Goal: Task Accomplishment & Management: Manage account settings

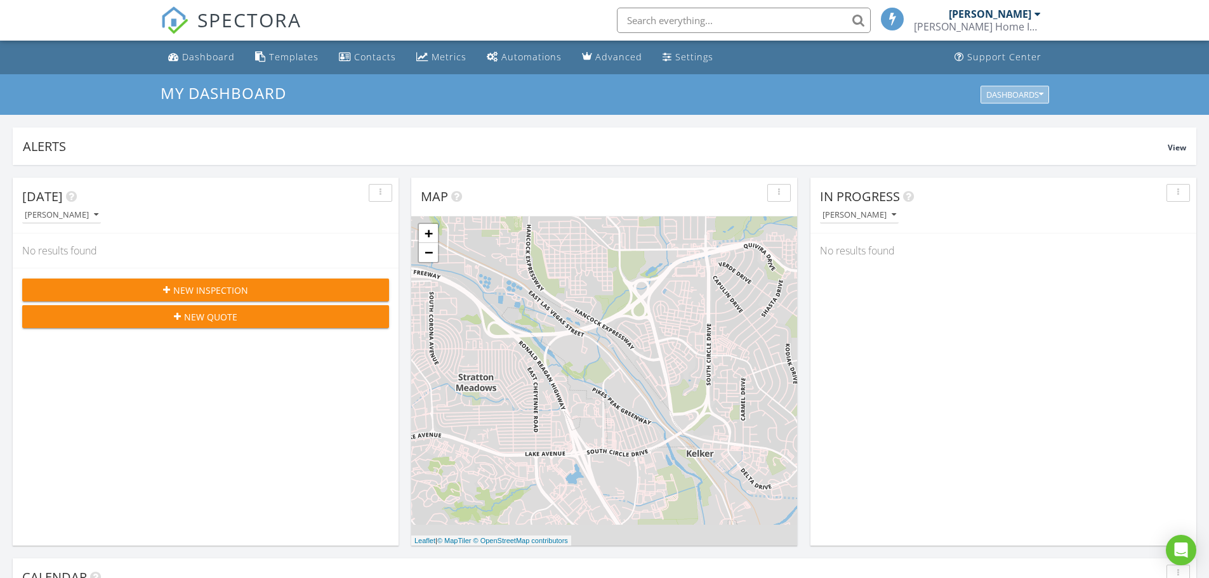
click at [1023, 96] on div "Dashboards" at bounding box center [1014, 94] width 57 height 9
click at [1014, 126] on span "My Dashboard" at bounding box center [1021, 124] width 70 height 14
click at [678, 55] on div "Settings" at bounding box center [694, 57] width 38 height 12
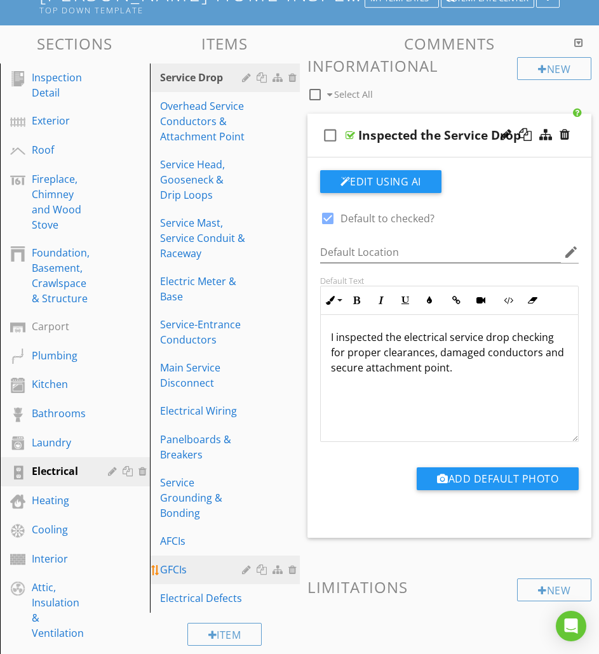
scroll to position [127, 0]
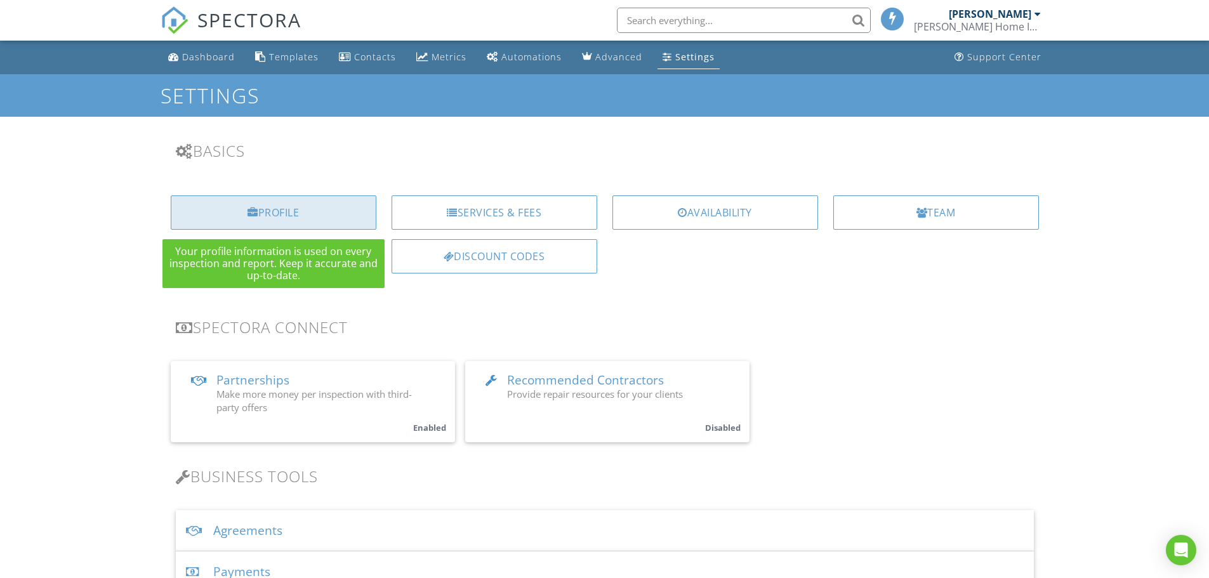
click at [258, 219] on div "Profile" at bounding box center [274, 213] width 206 height 34
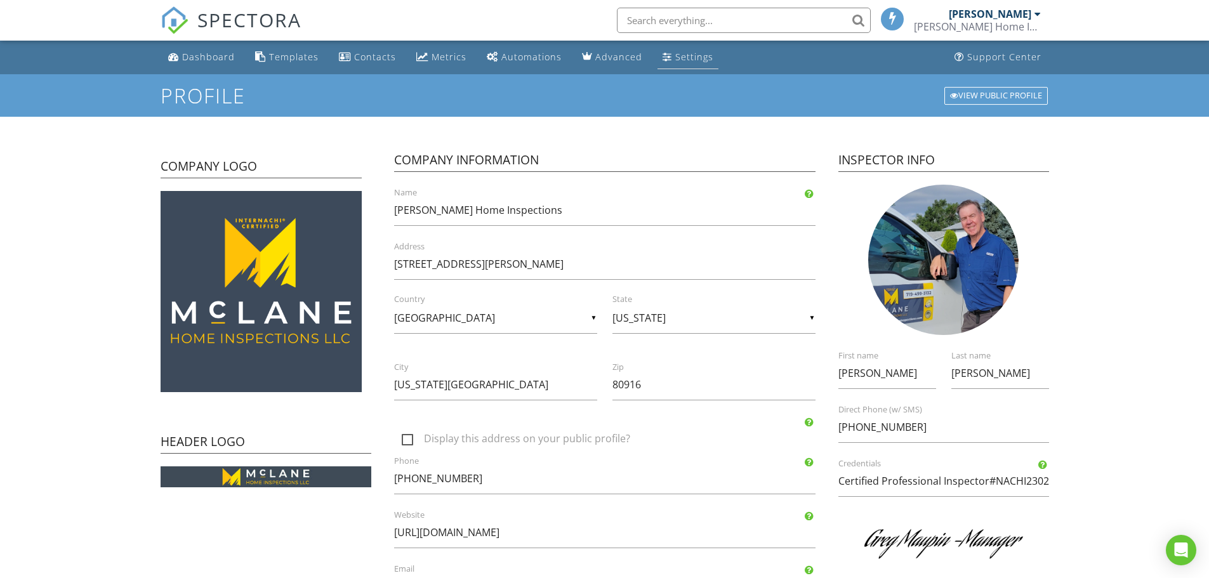
click at [680, 50] on link "Settings" at bounding box center [688, 57] width 61 height 23
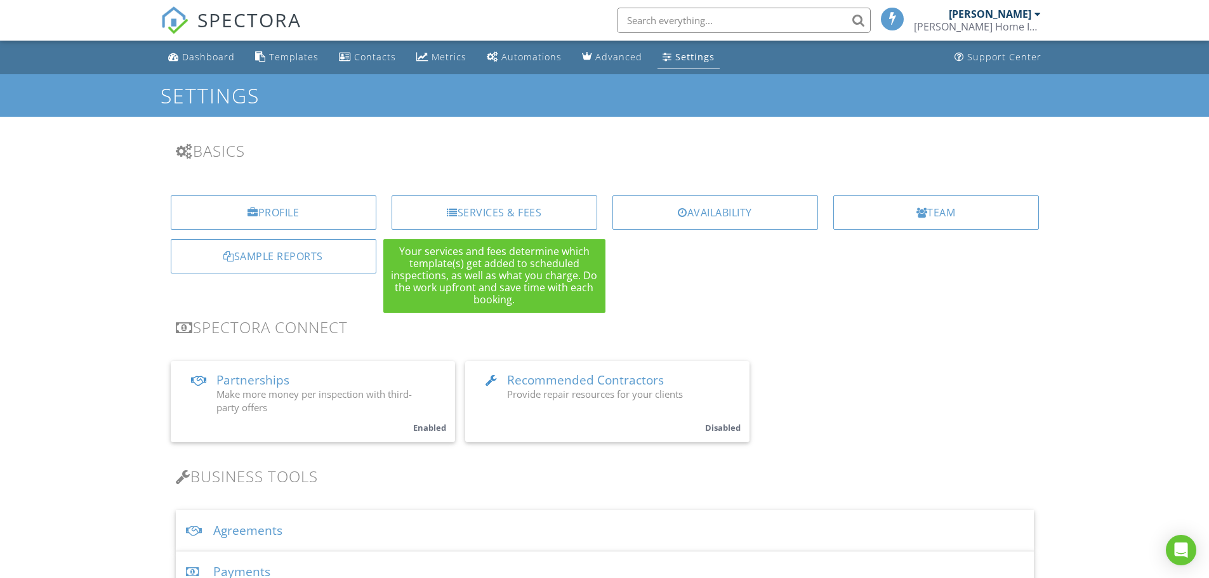
click at [467, 210] on div "Services & Fees" at bounding box center [495, 213] width 206 height 34
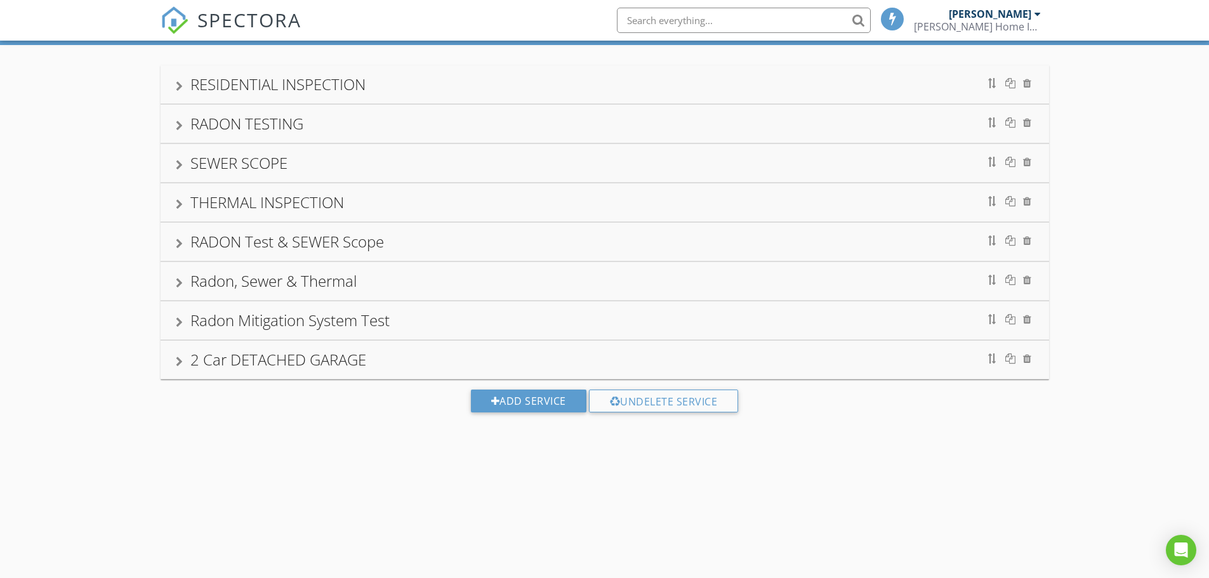
scroll to position [74, 0]
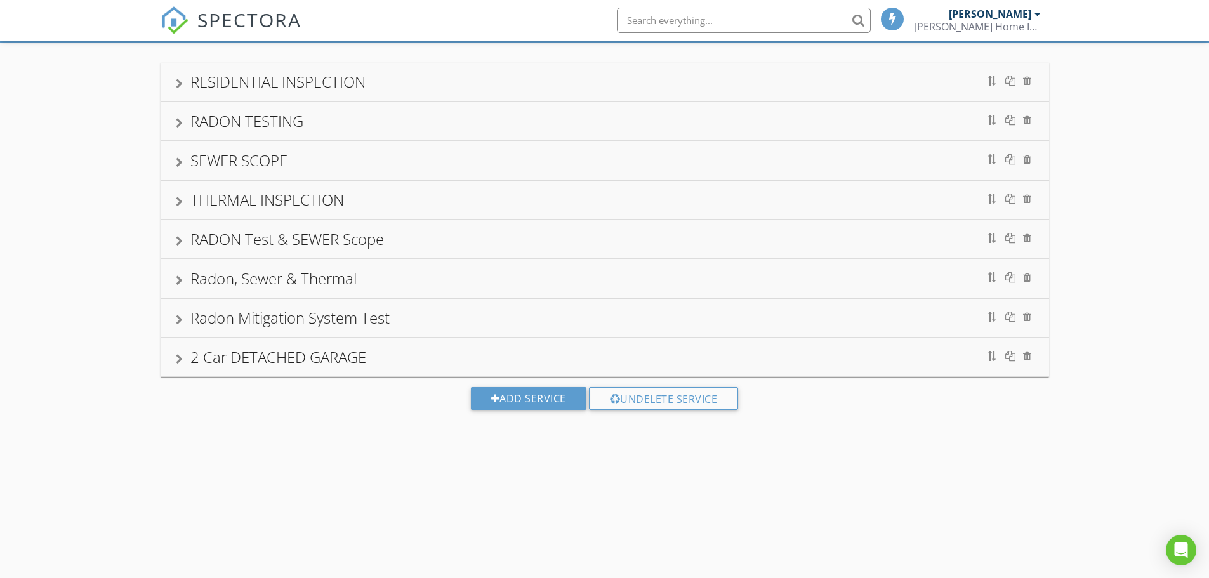
click at [209, 88] on div "RESIDENTIAL INSPECTION" at bounding box center [277, 81] width 175 height 21
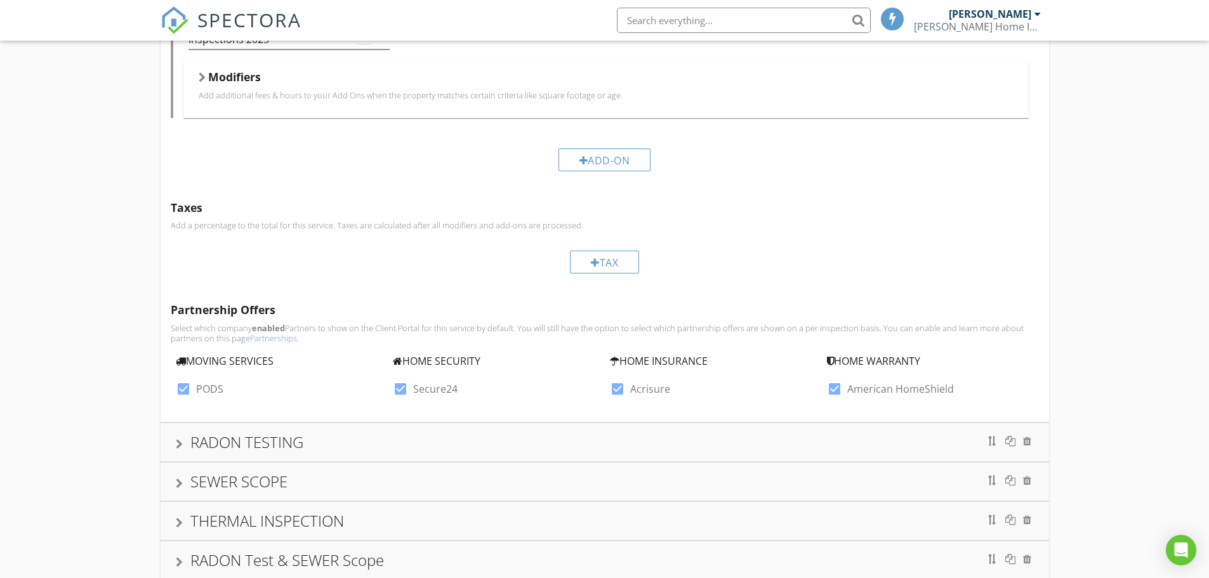
scroll to position [836, 0]
click at [265, 332] on link "Partnerships" at bounding box center [273, 337] width 47 height 11
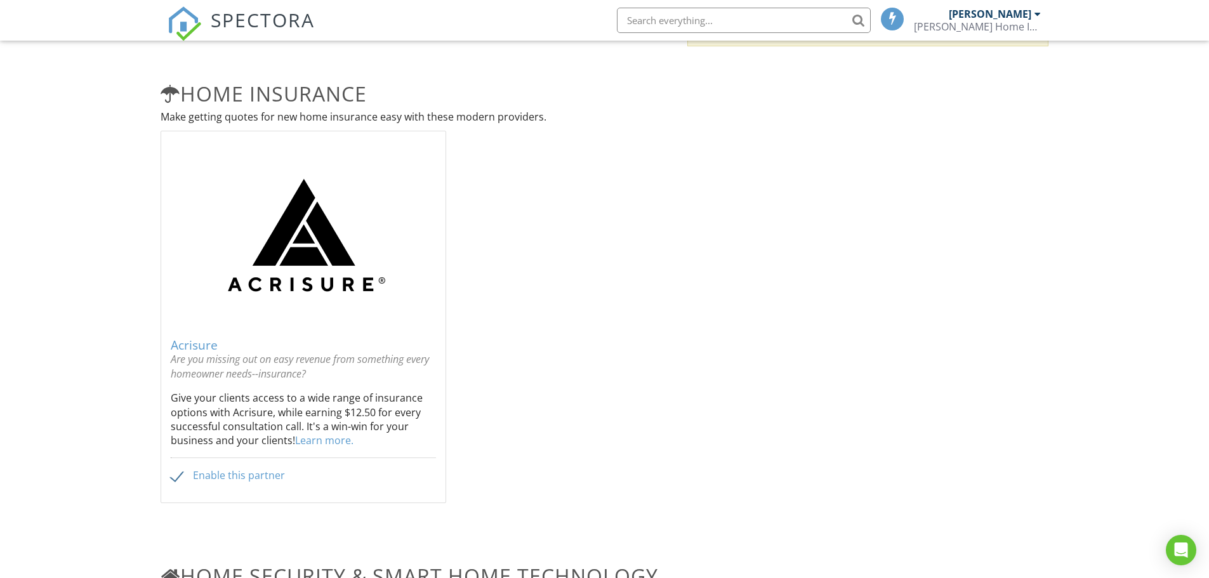
scroll to position [190, 0]
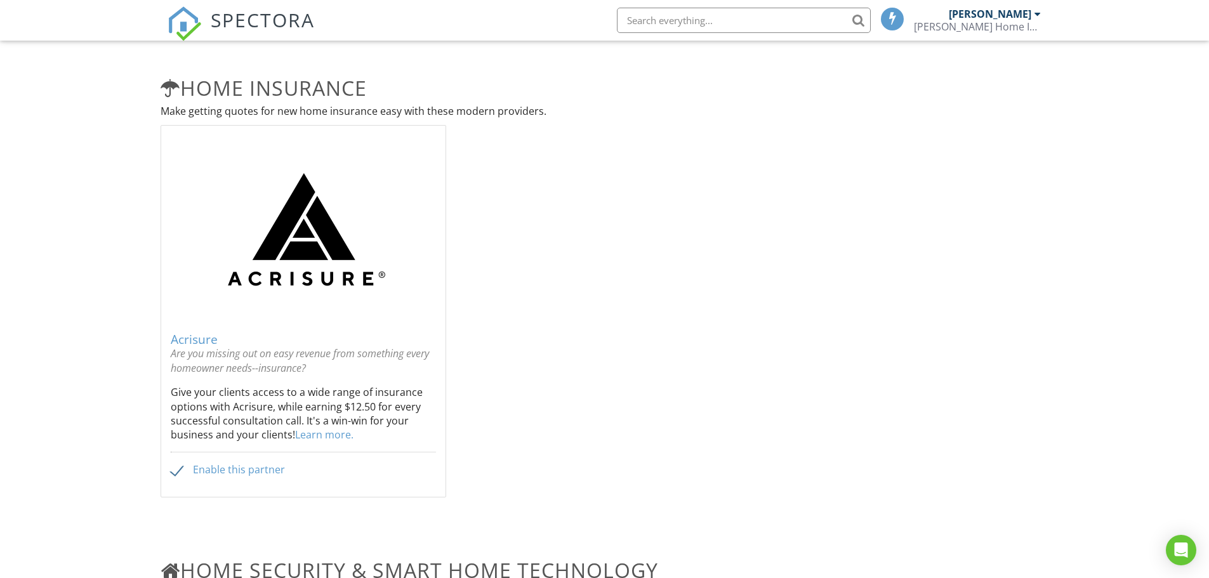
click at [204, 469] on label "Enable this partner" at bounding box center [228, 470] width 114 height 12
click at [179, 469] on input "Enable this partner" at bounding box center [175, 472] width 8 height 8
checkbox input "true"
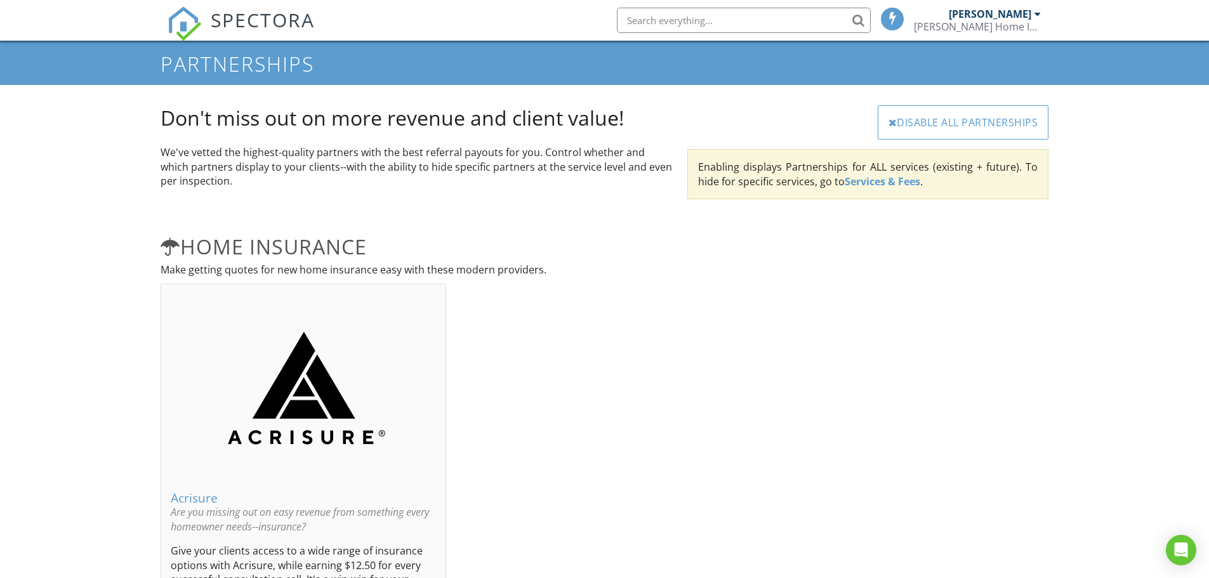
scroll to position [0, 0]
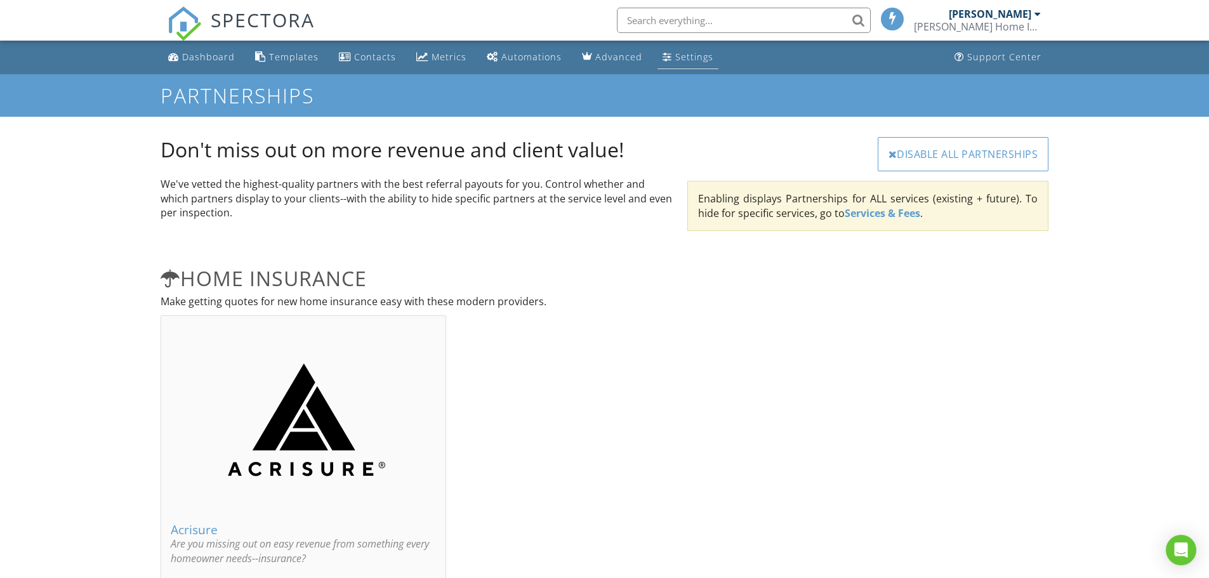
click at [675, 58] on div "Settings" at bounding box center [694, 57] width 38 height 12
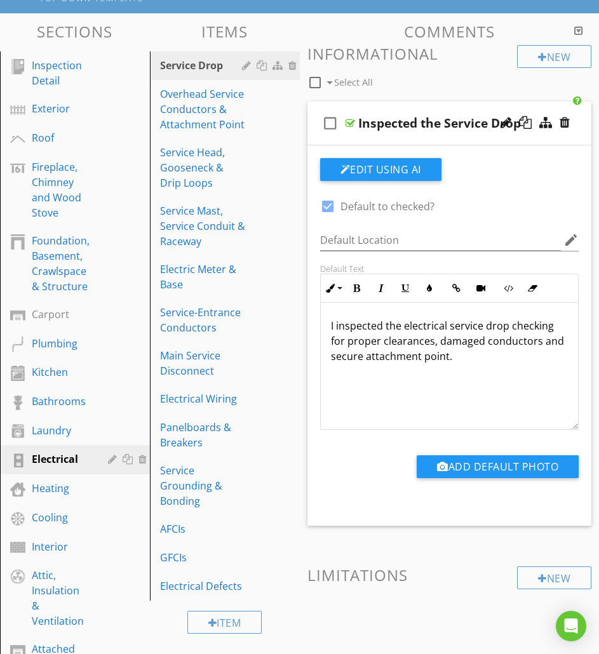
scroll to position [1, 0]
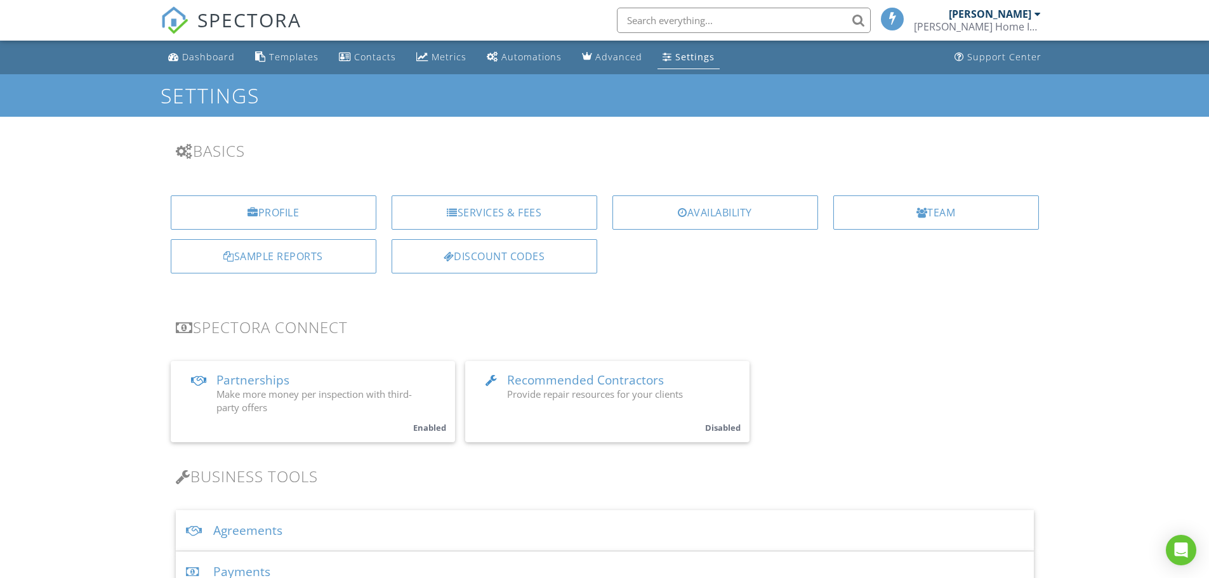
click at [559, 380] on span "Recommended Contractors" at bounding box center [585, 380] width 157 height 17
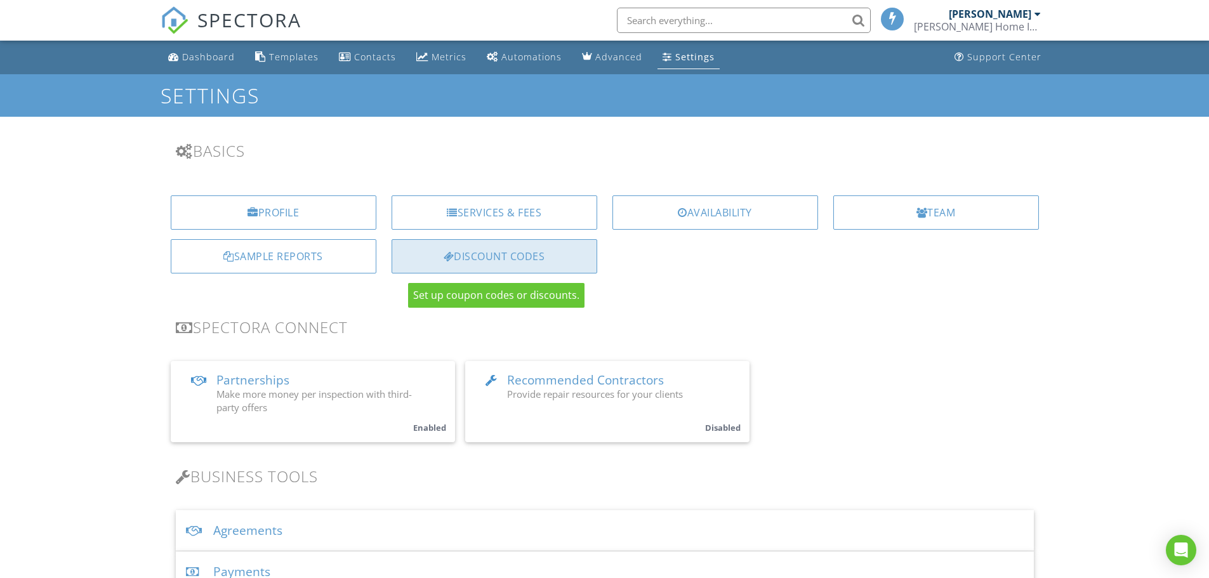
click at [483, 255] on div "Discount Codes" at bounding box center [495, 256] width 206 height 34
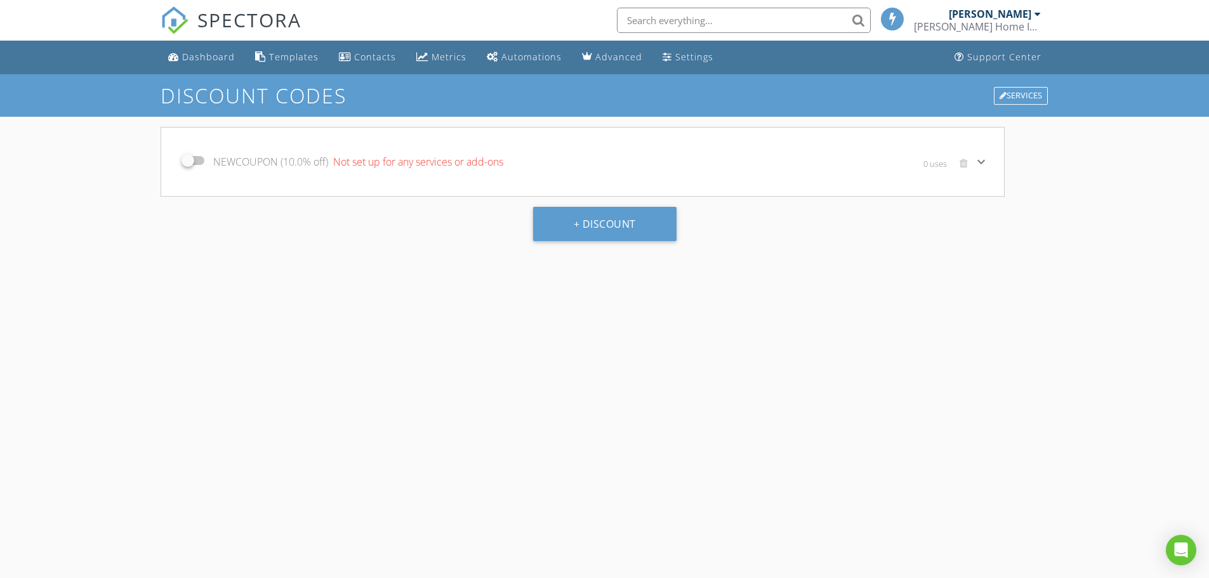
click at [982, 161] on icon "keyboard_arrow_down" at bounding box center [981, 161] width 15 height 15
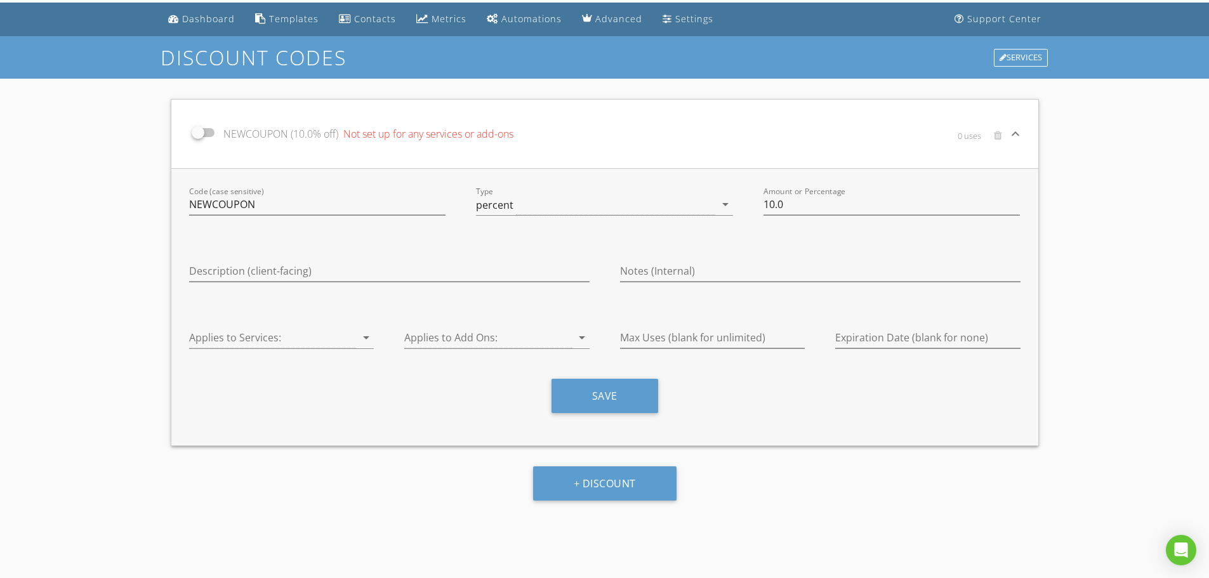
scroll to position [74, 0]
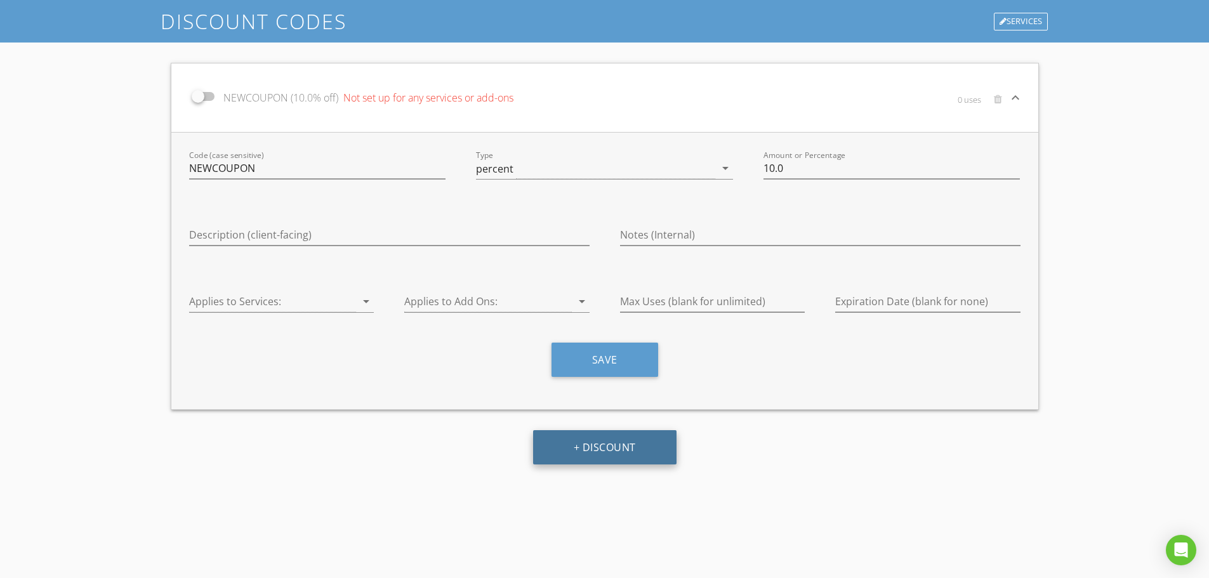
click at [575, 448] on button "+ Discount" at bounding box center [604, 447] width 143 height 34
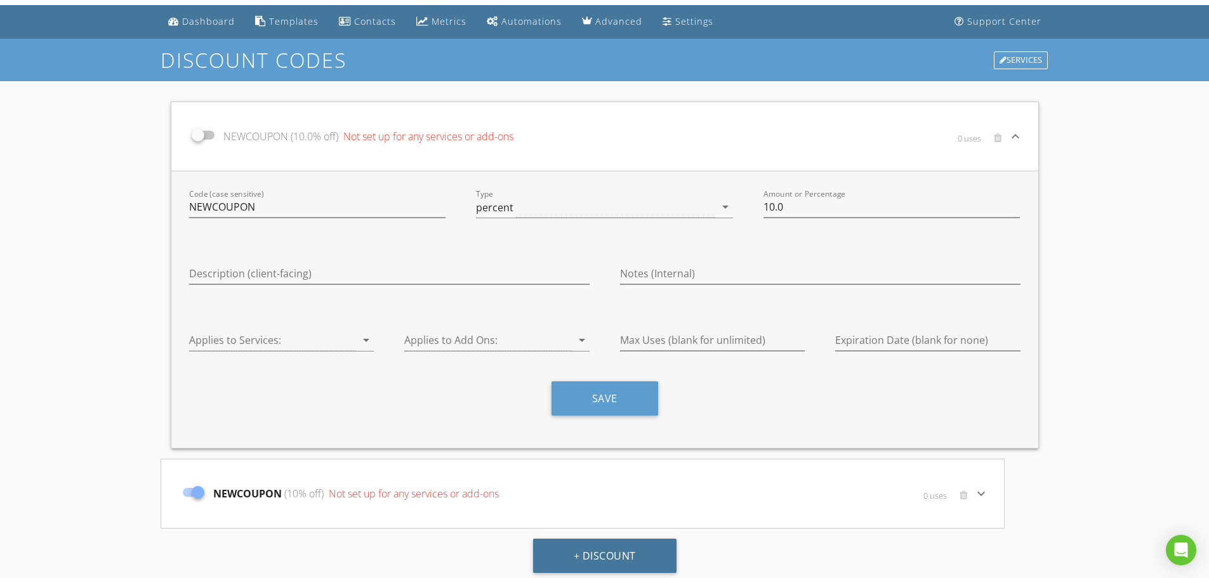
scroll to position [0, 0]
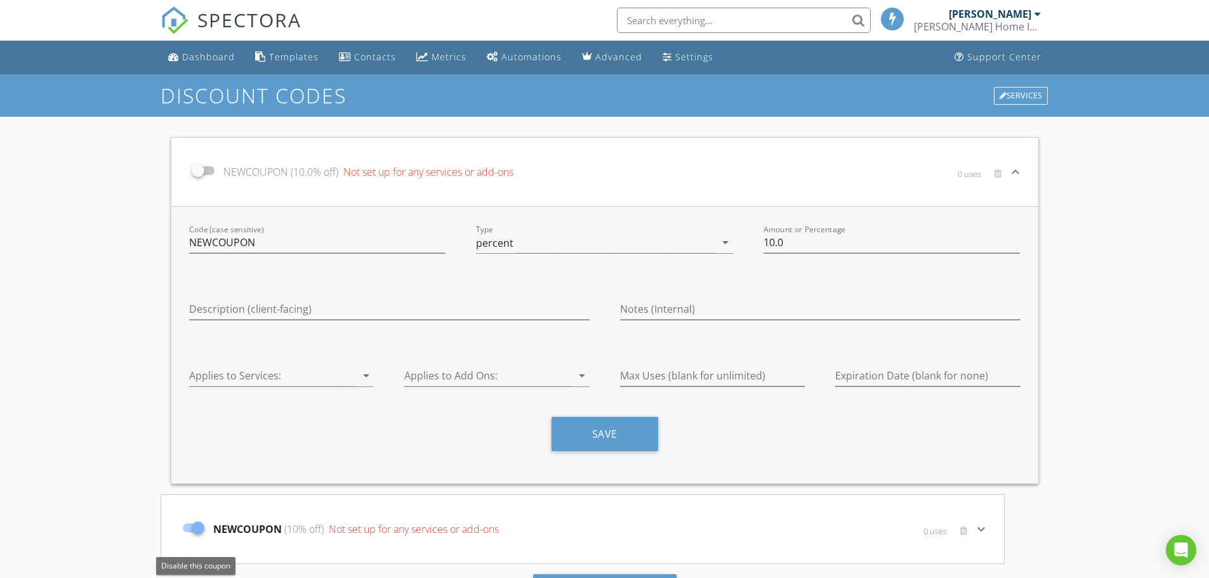
click at [196, 530] on div at bounding box center [198, 528] width 22 height 22
checkbox input "false"
click at [365, 58] on div "Contacts" at bounding box center [375, 57] width 42 height 12
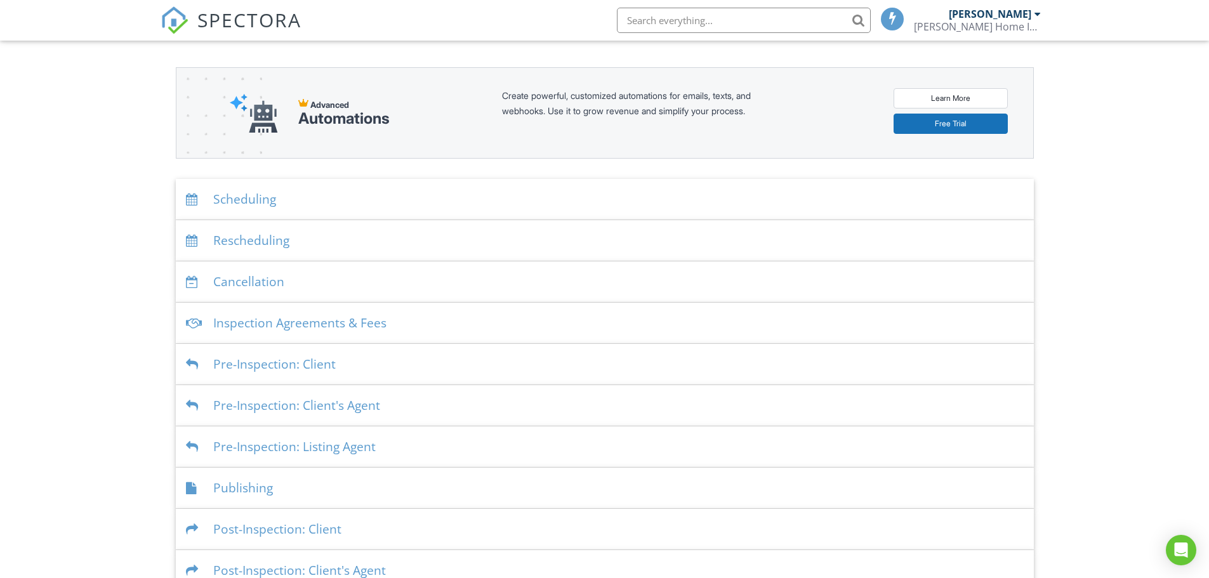
scroll to position [191, 0]
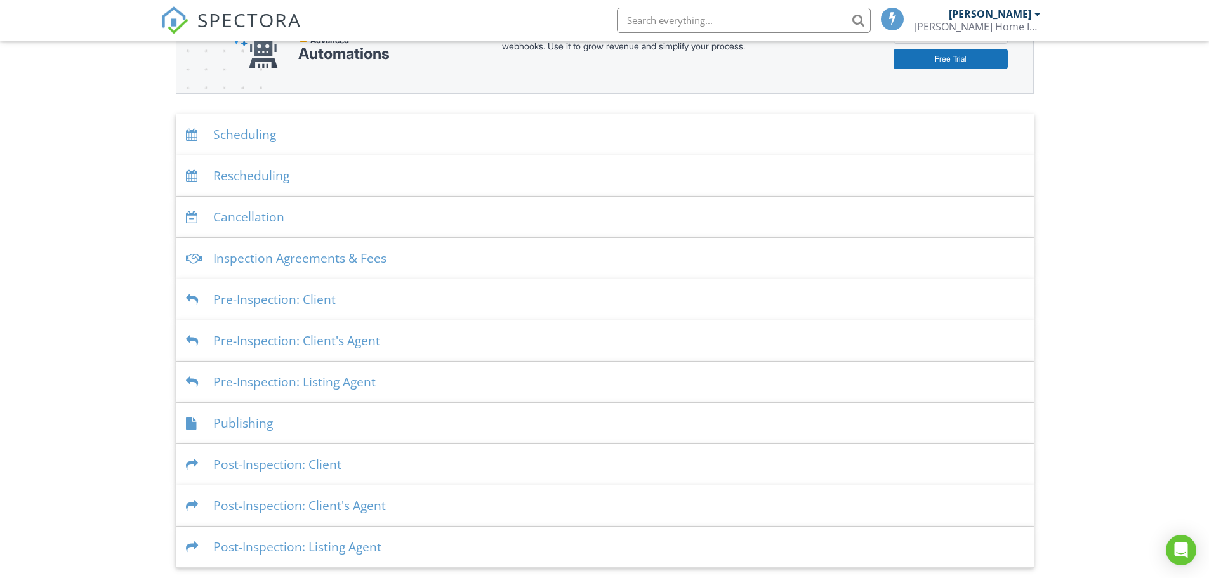
click at [236, 423] on div "Publishing" at bounding box center [605, 423] width 858 height 41
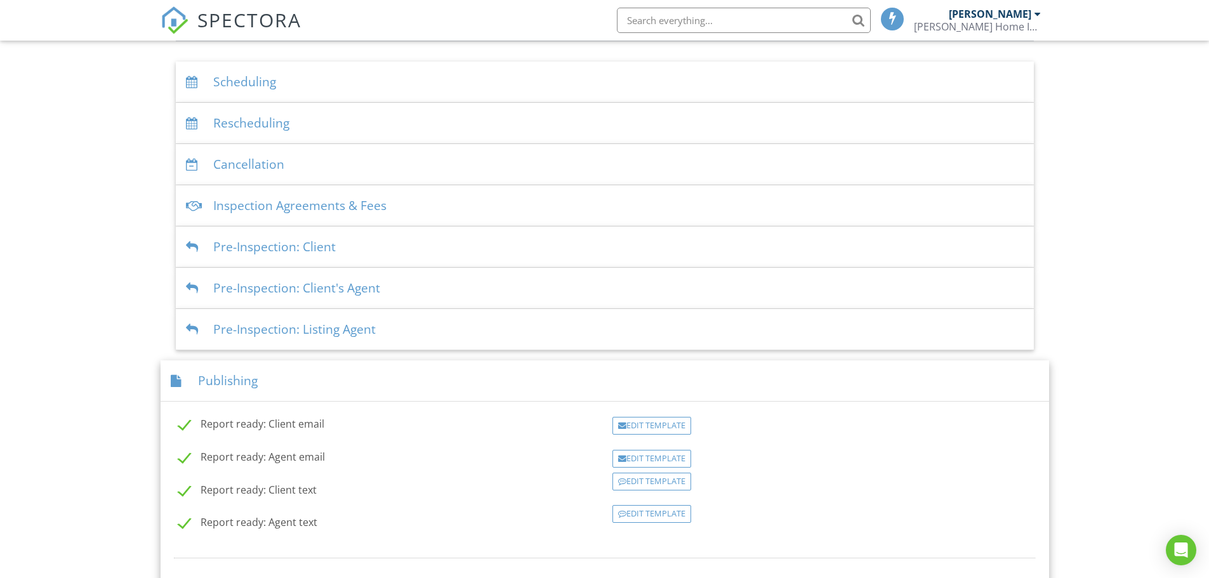
scroll to position [147, 0]
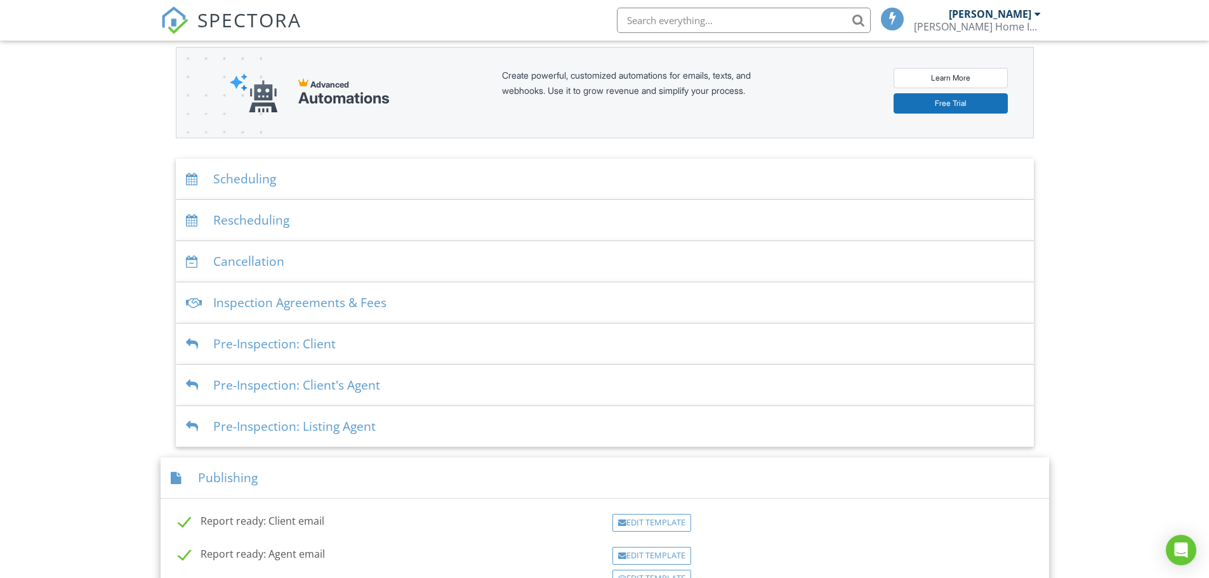
click at [251, 306] on div "Inspection Agreements & Fees" at bounding box center [605, 302] width 858 height 41
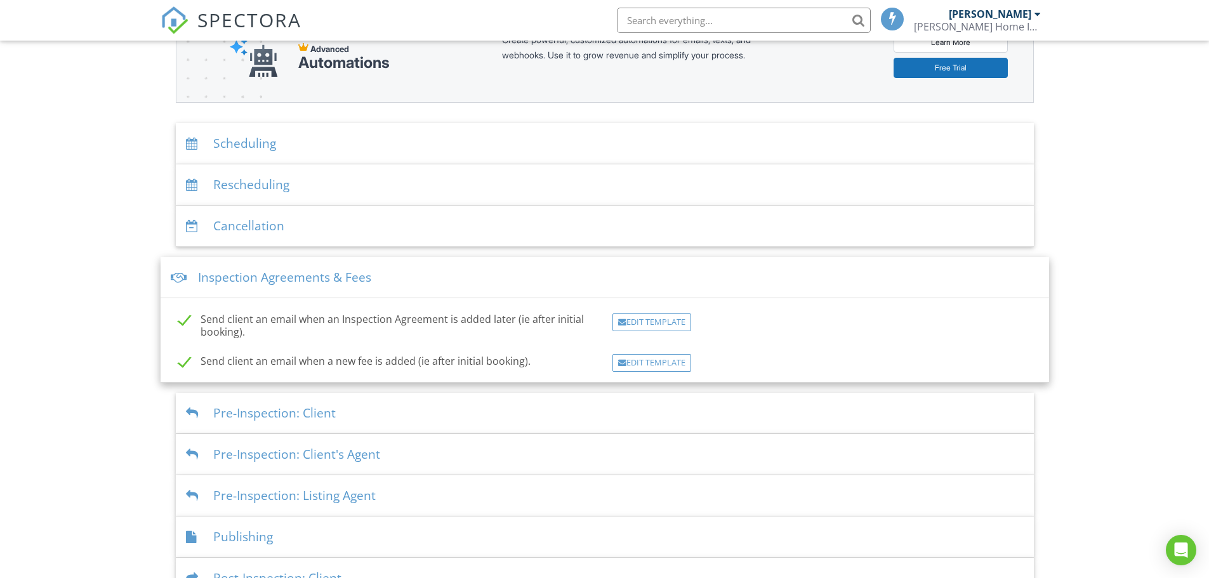
scroll to position [210, 0]
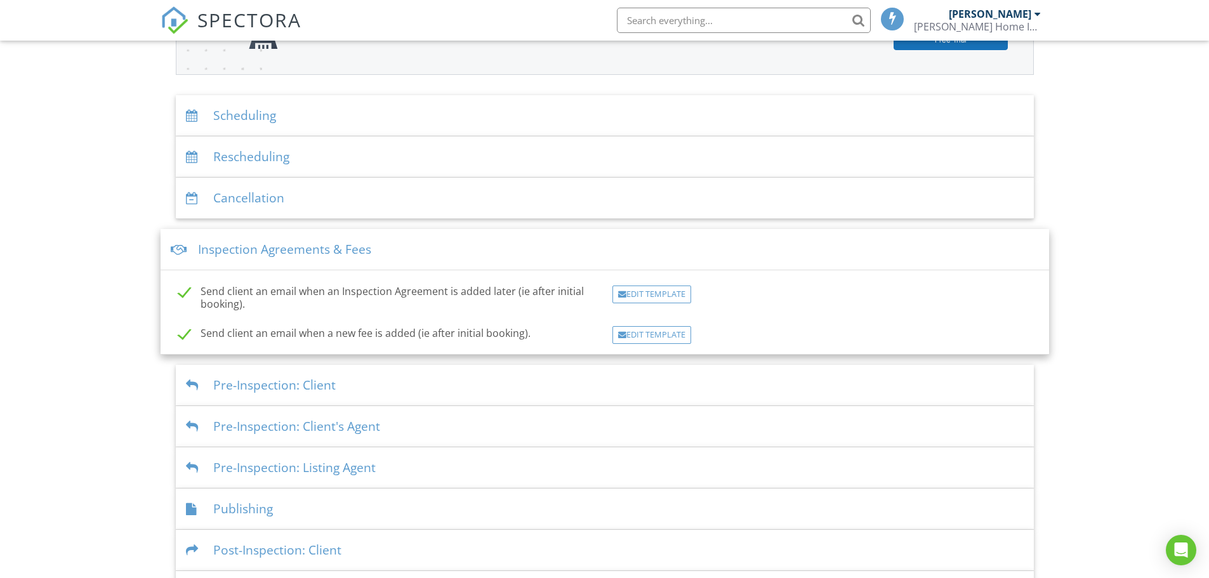
click at [196, 112] on div at bounding box center [194, 116] width 17 height 12
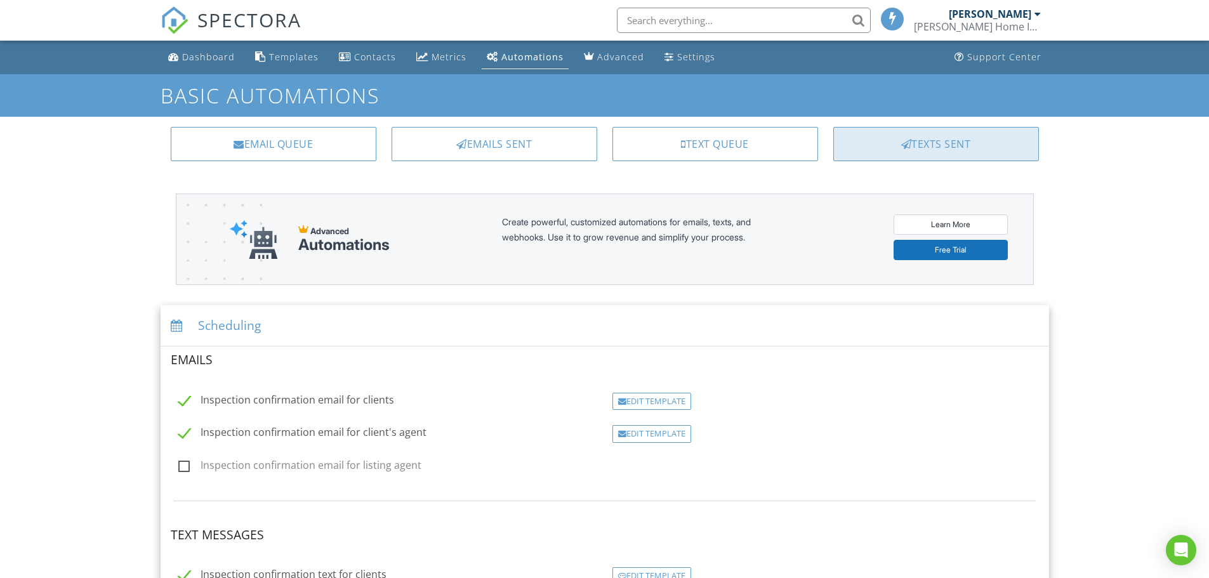
click at [927, 142] on div "Texts Sent" at bounding box center [936, 144] width 206 height 34
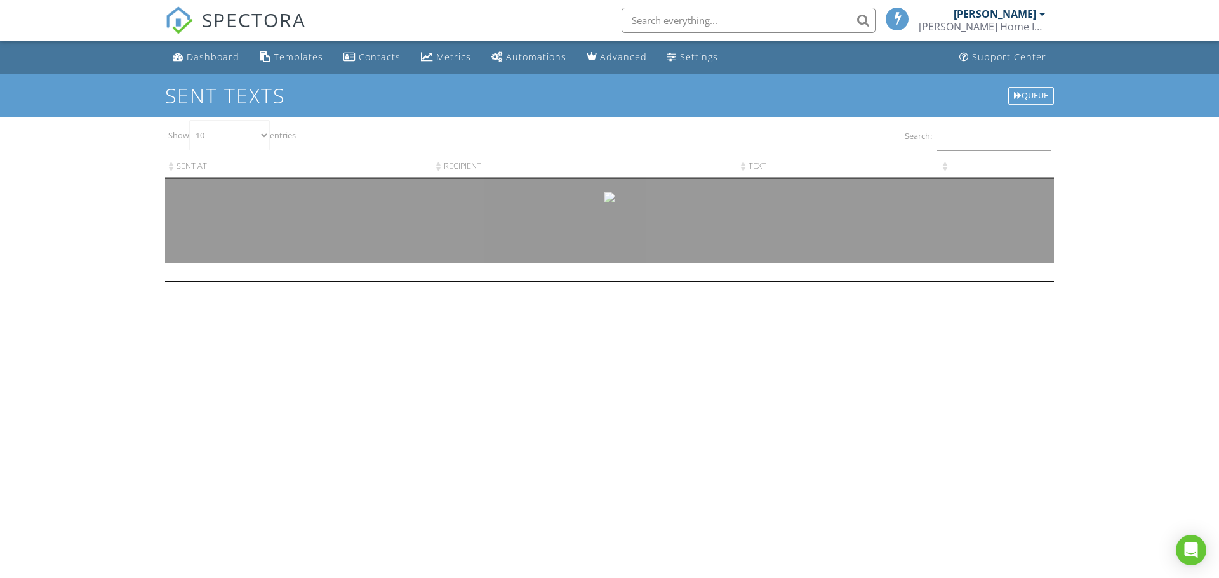
click at [528, 58] on div "Automations" at bounding box center [536, 57] width 60 height 12
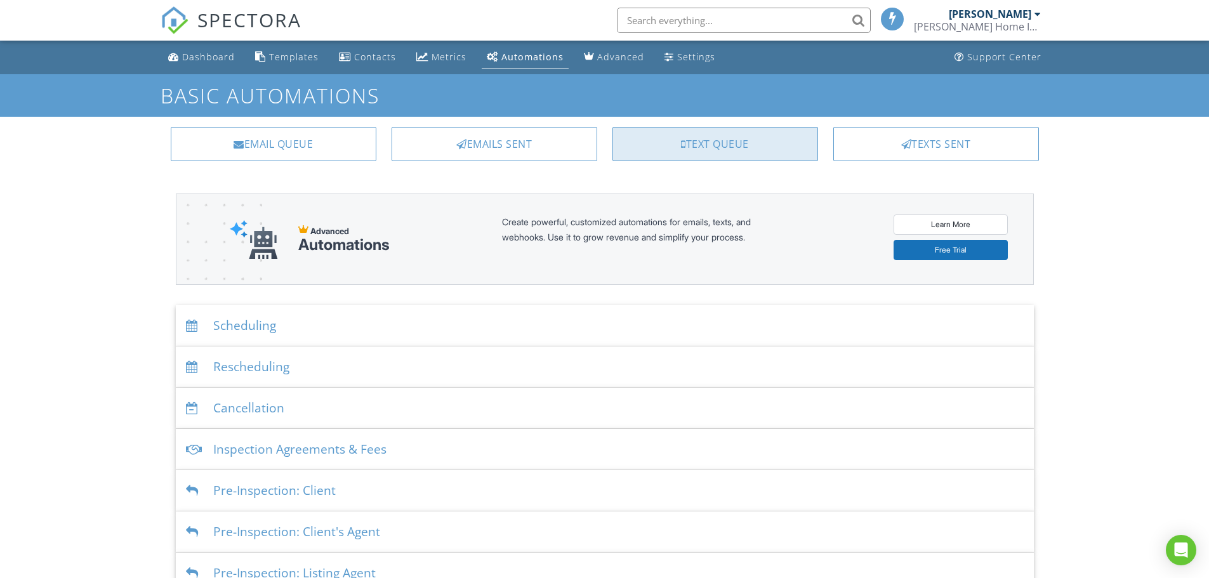
click at [701, 145] on div "Text Queue" at bounding box center [716, 144] width 206 height 34
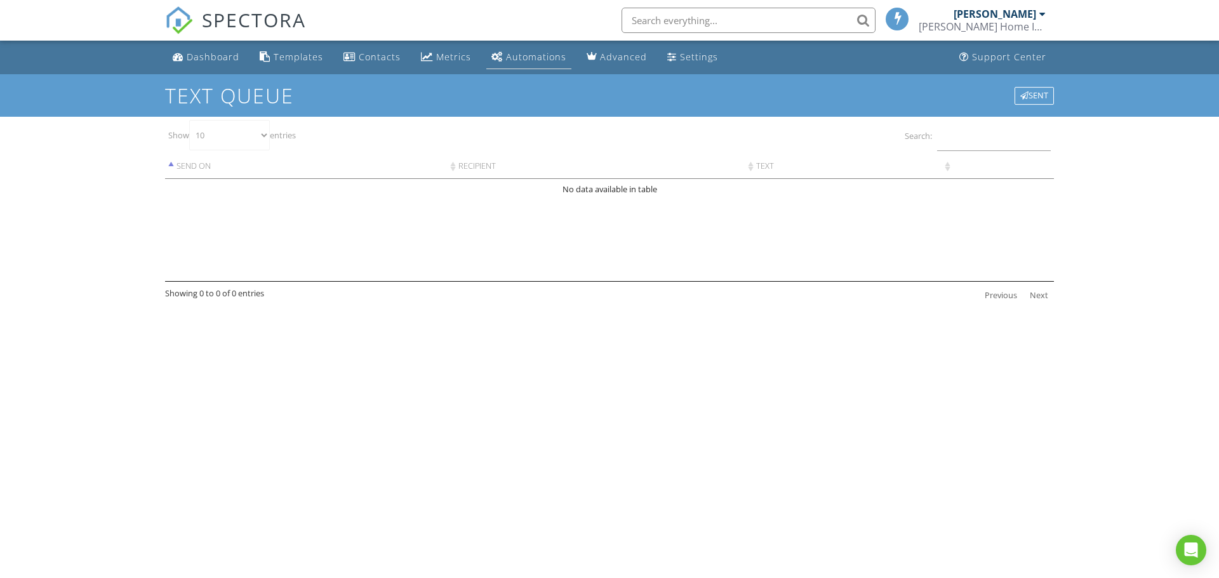
click at [536, 53] on div "Automations" at bounding box center [536, 57] width 60 height 12
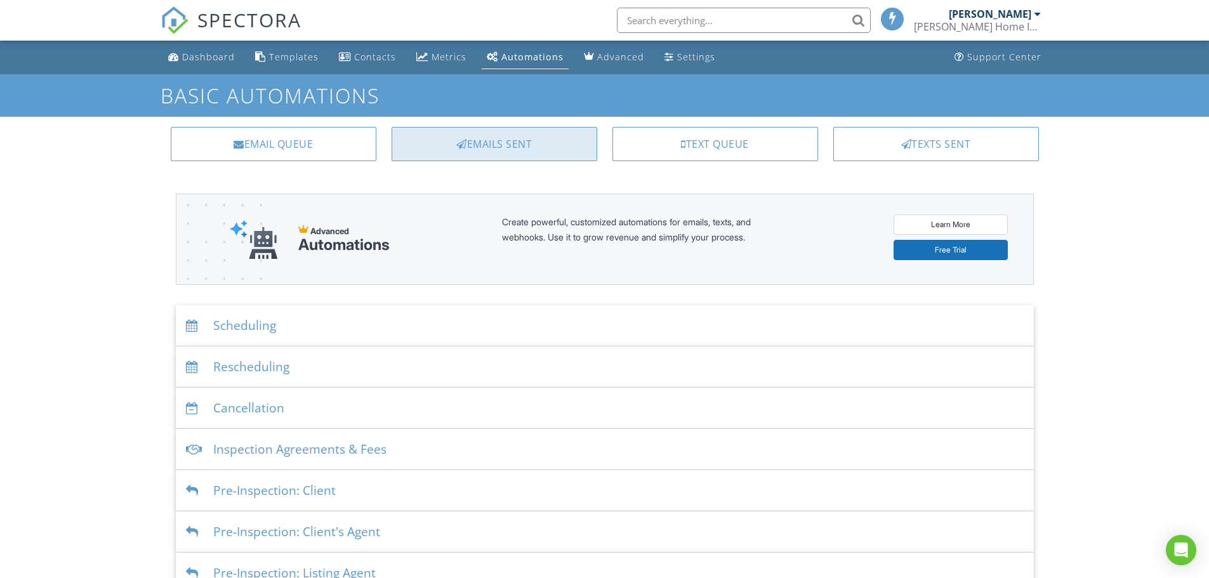
click at [491, 143] on div "Emails Sent" at bounding box center [495, 144] width 206 height 34
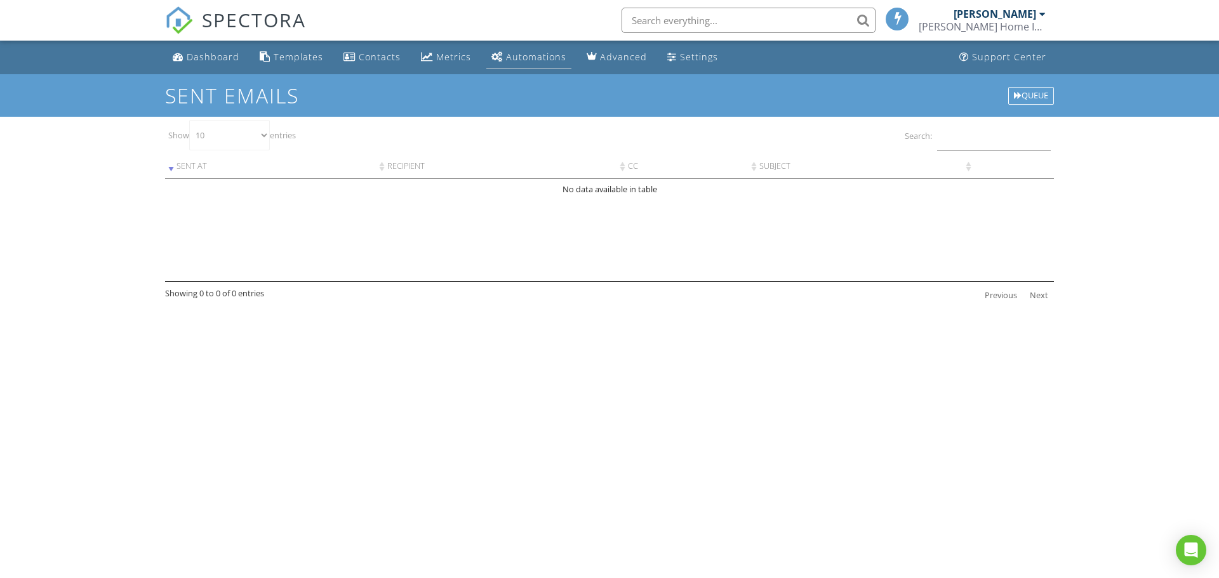
click at [521, 53] on div "Automations" at bounding box center [536, 57] width 60 height 12
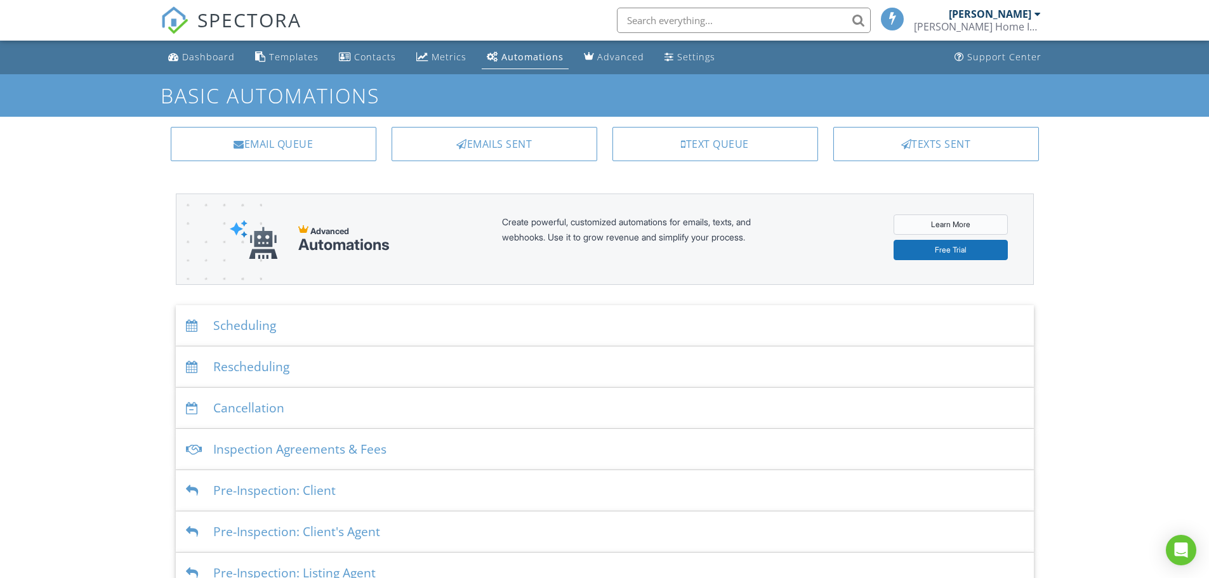
click at [947, 227] on link "Learn More" at bounding box center [951, 225] width 114 height 20
click at [683, 56] on div "Settings" at bounding box center [696, 57] width 38 height 12
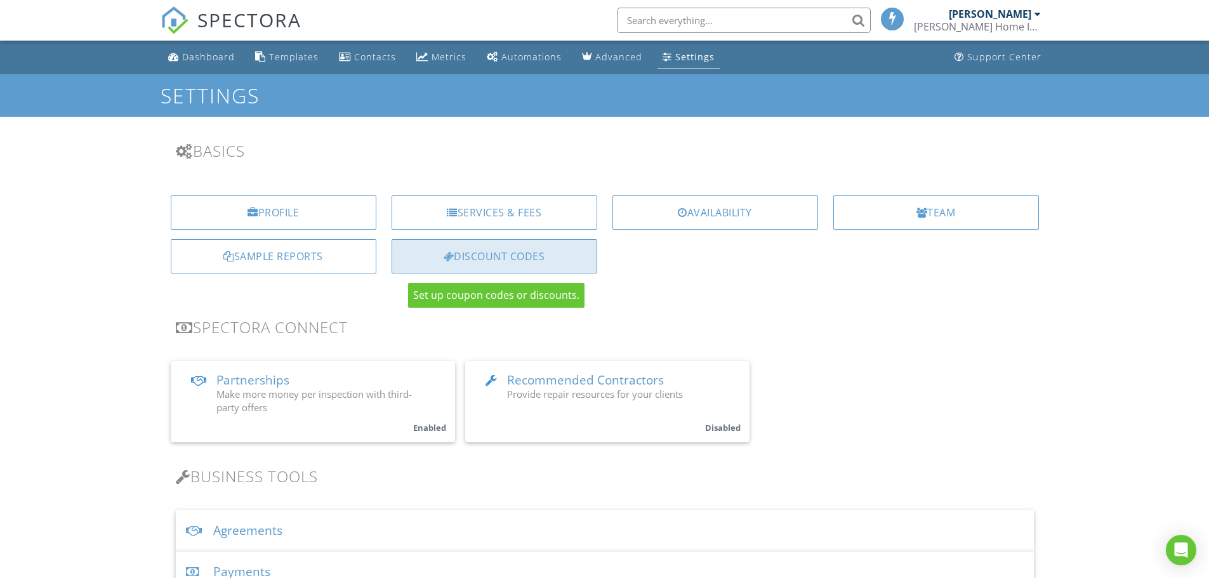
click at [483, 254] on div "Discount Codes" at bounding box center [495, 256] width 206 height 34
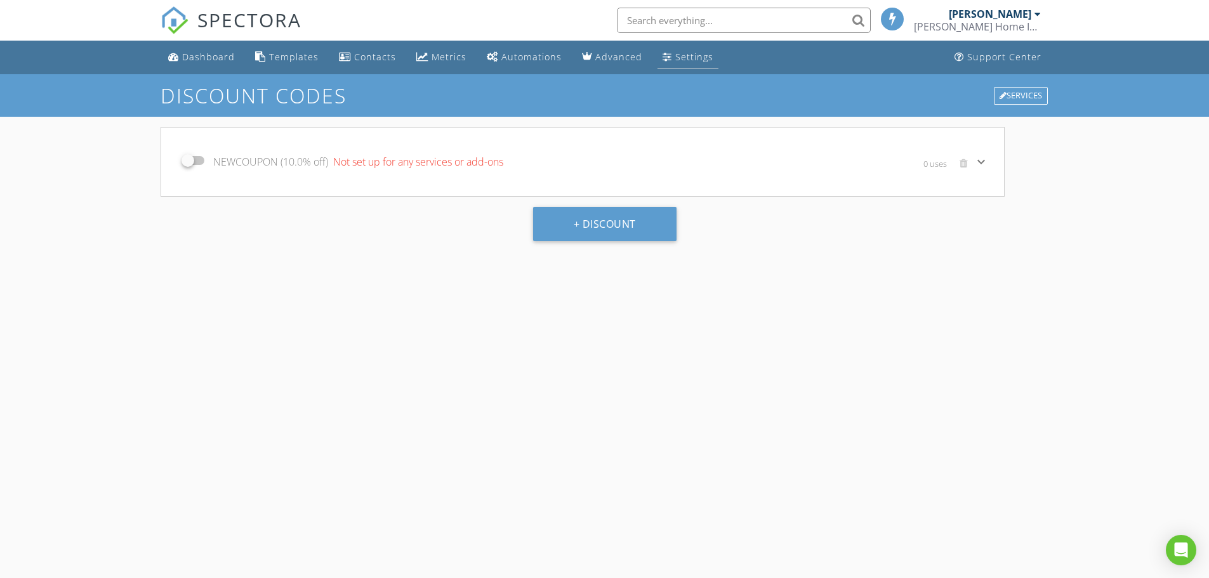
click at [682, 50] on link "Settings" at bounding box center [688, 57] width 61 height 23
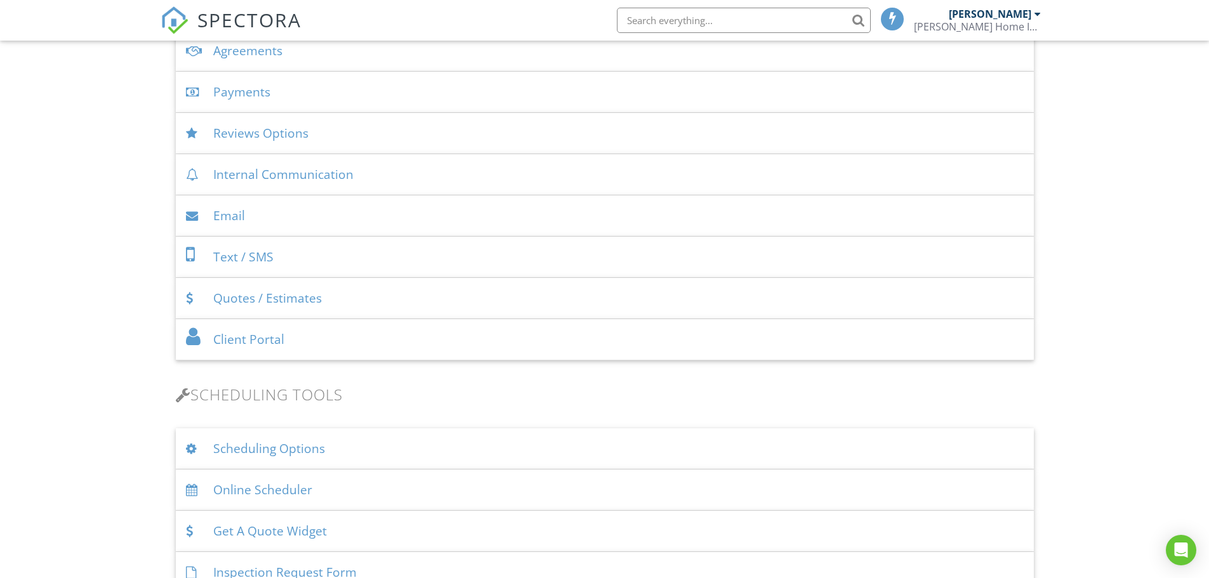
scroll to position [508, 0]
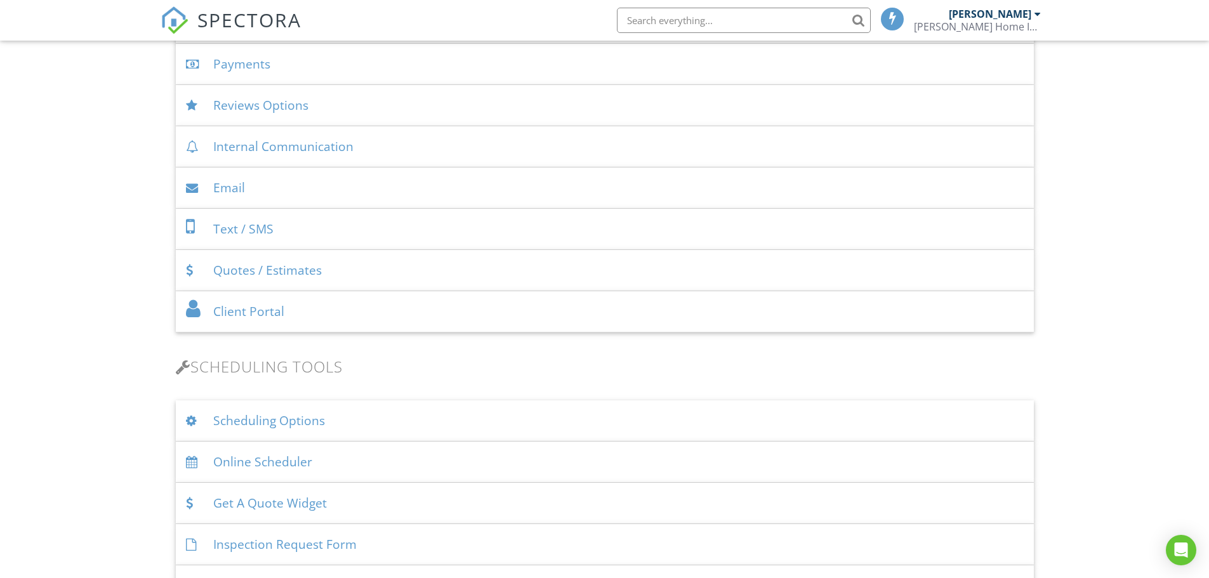
click at [236, 422] on div "Scheduling Options" at bounding box center [605, 421] width 858 height 41
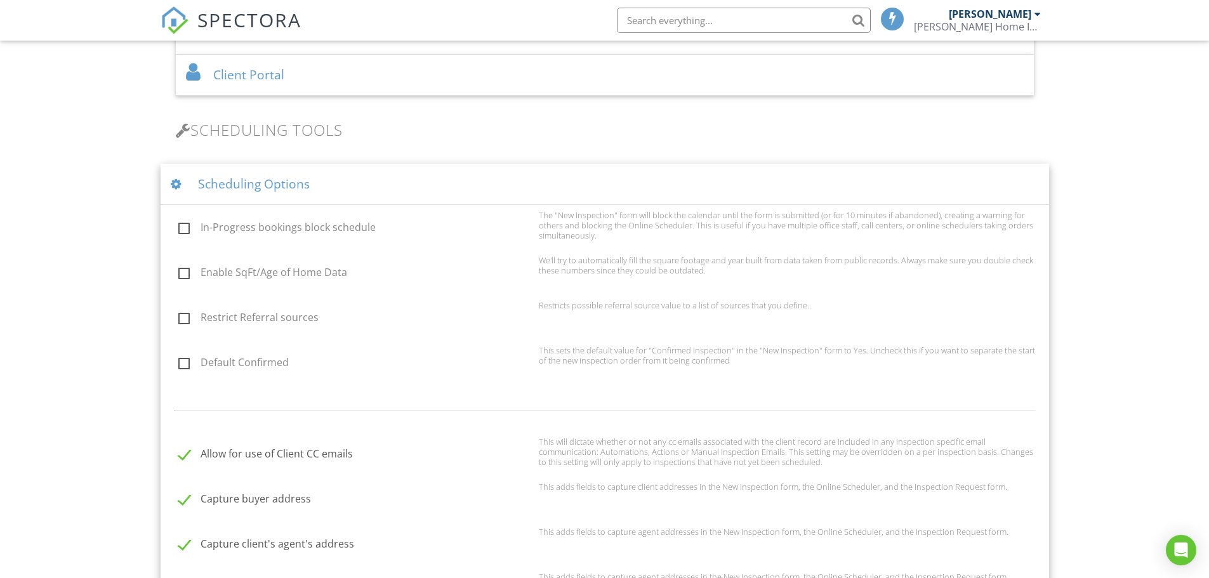
scroll to position [762, 0]
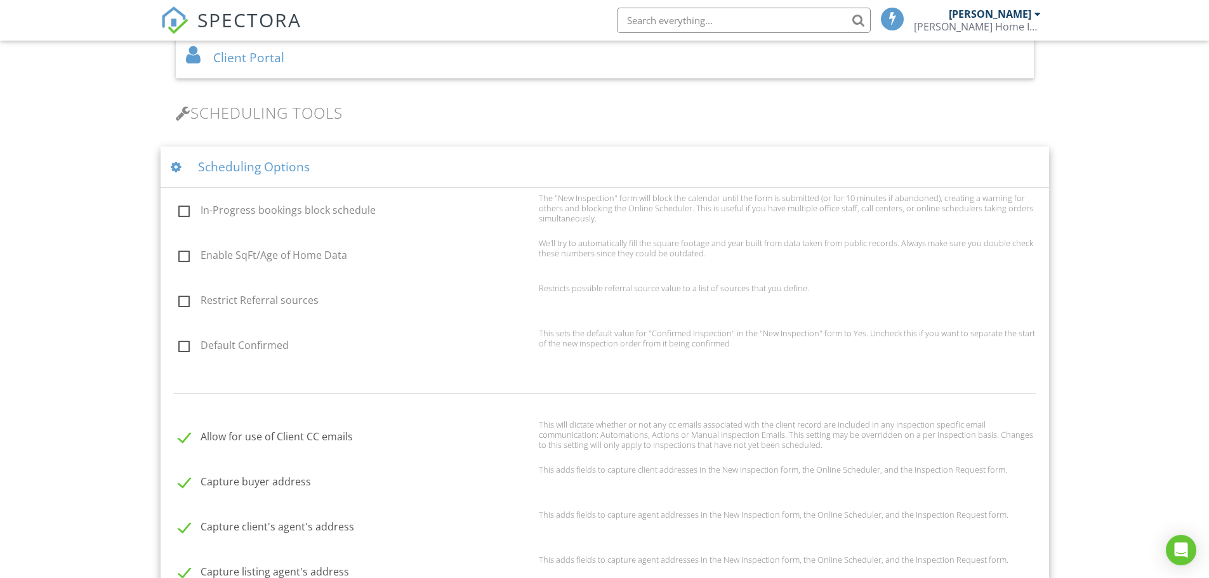
click at [181, 209] on label "In-Progress bookings block schedule" at bounding box center [354, 212] width 353 height 16
click at [179, 209] on input "In-Progress bookings block schedule" at bounding box center [175, 212] width 8 height 8
checkbox input "true"
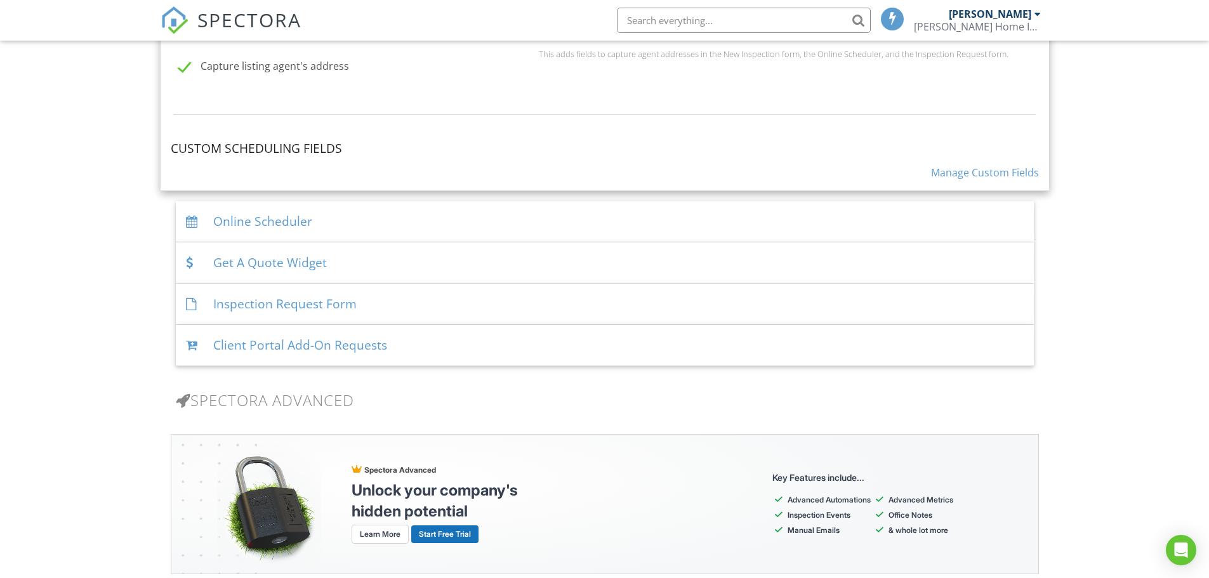
scroll to position [1270, 0]
click at [985, 174] on link "Manage Custom Fields" at bounding box center [985, 171] width 108 height 14
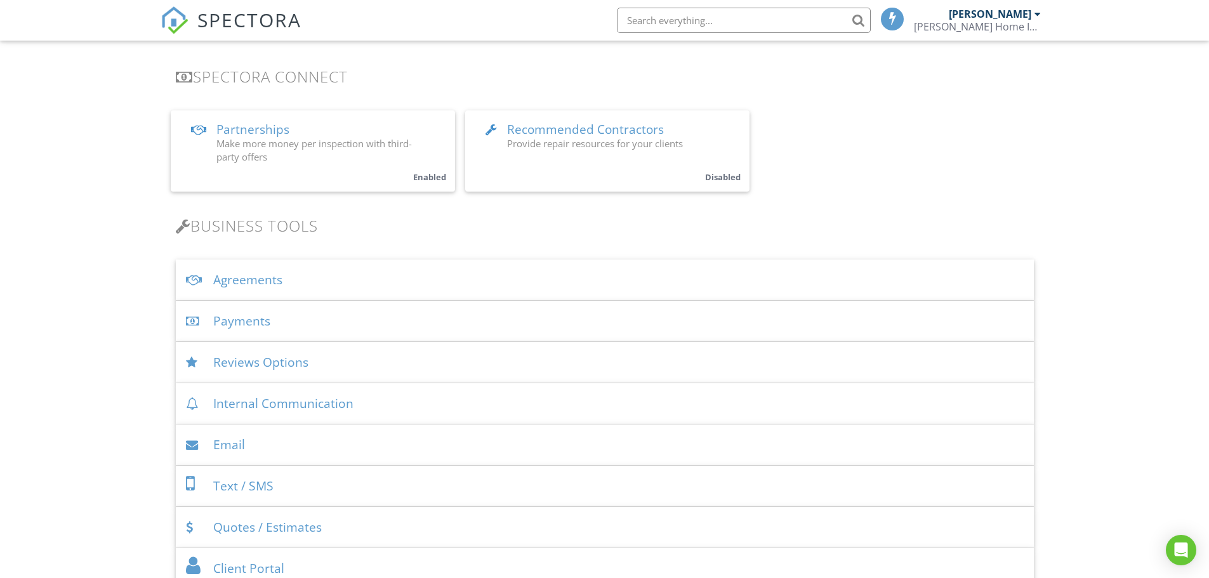
scroll to position [254, 0]
click at [232, 364] on div "Reviews Options" at bounding box center [605, 359] width 858 height 41
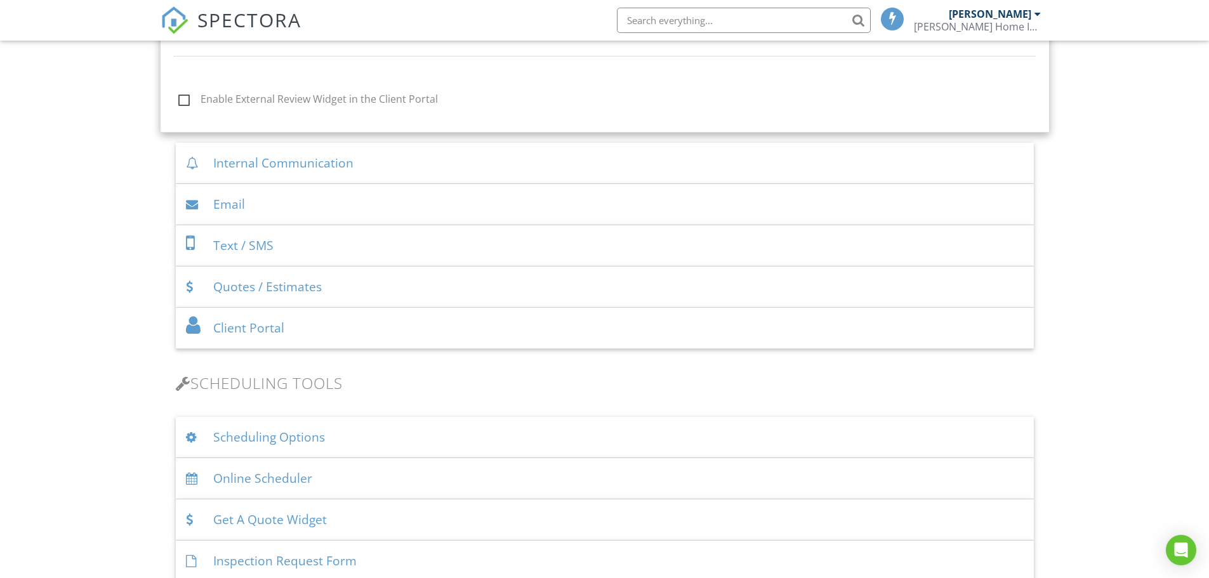
scroll to position [762, 0]
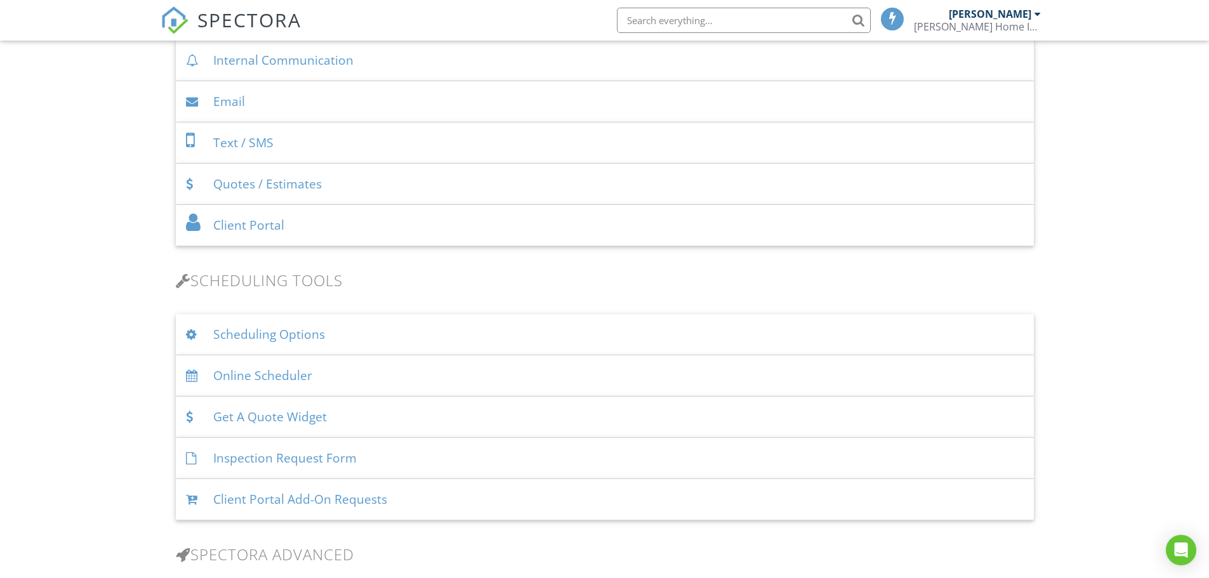
click at [191, 333] on div at bounding box center [194, 335] width 17 height 12
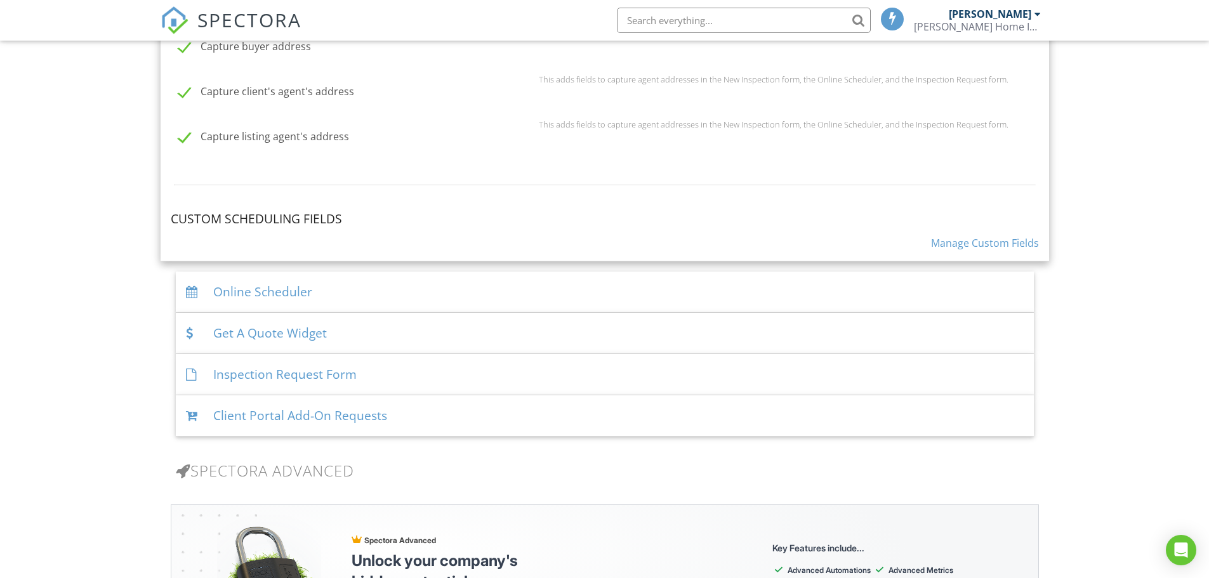
scroll to position [1397, 0]
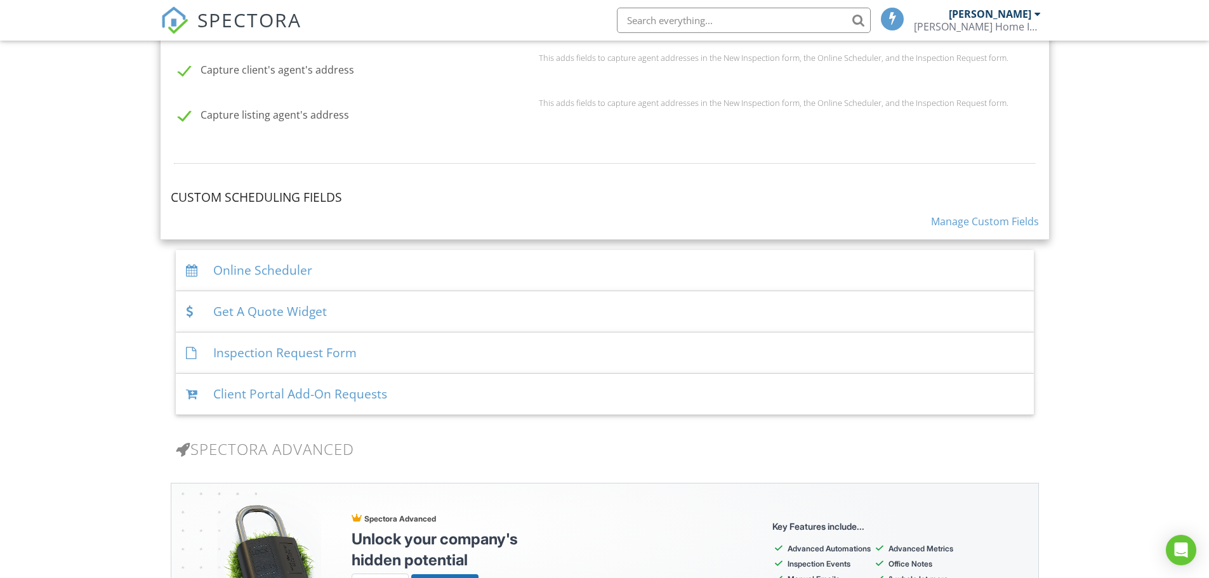
click at [190, 270] on div at bounding box center [194, 271] width 17 height 12
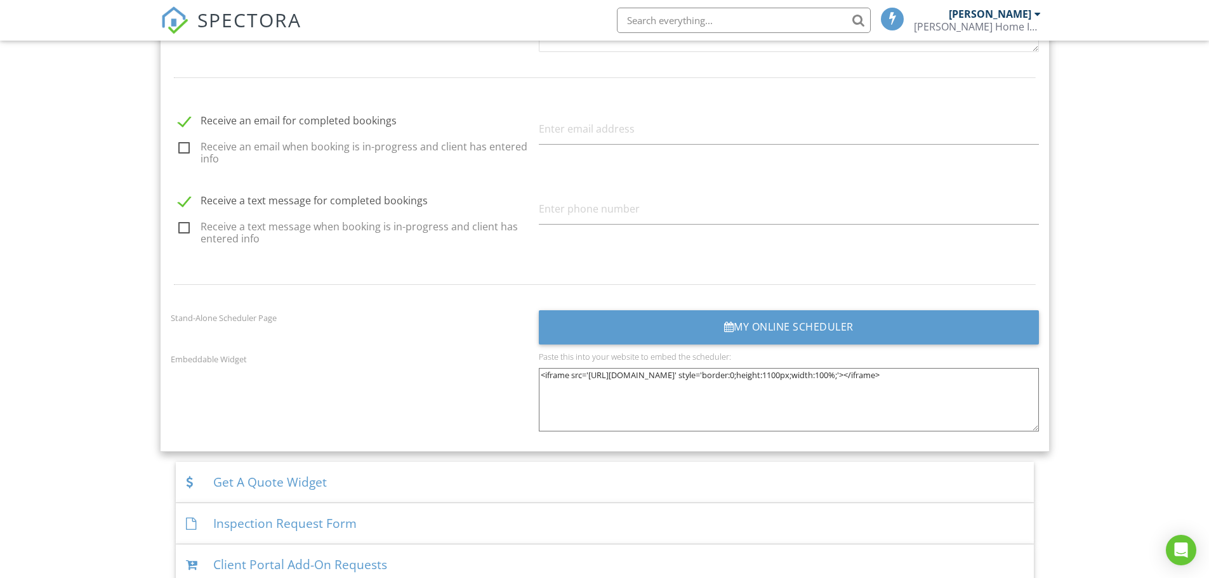
scroll to position [1714, 0]
click at [548, 131] on input "text" at bounding box center [789, 128] width 500 height 31
type input "[EMAIL_ADDRESS][DOMAIN_NAME]"
type input "7194993132"
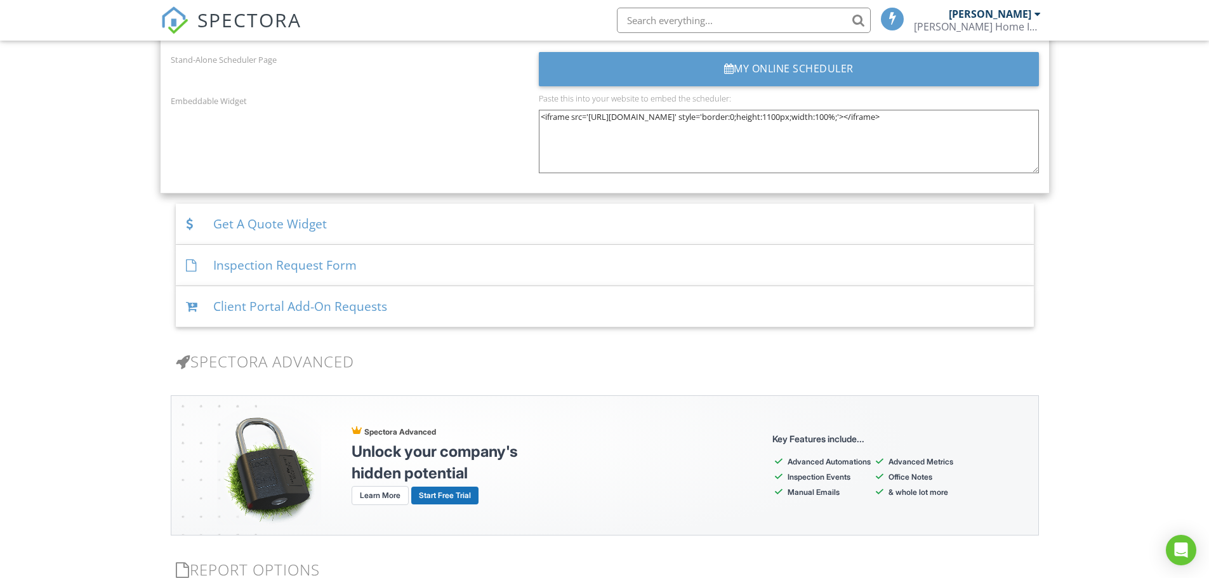
scroll to position [2031, 0]
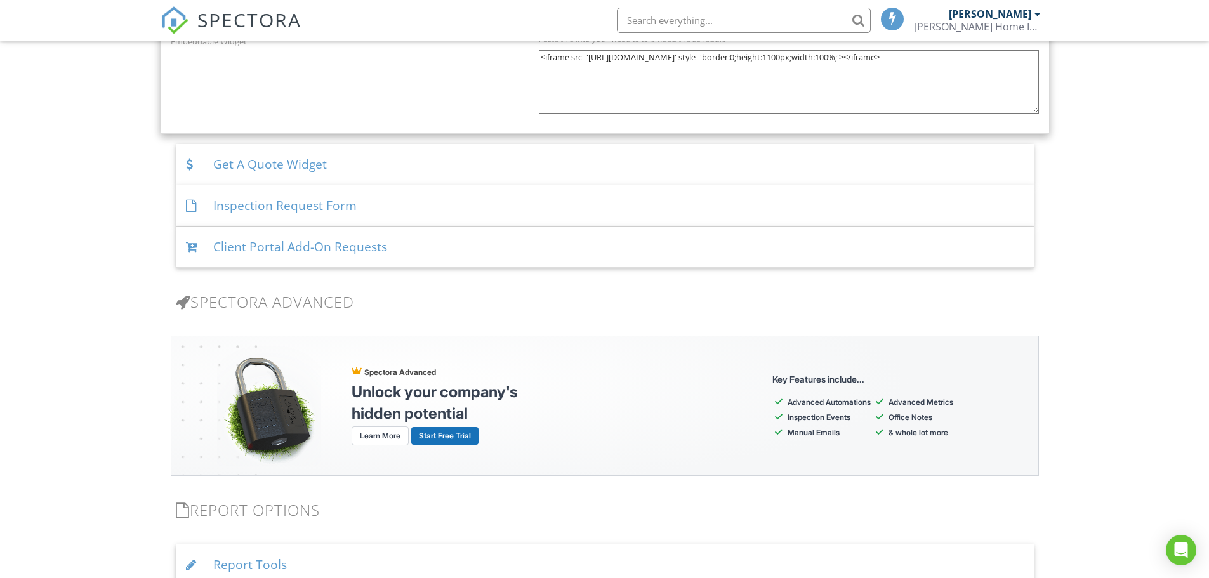
click at [225, 164] on div "Get A Quote Widget" at bounding box center [605, 164] width 858 height 41
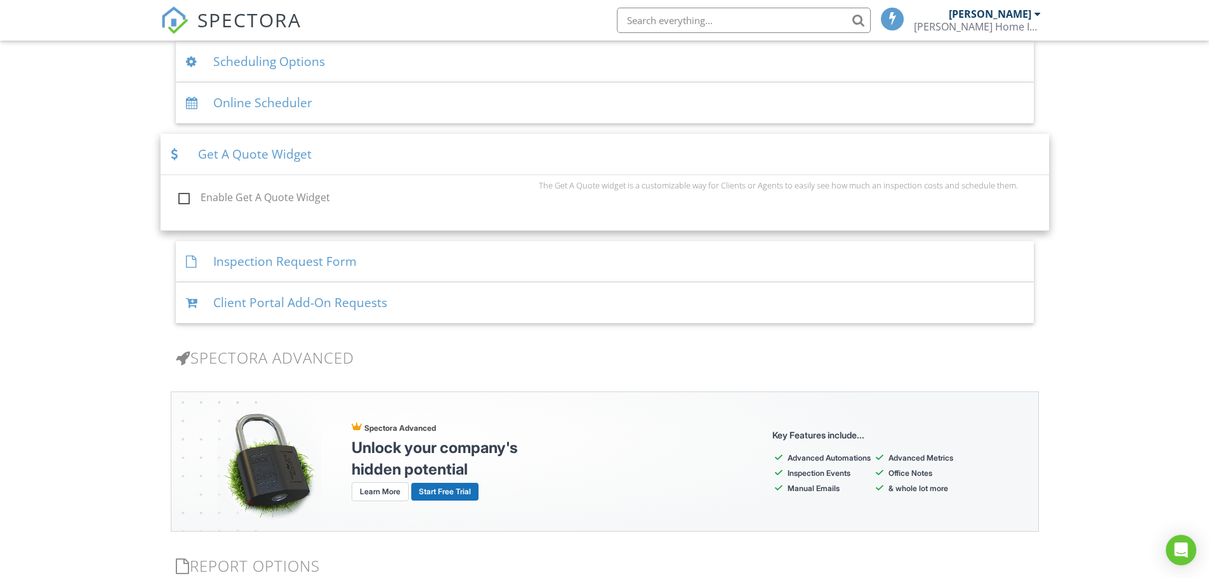
scroll to position [1034, 0]
click at [185, 197] on label "Enable Get A Quote Widget" at bounding box center [354, 200] width 353 height 16
click at [179, 197] on input "Enable Get A Quote Widget" at bounding box center [175, 200] width 8 height 8
checkbox input "true"
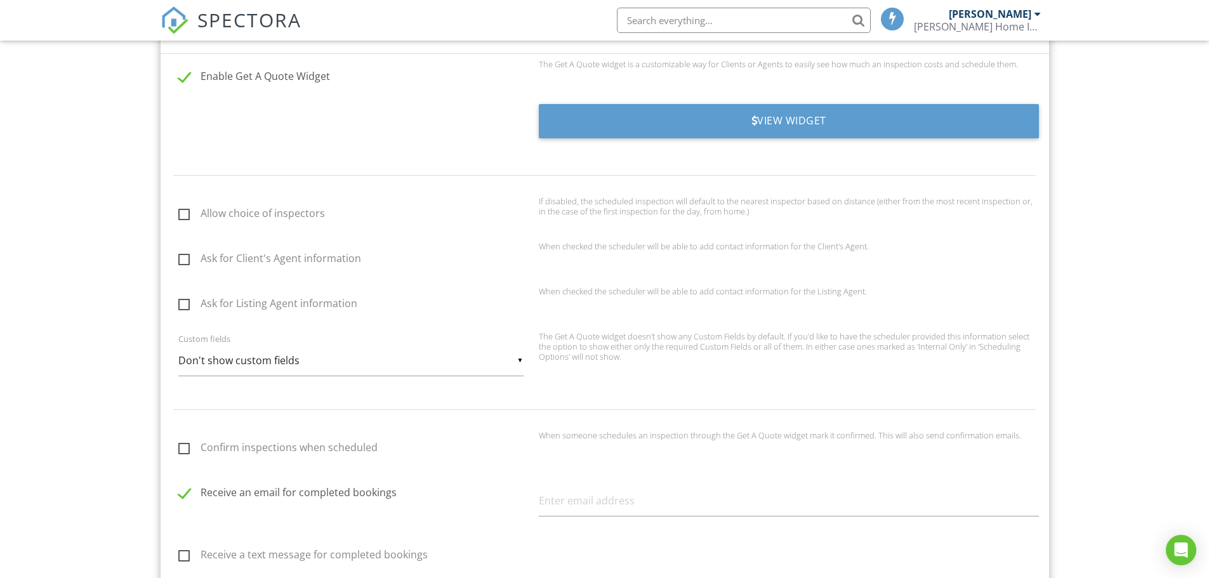
scroll to position [1161, 0]
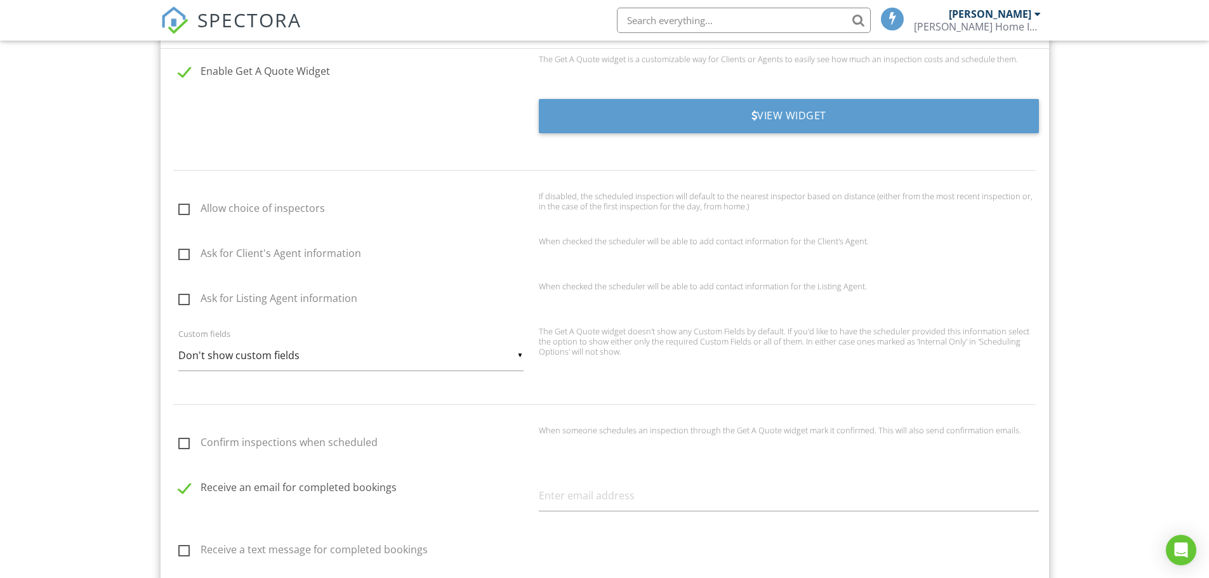
click at [187, 258] on label "Ask for Client's Agent information" at bounding box center [354, 256] width 353 height 16
click at [179, 258] on input "Ask for Client's Agent information" at bounding box center [175, 255] width 8 height 8
checkbox input "true"
click at [187, 302] on label "Ask for Listing Agent information" at bounding box center [354, 301] width 353 height 16
click at [179, 302] on input "Ask for Listing Agent information" at bounding box center [175, 300] width 8 height 8
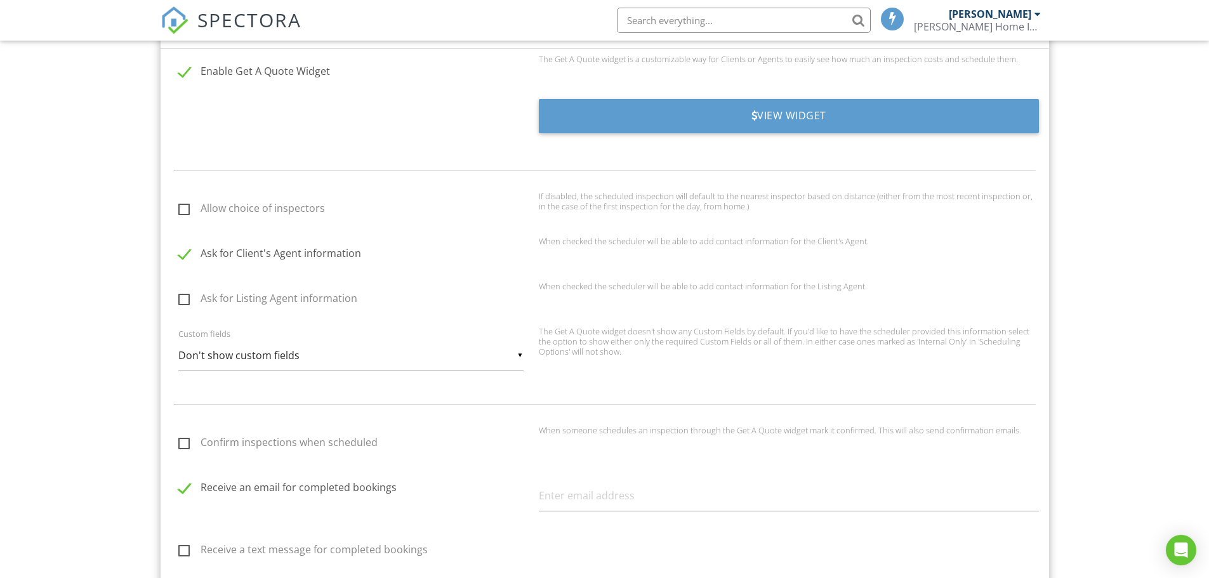
checkbox input "true"
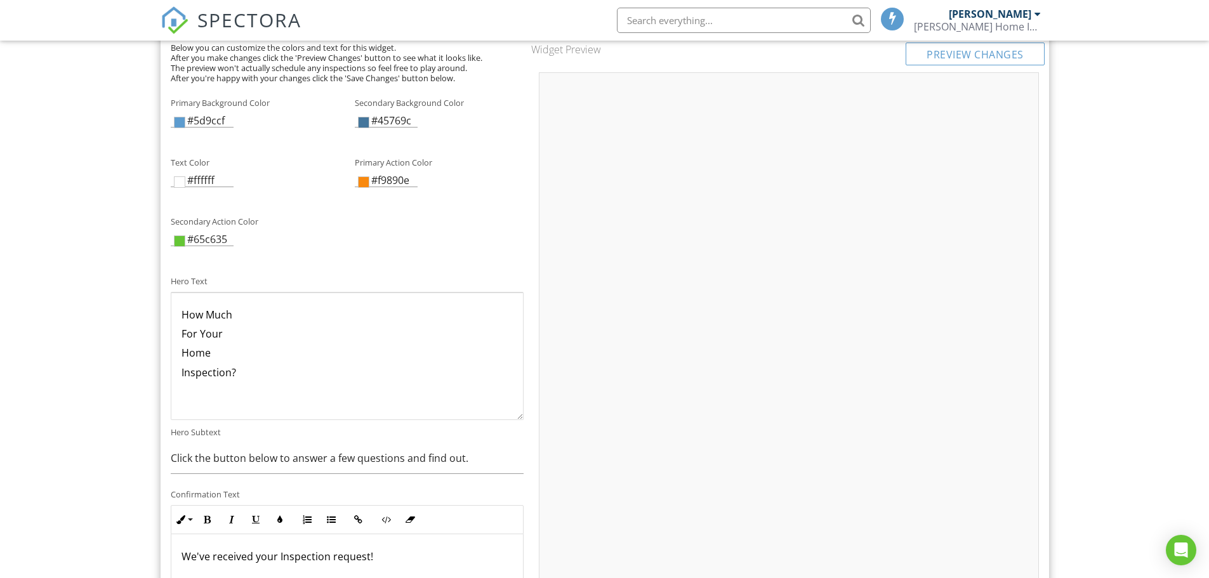
scroll to position [0, 0]
click at [364, 181] on span at bounding box center [364, 182] width 10 height 10
click at [106, 251] on div "Dashboard Templates Contacts Metrics Automations Advanced Settings Support Cent…" at bounding box center [604, 123] width 1209 height 3630
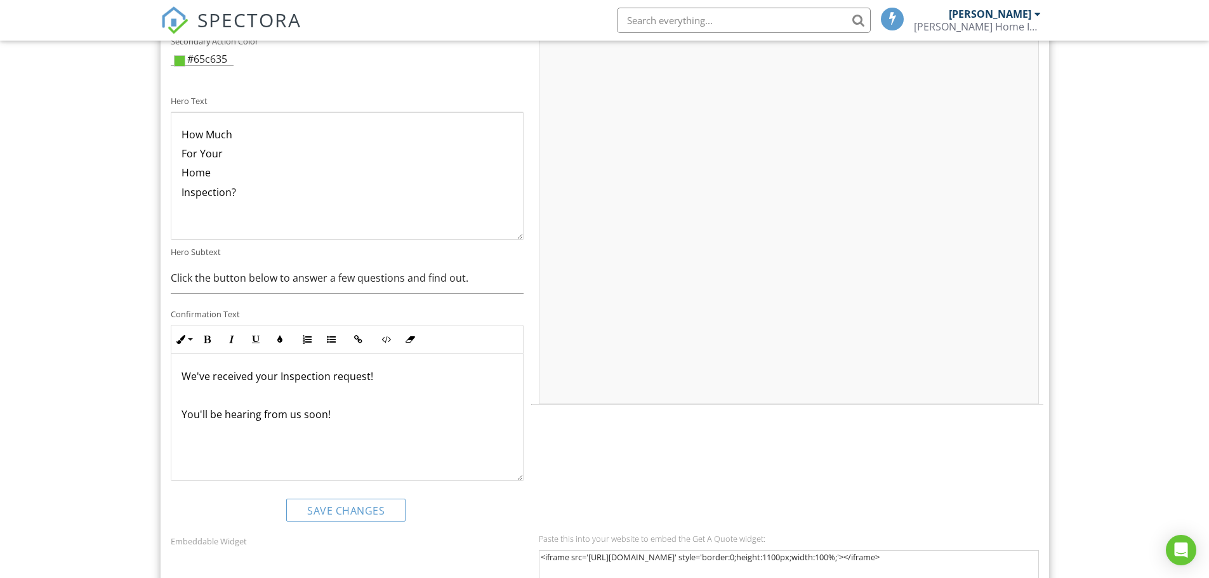
scroll to position [2006, 0]
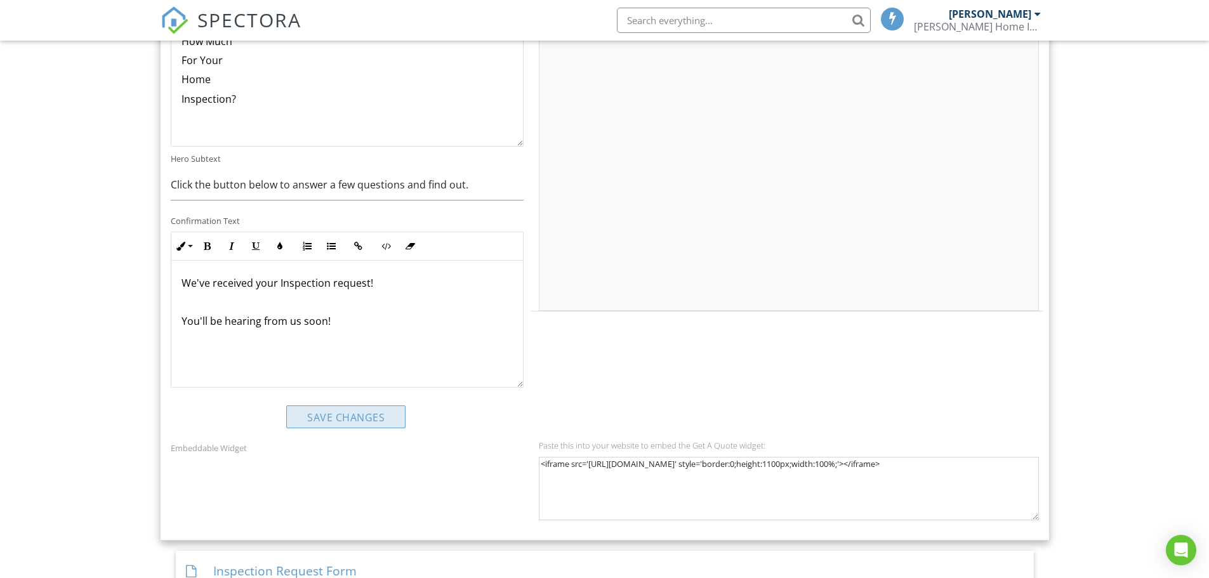
click at [332, 418] on button "Save Changes" at bounding box center [345, 417] width 119 height 23
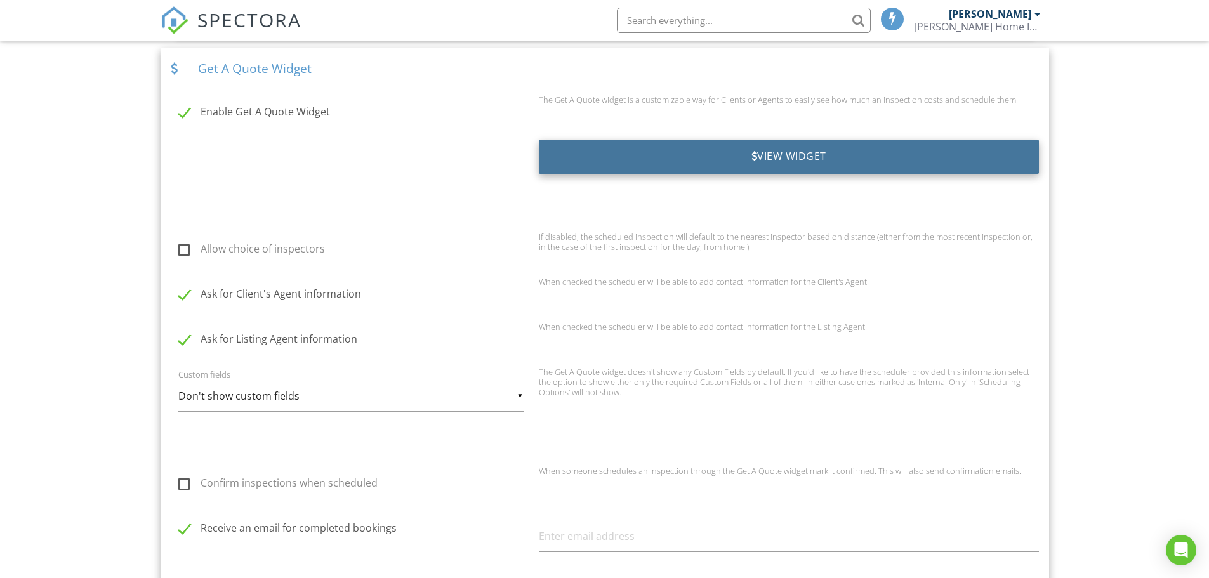
click at [769, 150] on div "View Widget" at bounding box center [789, 157] width 500 height 34
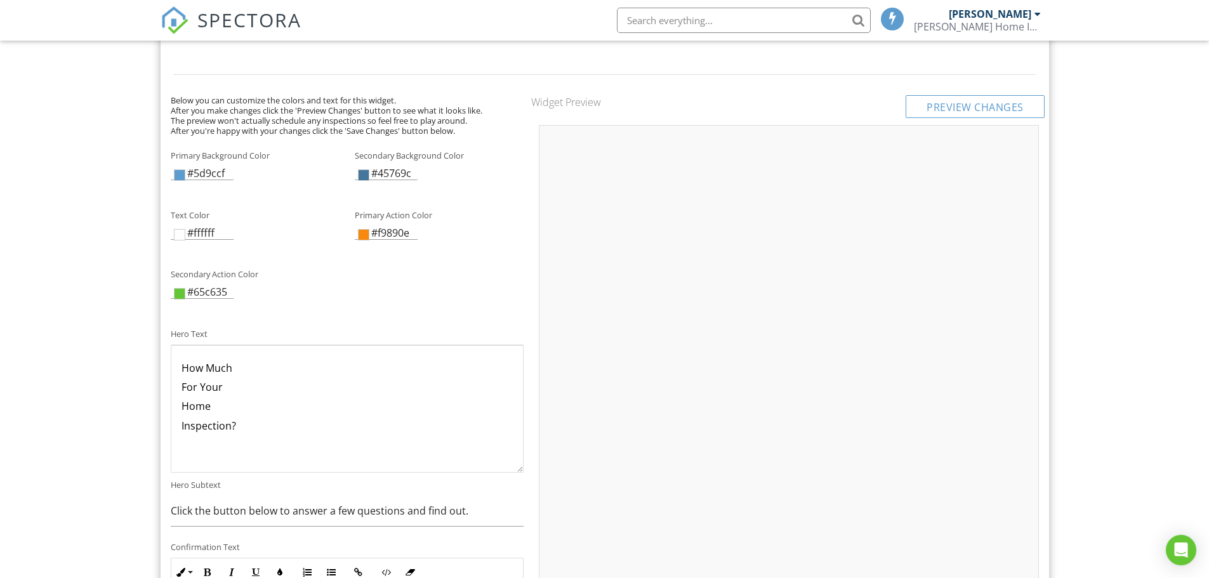
scroll to position [1397, 0]
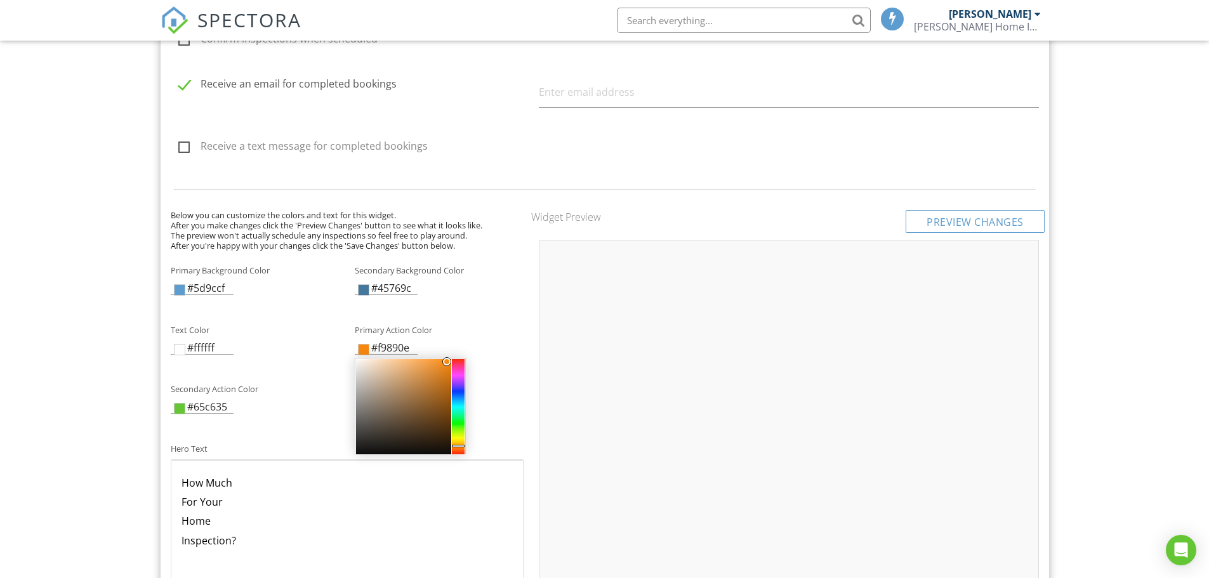
click at [362, 351] on span at bounding box center [364, 350] width 10 height 10
drag, startPoint x: 448, startPoint y: 362, endPoint x: 418, endPoint y: 382, distance: 35.2
click at [418, 382] on div at bounding box center [420, 383] width 8 height 8
drag, startPoint x: 420, startPoint y: 382, endPoint x: 511, endPoint y: 432, distance: 104.0
click at [511, 432] on form "Primary Background Color #5d9ccf Secondary Background Color #45769c Text Color …" at bounding box center [347, 564] width 353 height 614
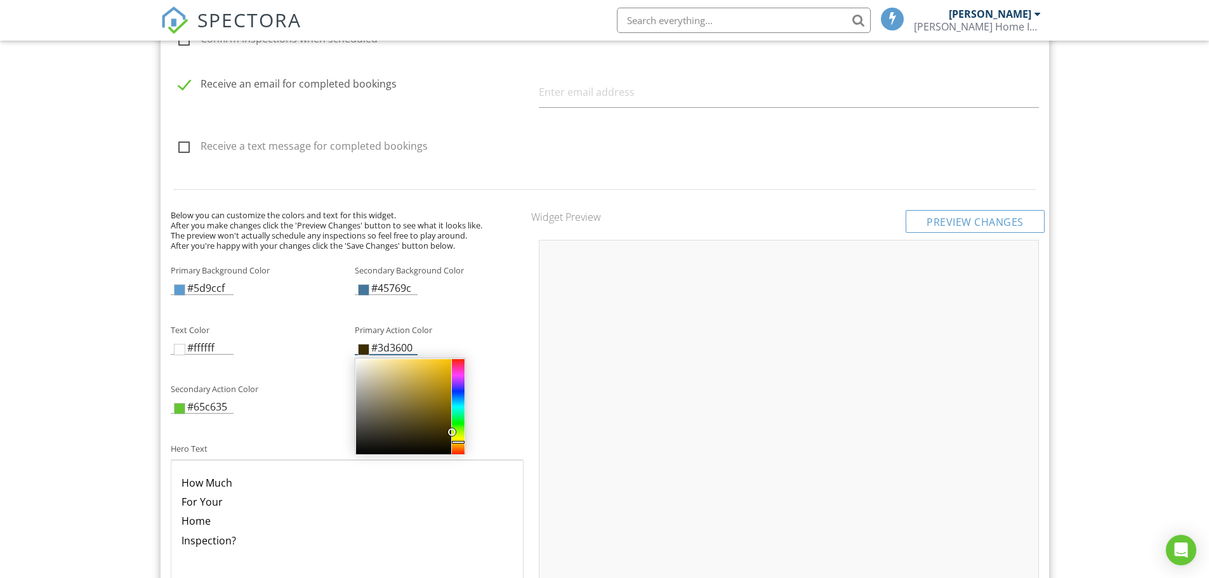
type input "#3d3900"
drag, startPoint x: 460, startPoint y: 447, endPoint x: 461, endPoint y: 440, distance: 7.0
click at [461, 440] on div at bounding box center [458, 440] width 13 height 3
click at [422, 341] on div "Primary Action Color #3d3900" at bounding box center [439, 349] width 184 height 17
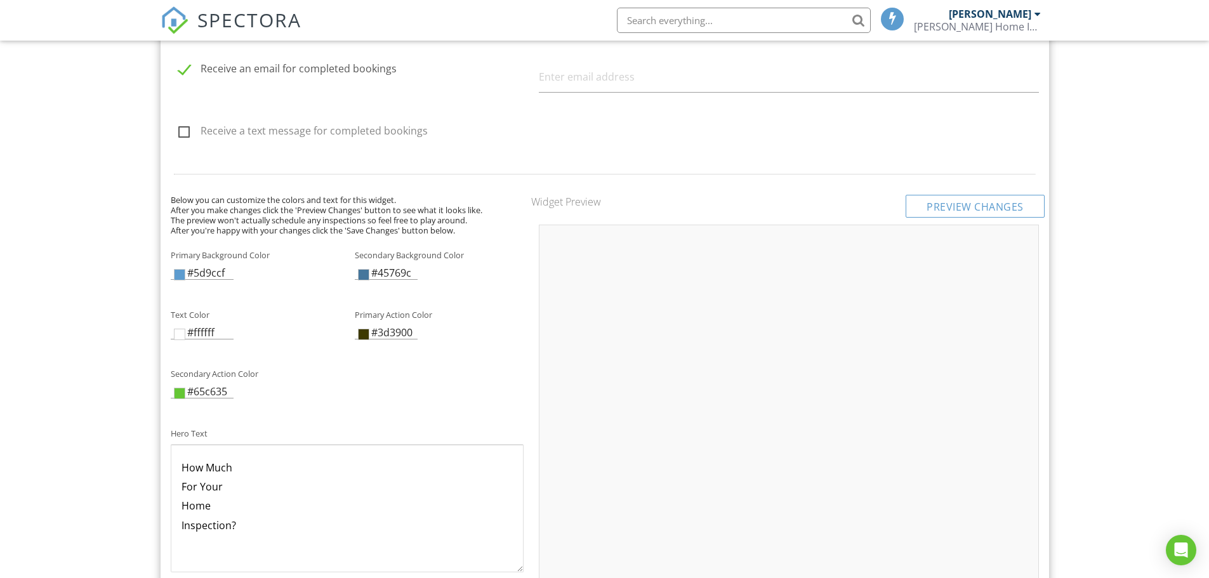
scroll to position [1715, 0]
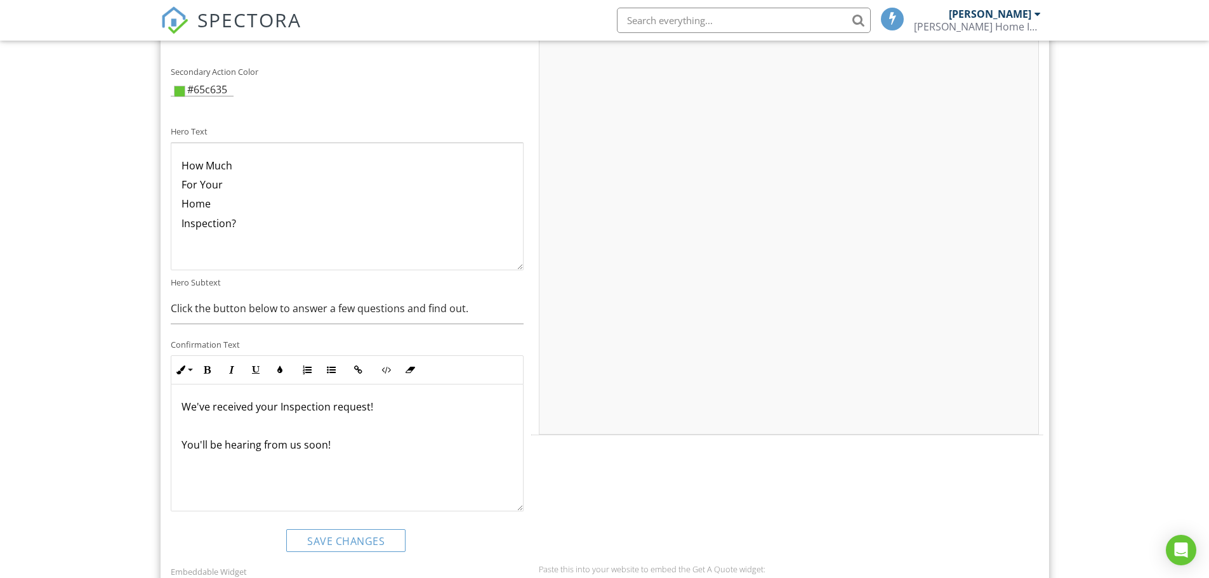
click at [114, 192] on div "Dashboard Templates Contacts Metrics Automations Advanced Settings Support Cent…" at bounding box center [604, 57] width 1209 height 3463
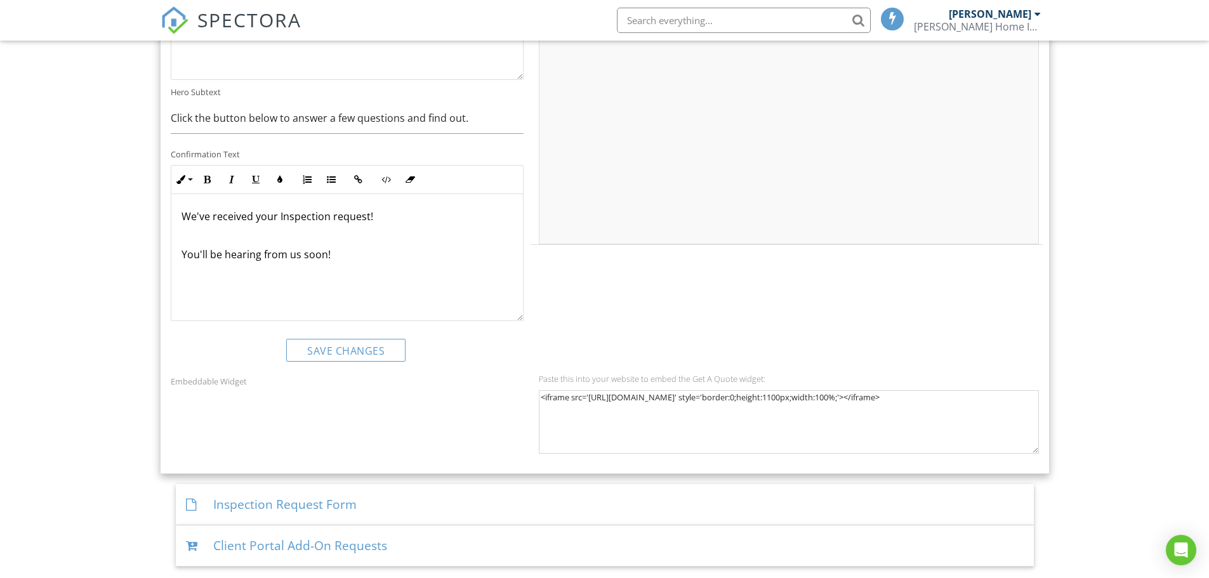
scroll to position [1, 0]
click at [237, 501] on div "Inspection Request Form" at bounding box center [605, 504] width 858 height 41
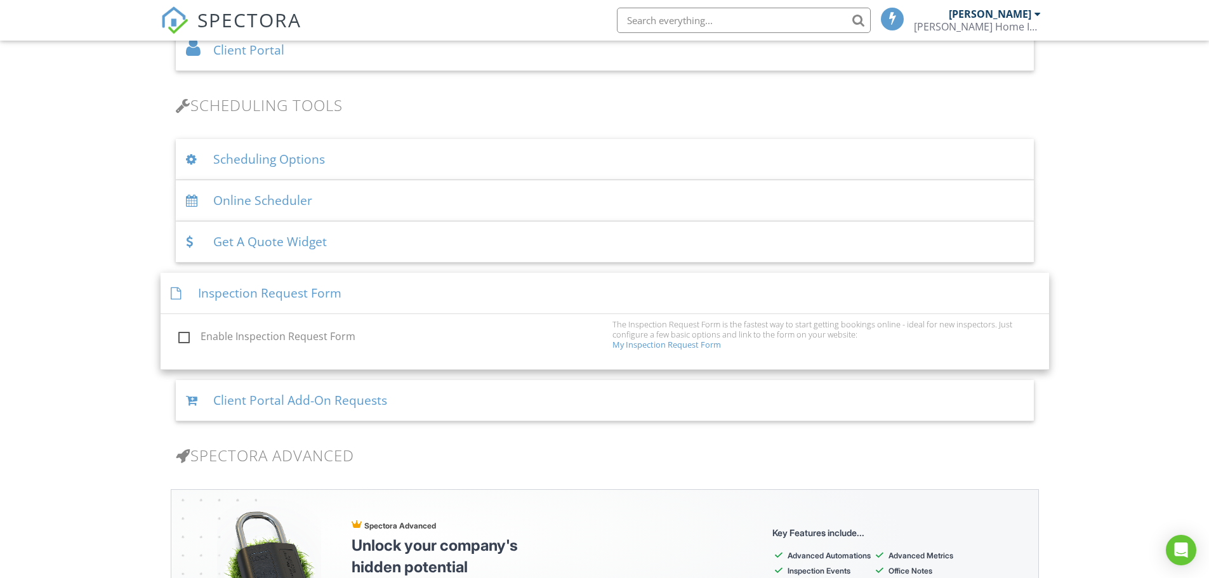
scroll to position [754, 0]
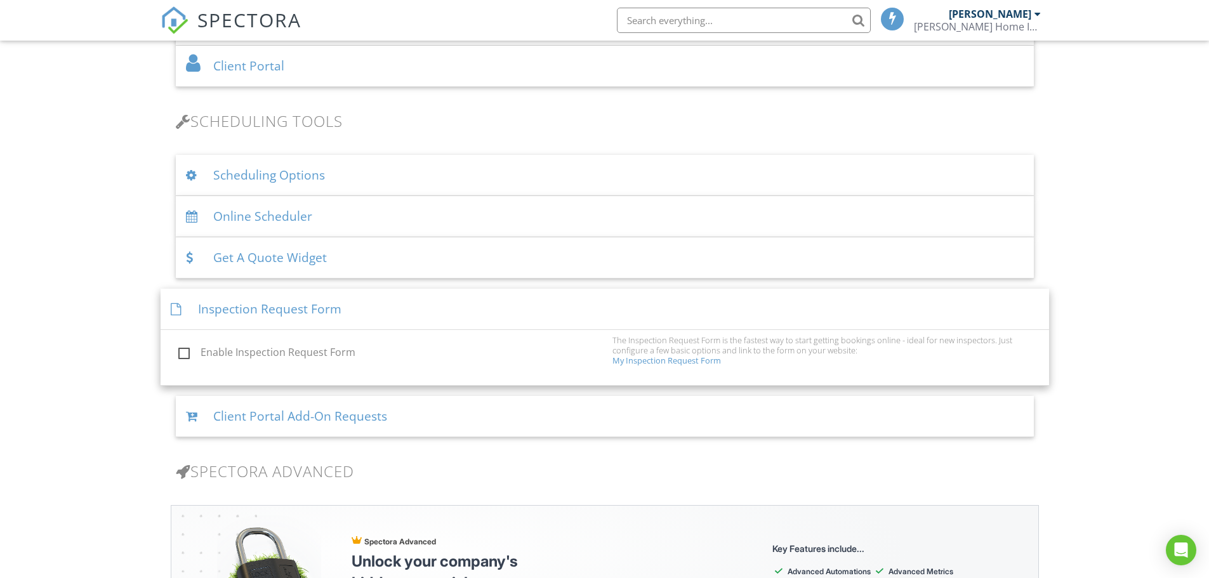
click at [640, 361] on link "My Inspection Request Form" at bounding box center [667, 360] width 109 height 11
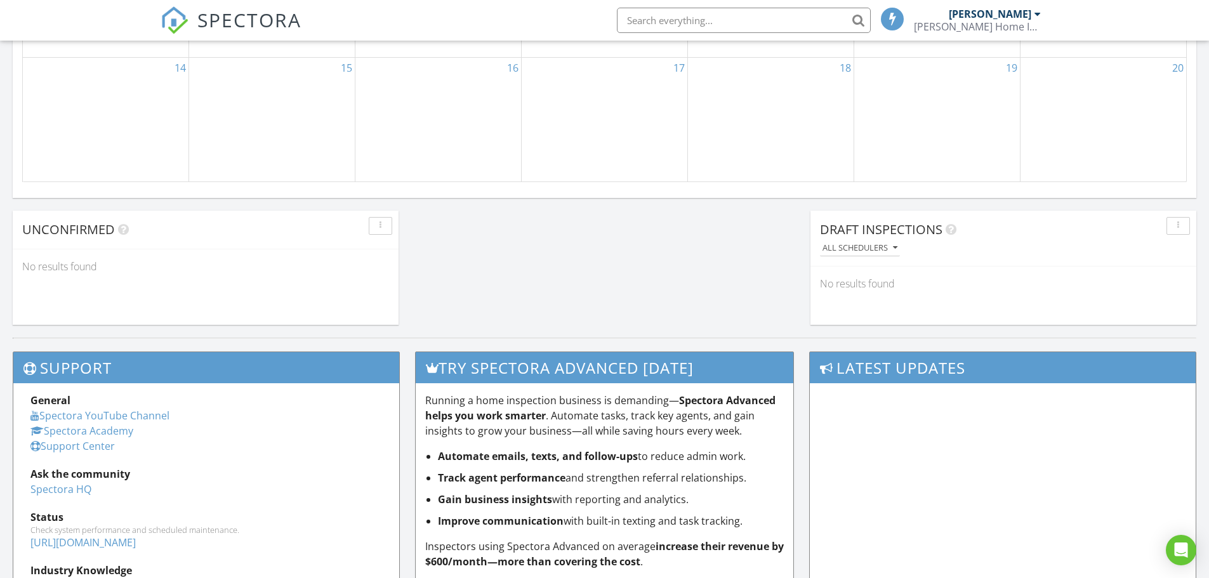
scroll to position [953, 0]
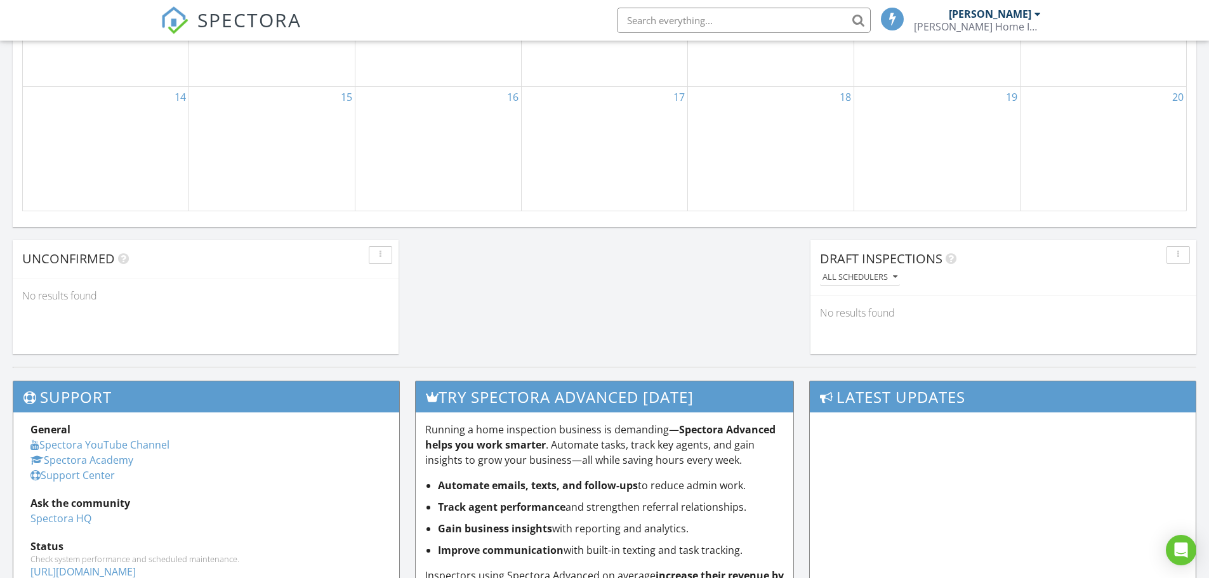
click at [1181, 252] on div "button" at bounding box center [1178, 255] width 12 height 9
click at [35, 263] on span "Unconfirmed" at bounding box center [68, 258] width 93 height 17
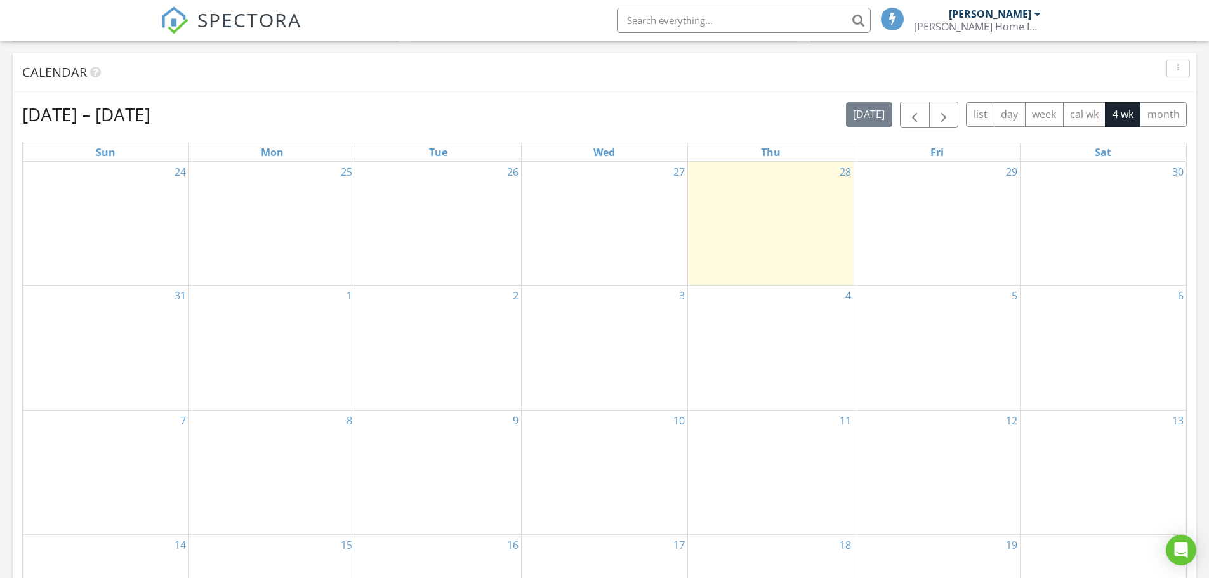
scroll to position [0, 0]
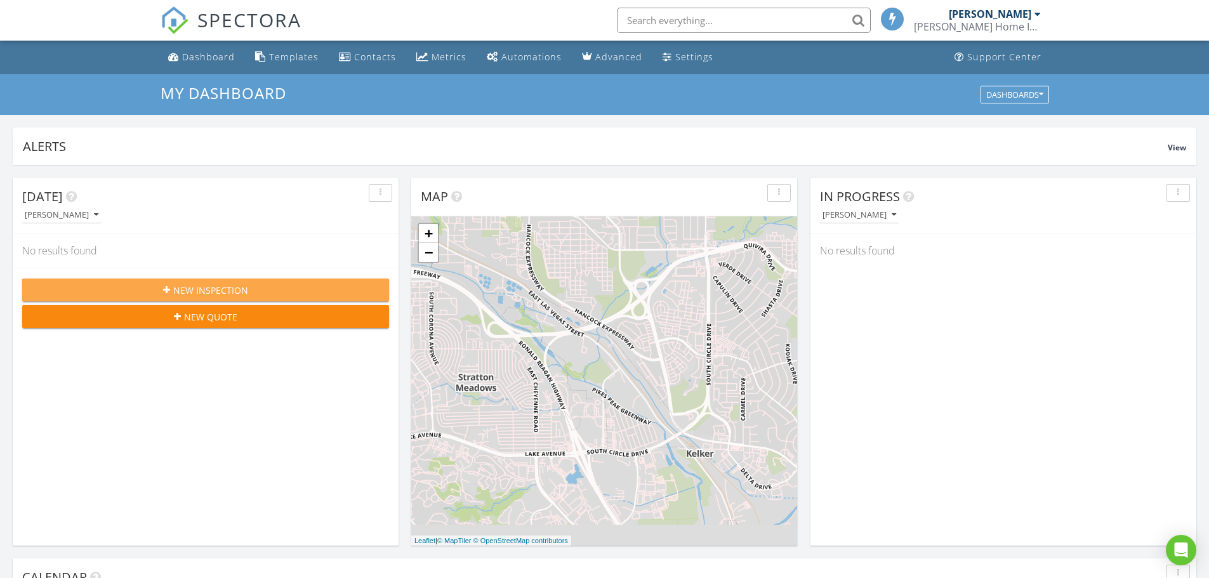
click at [208, 292] on span "New Inspection" at bounding box center [210, 290] width 75 height 13
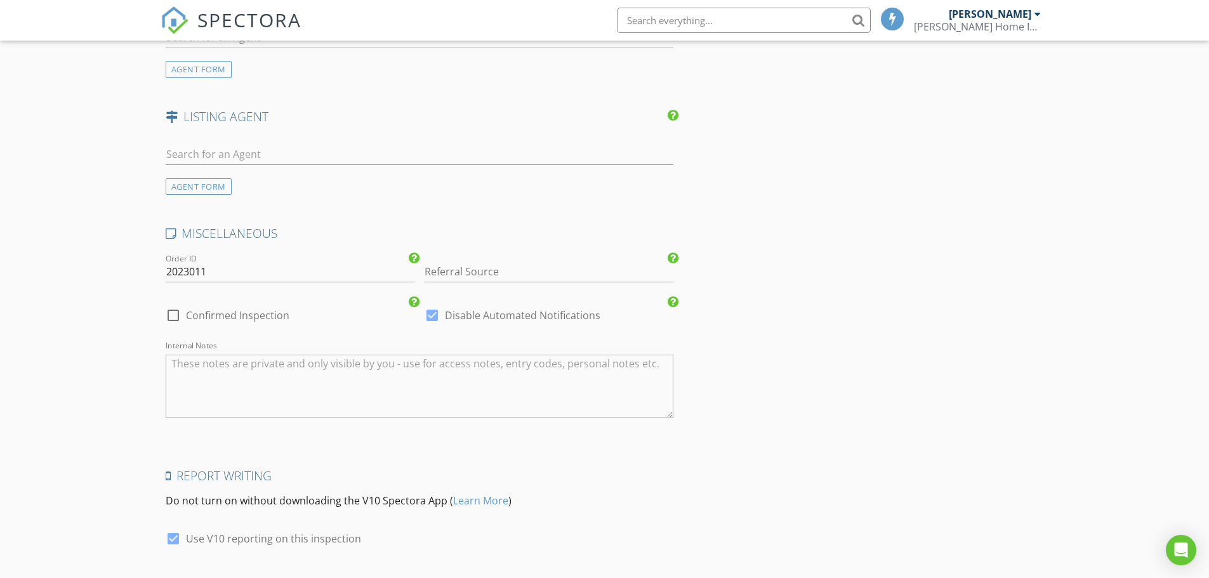
scroll to position [1327, 0]
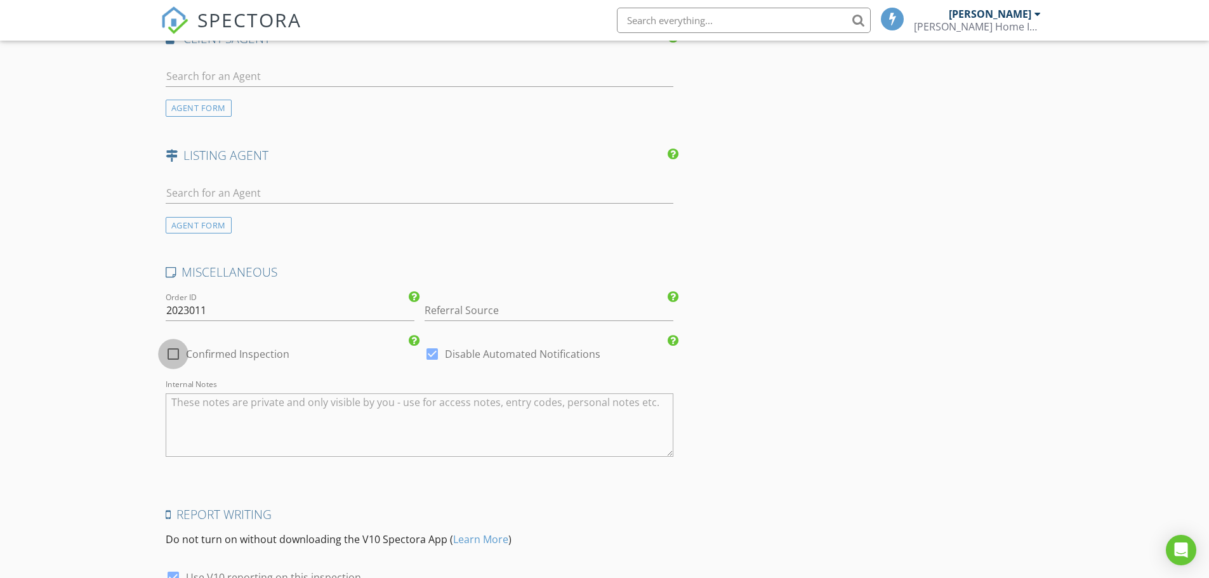
click at [172, 355] on div at bounding box center [174, 354] width 22 height 22
checkbox input "true"
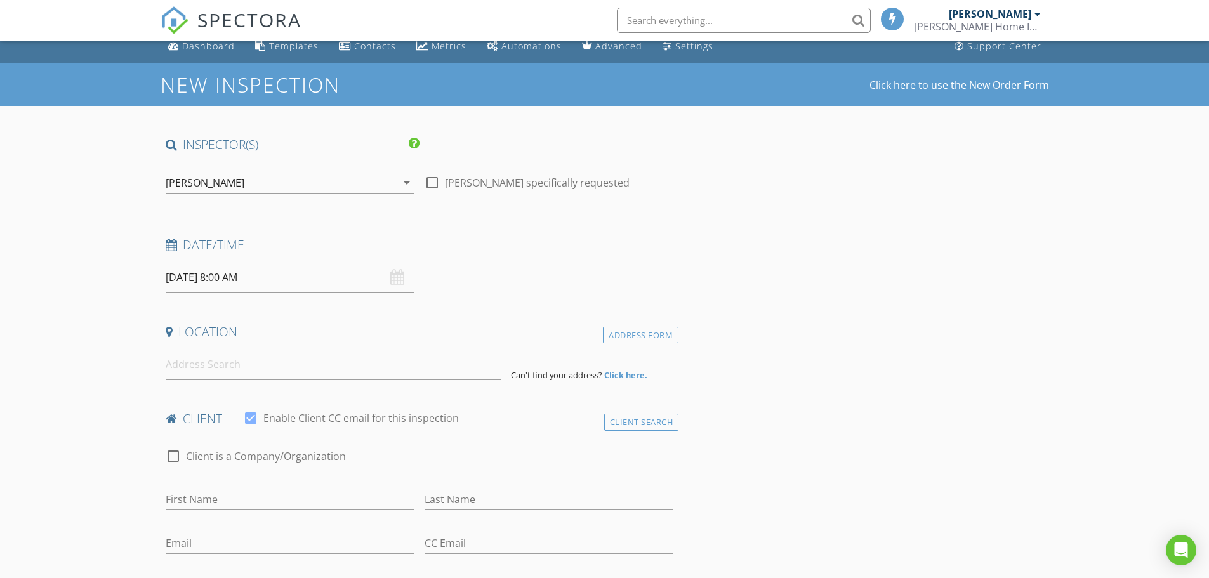
scroll to position [0, 0]
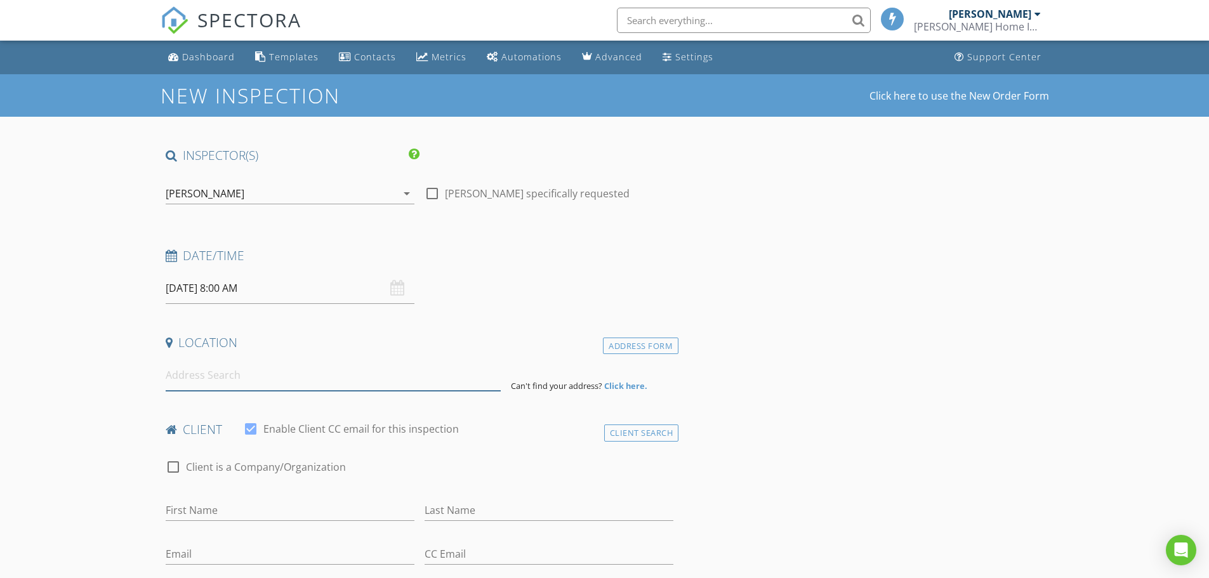
click at [185, 375] on input at bounding box center [333, 375] width 335 height 31
click at [618, 382] on strong "Click here." at bounding box center [625, 385] width 43 height 11
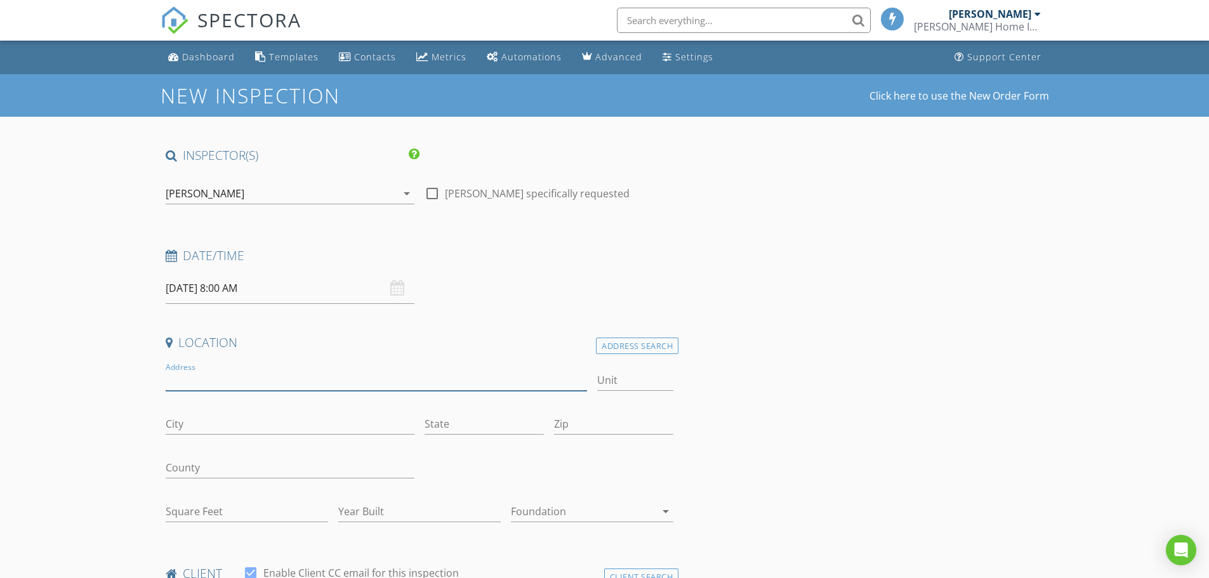
click at [182, 382] on input "Address" at bounding box center [377, 380] width 422 height 21
type input "[STREET_ADDRESS][PERSON_NAME]"
type input "Colorado Springs"
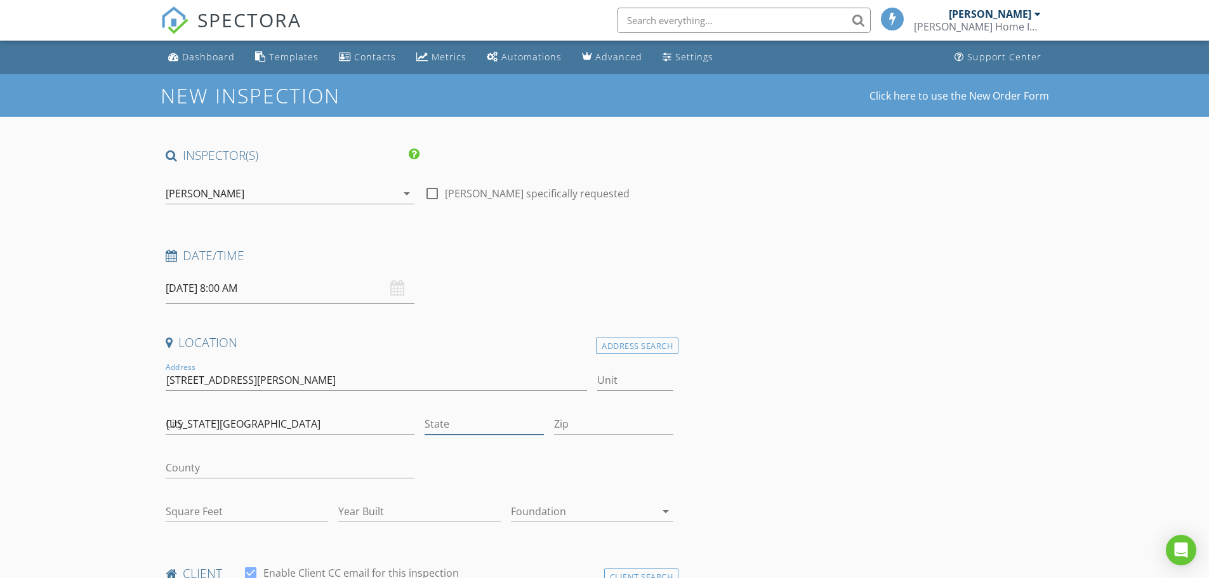
type input "Colorado"
type input "80916"
type input "Colorado"
type input "Greg"
type input "Maupin"
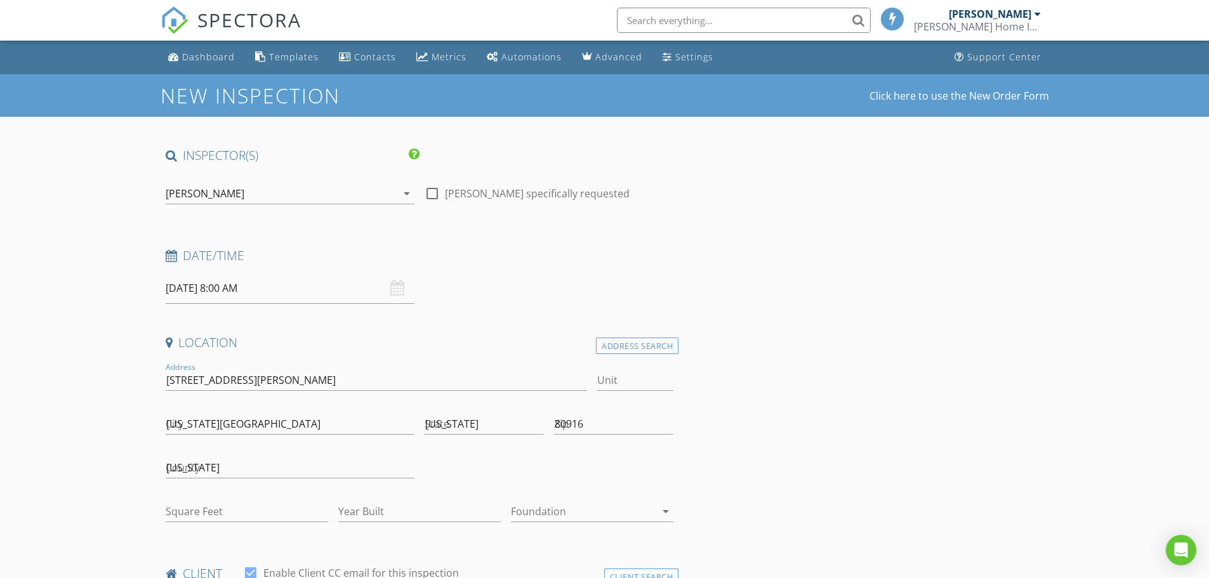
type input "gmaupin1987@gmail.com"
type input "719-499-3132"
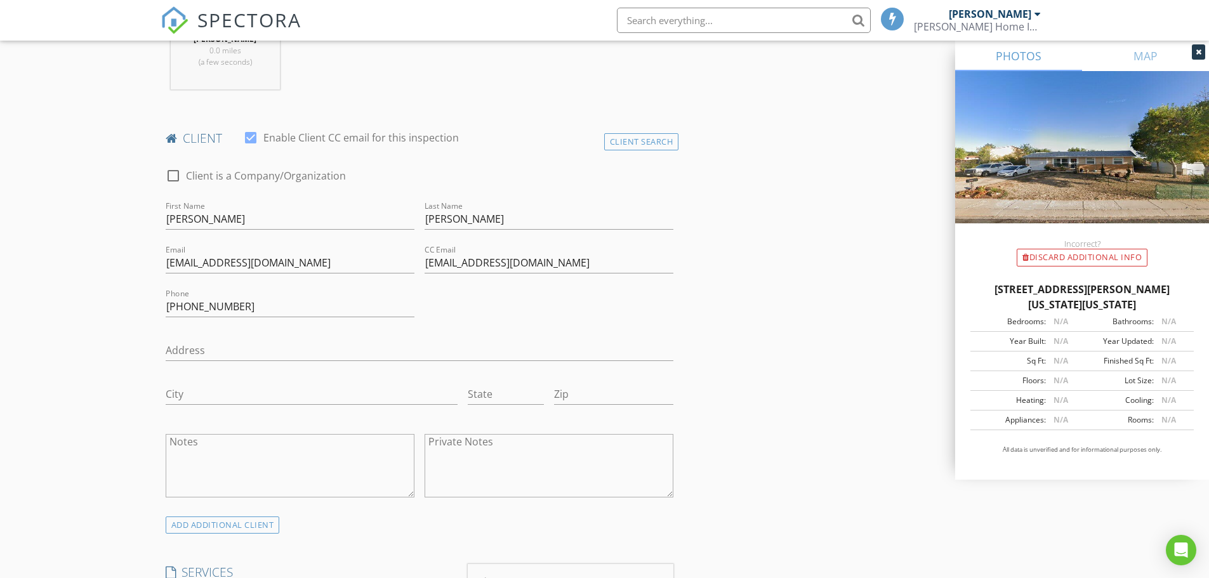
scroll to position [556, 0]
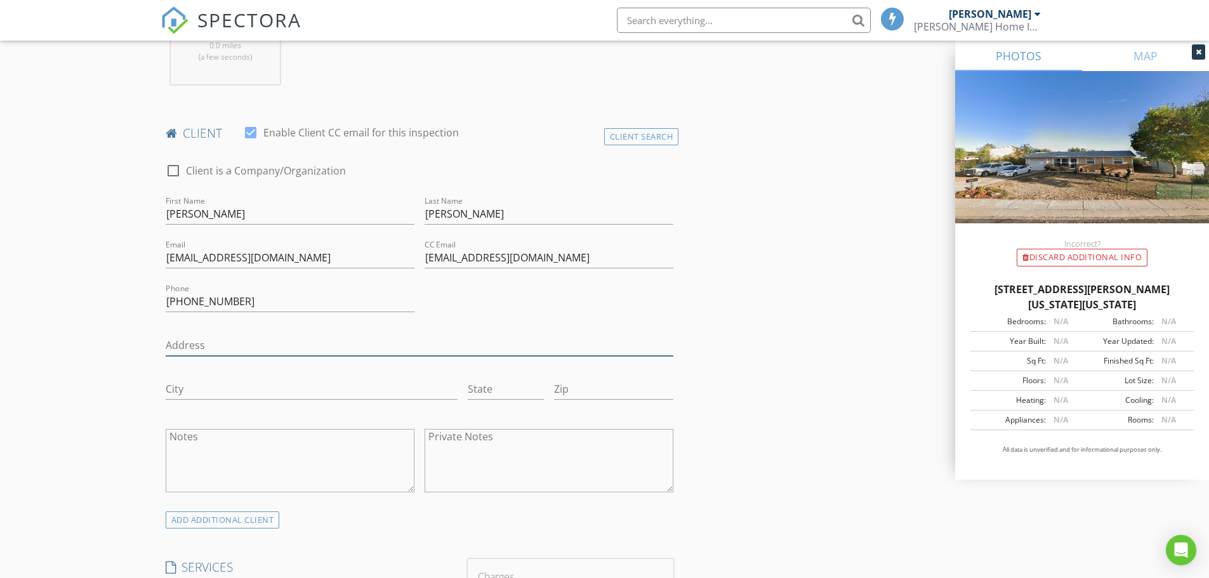
click at [178, 346] on input "Address" at bounding box center [420, 345] width 508 height 21
type input "4829 Keith Lane"
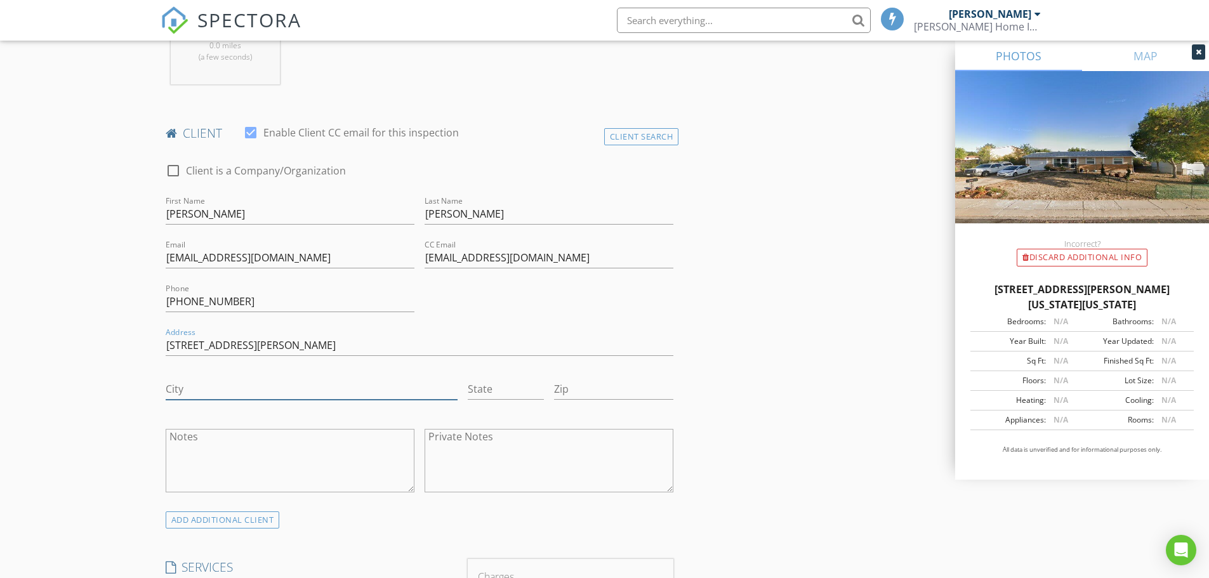
type input "Colorado Springs"
type input "Colorado"
type input "80916"
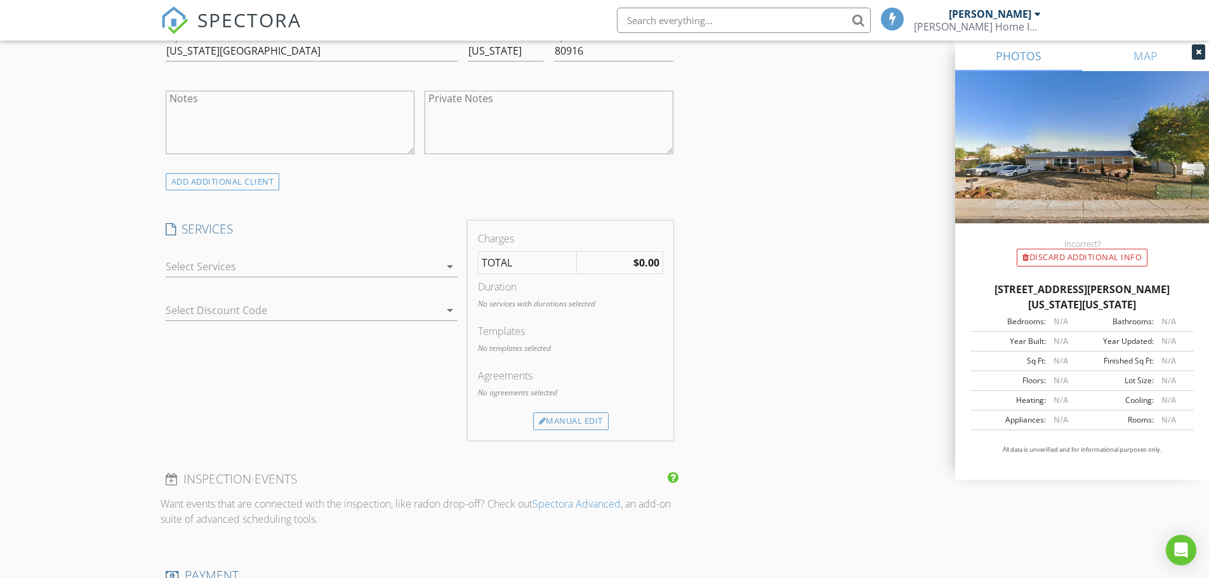
scroll to position [873, 0]
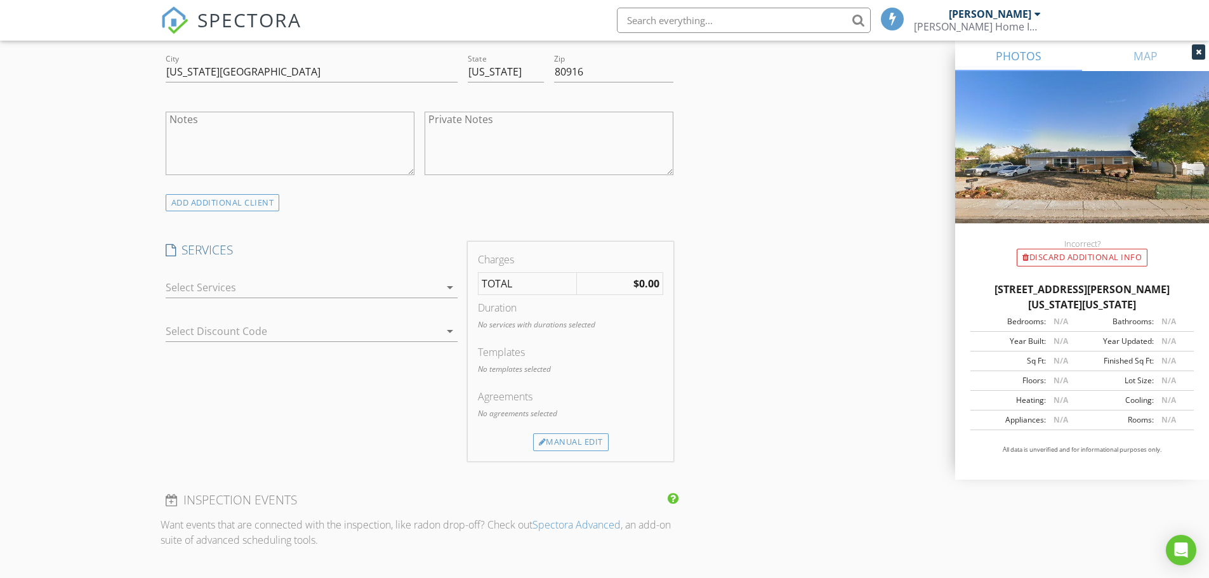
click at [449, 286] on icon "arrow_drop_down" at bounding box center [449, 287] width 15 height 15
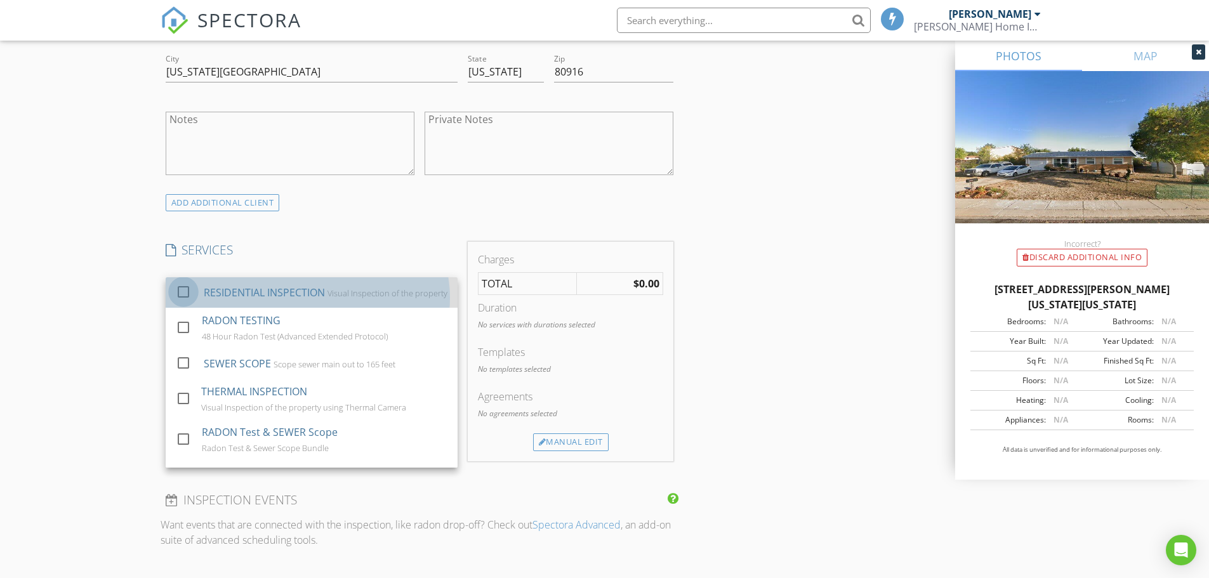
click at [182, 297] on div at bounding box center [184, 292] width 22 height 22
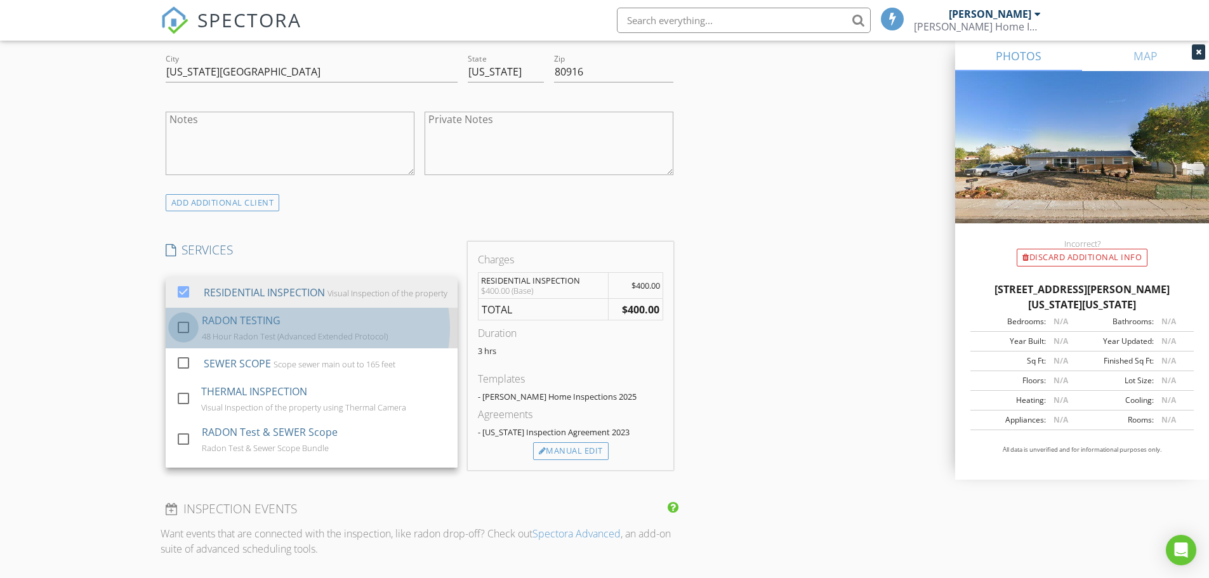
click at [184, 338] on div at bounding box center [184, 328] width 22 height 22
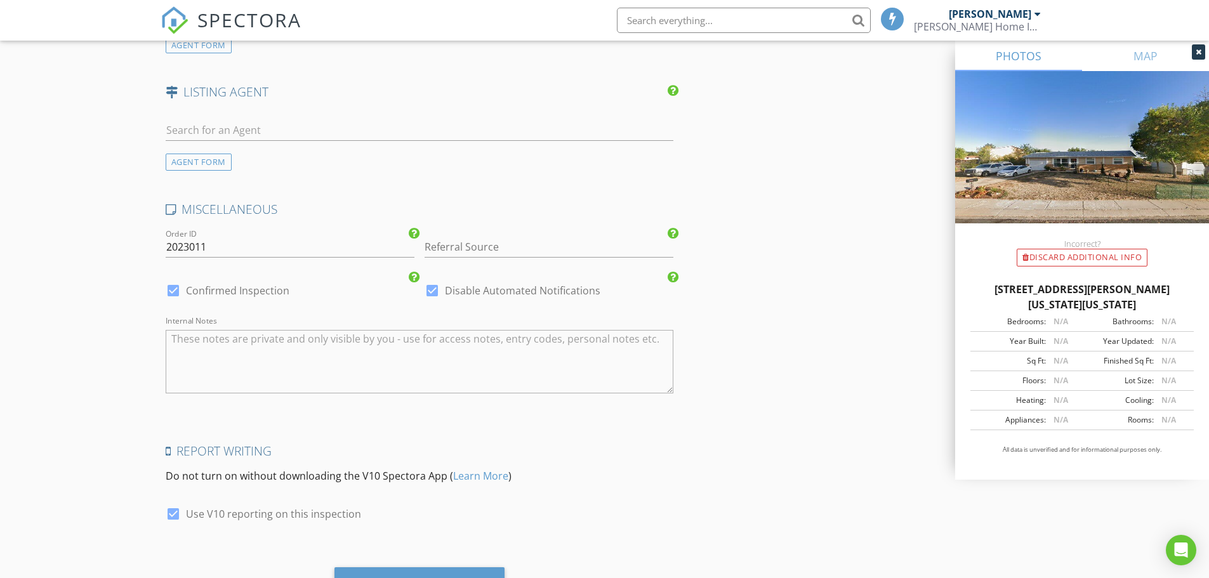
scroll to position [1758, 0]
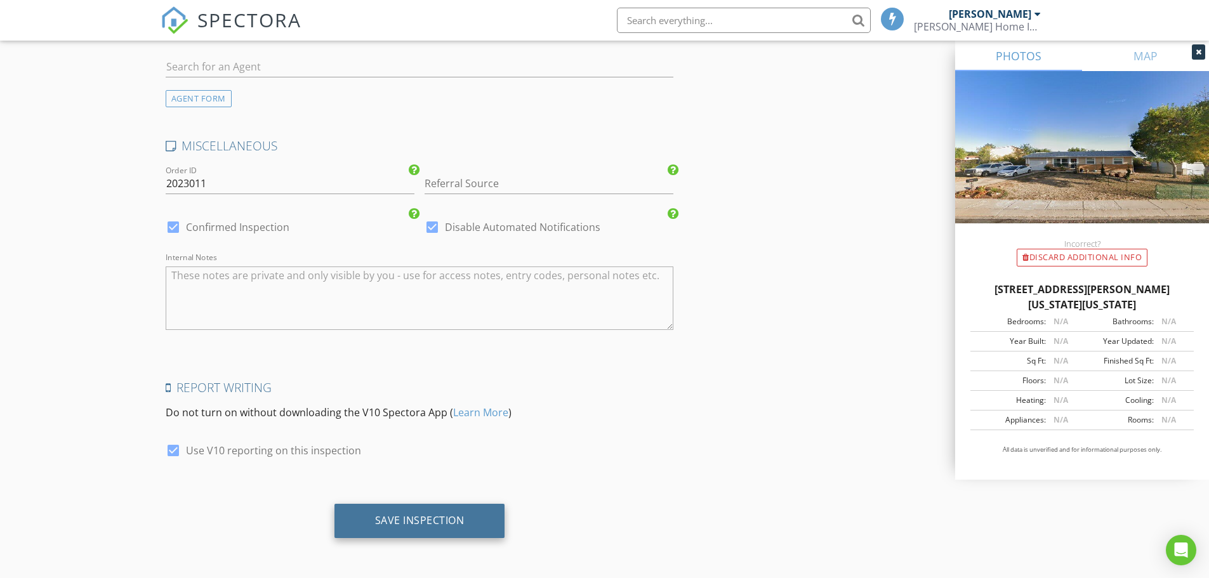
click at [402, 521] on div "Save Inspection" at bounding box center [420, 520] width 90 height 13
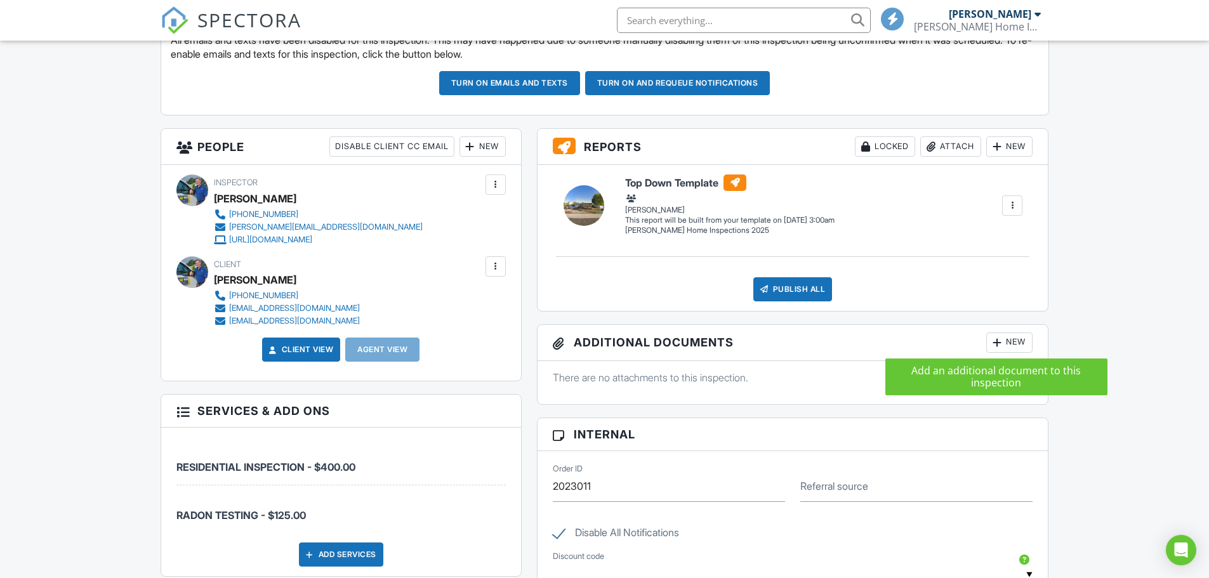
click at [996, 338] on div at bounding box center [997, 342] width 13 height 13
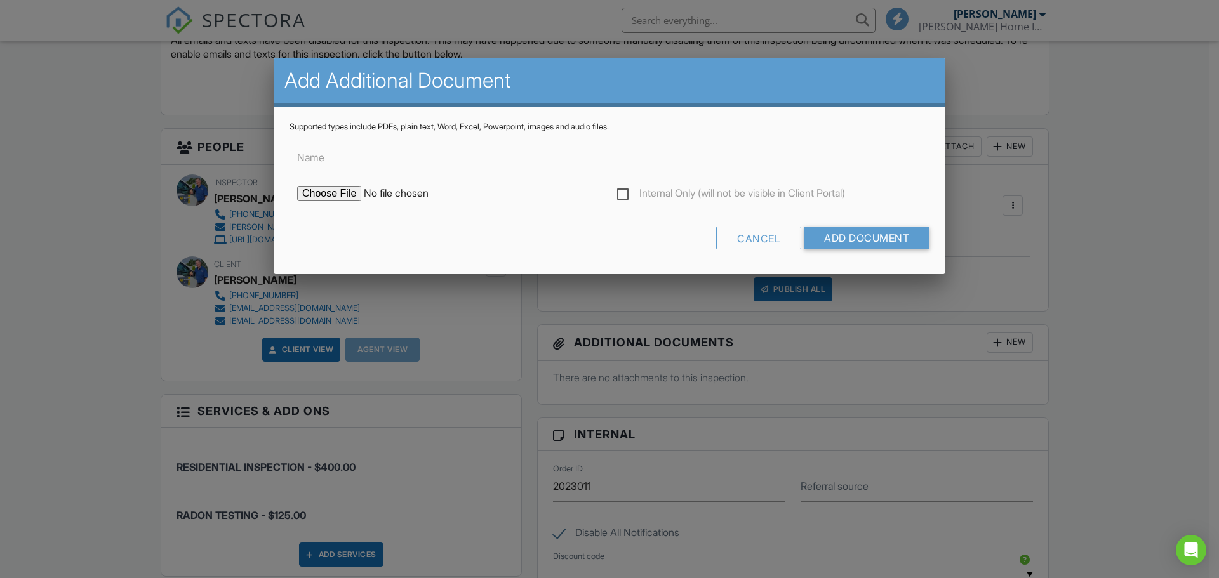
click at [317, 194] on input "file" at bounding box center [405, 193] width 216 height 15
type input "C:\fakepath\Radon 4829 Keith Lane.pdf"
click at [833, 236] on input "Add Document" at bounding box center [867, 238] width 126 height 23
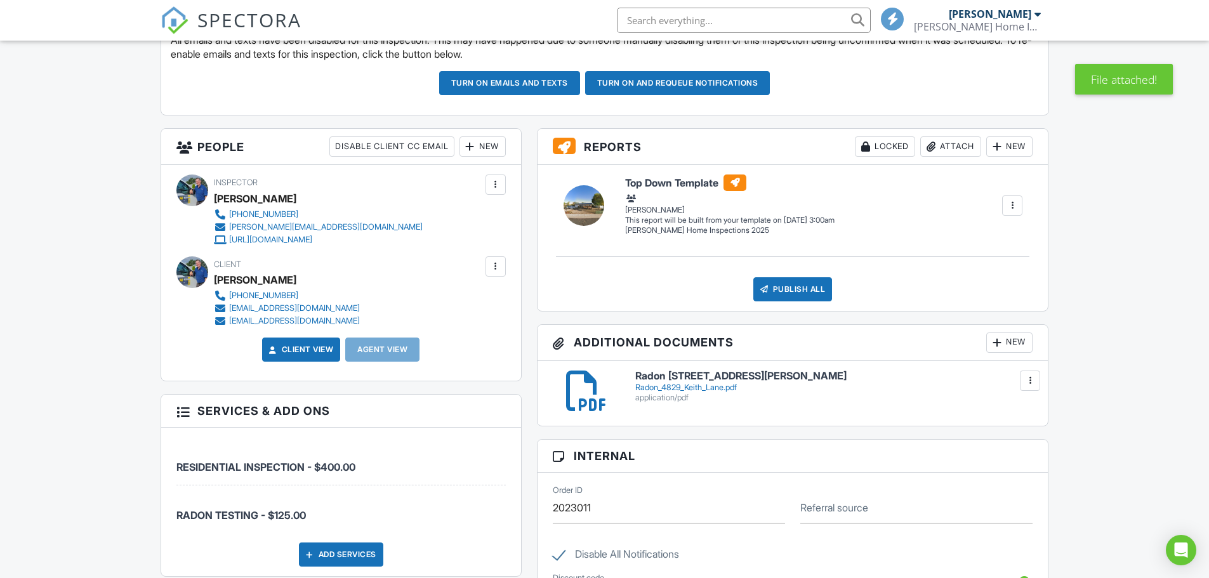
click at [681, 373] on h6 "Radon [STREET_ADDRESS][PERSON_NAME]" at bounding box center [834, 376] width 398 height 11
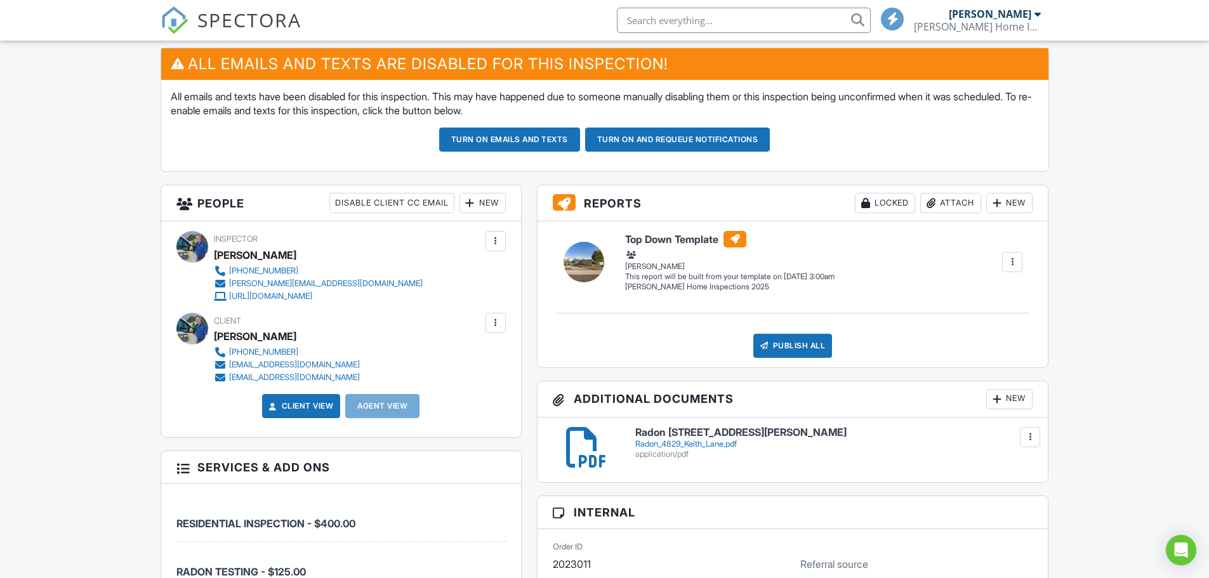
scroll to position [444, 0]
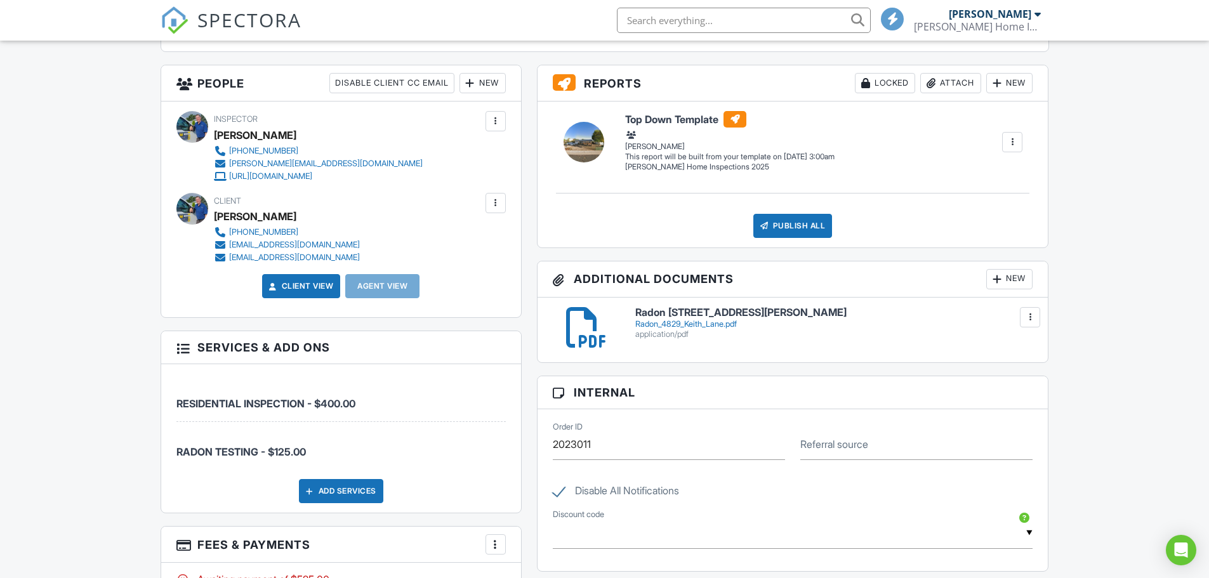
click at [1004, 278] on div "New" at bounding box center [1009, 279] width 46 height 20
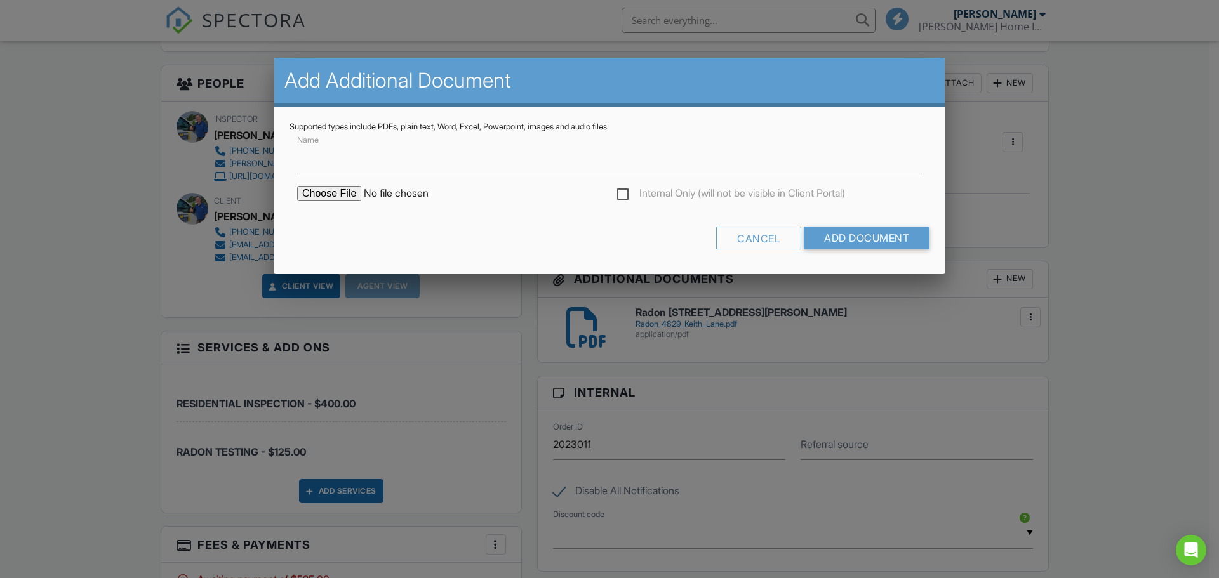
click at [312, 190] on input "file" at bounding box center [405, 193] width 216 height 15
click at [755, 233] on div "Cancel" at bounding box center [758, 238] width 85 height 23
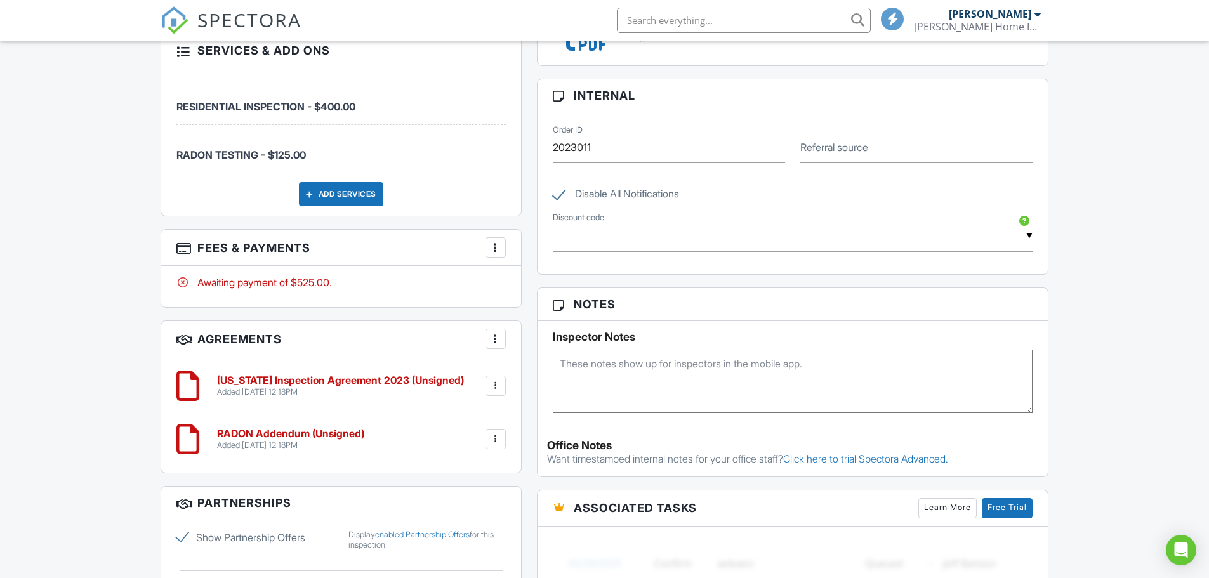
scroll to position [762, 0]
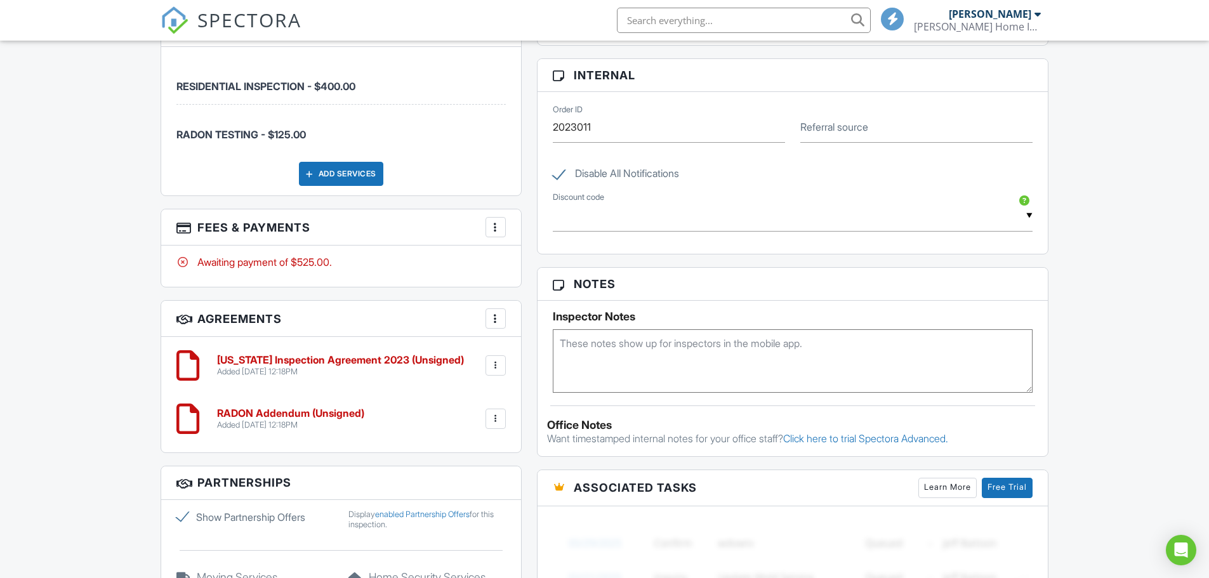
click at [1029, 215] on input "text" at bounding box center [793, 216] width 481 height 31
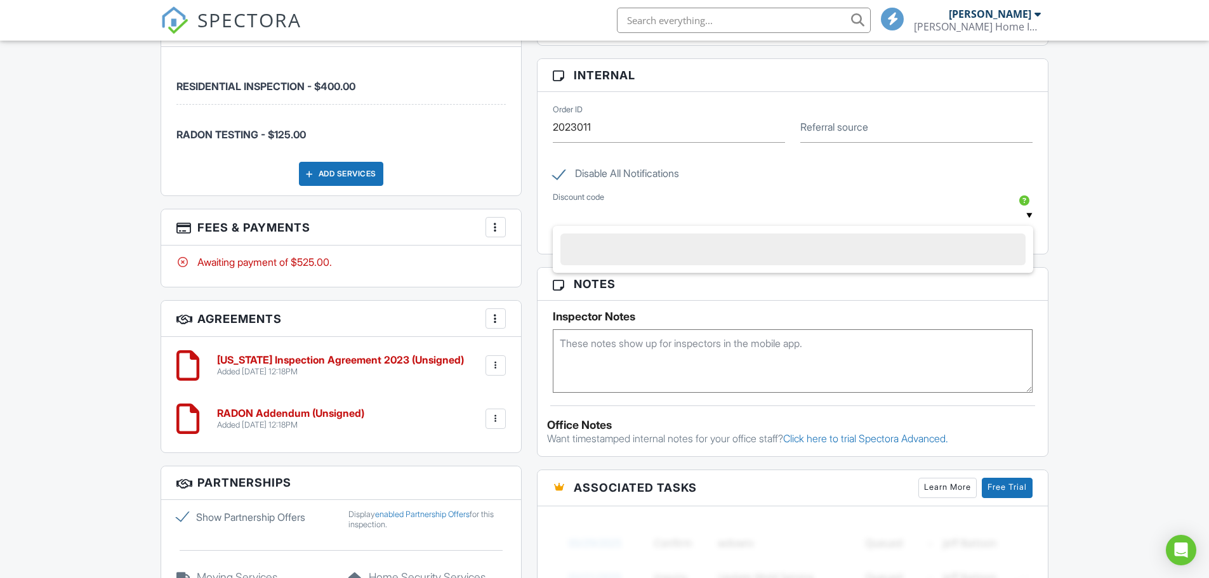
click at [1026, 198] on div at bounding box center [1024, 200] width 13 height 13
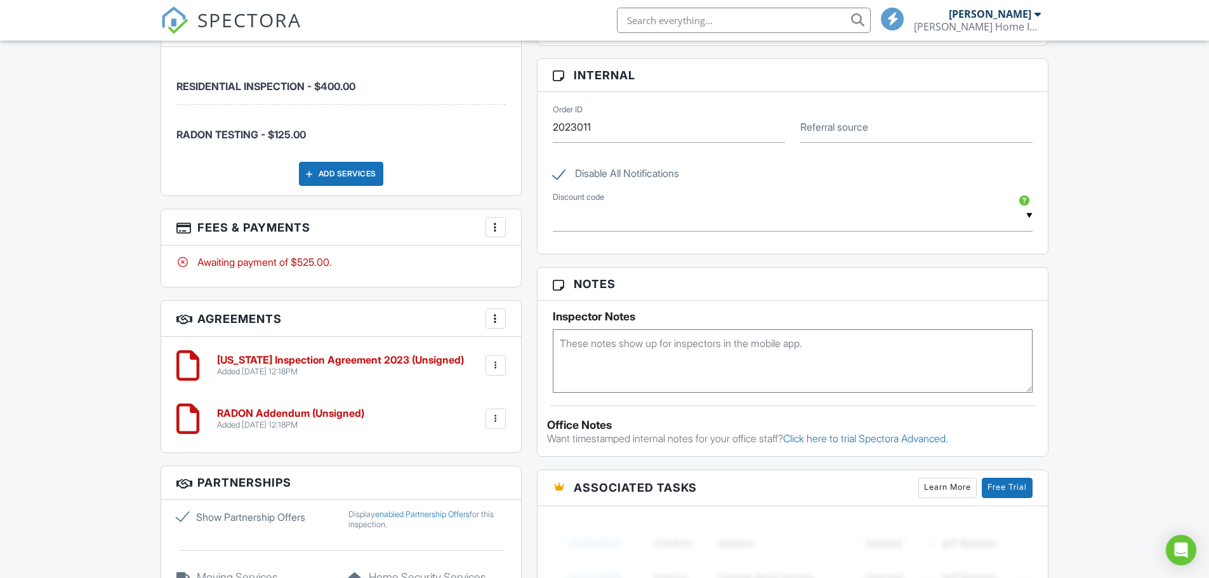
scroll to position [952, 0]
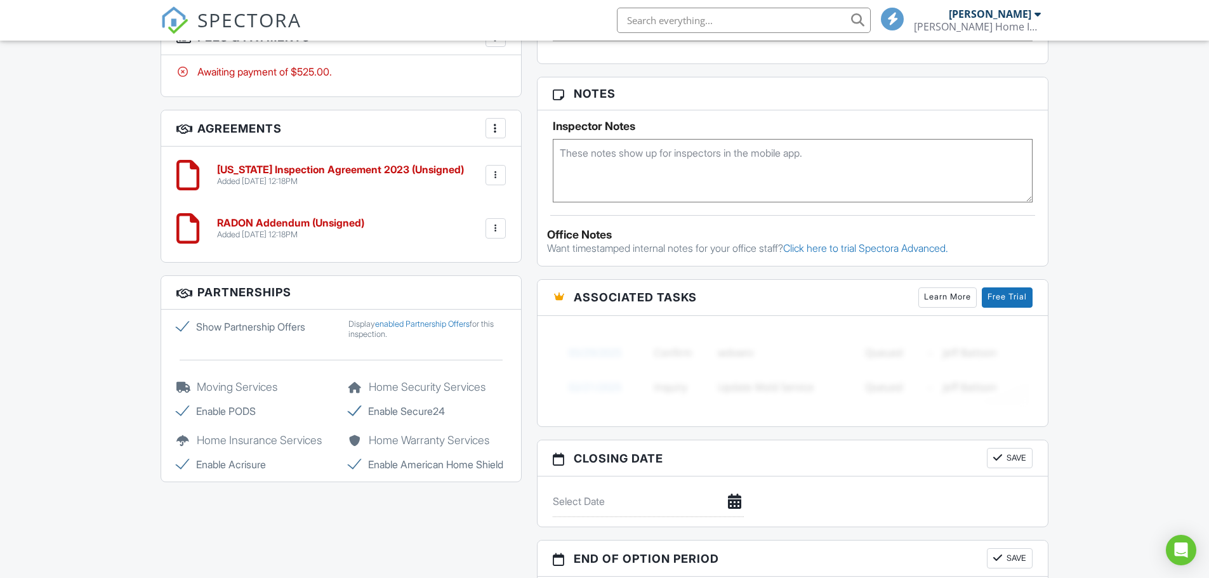
click at [938, 297] on link "Learn More" at bounding box center [948, 298] width 58 height 20
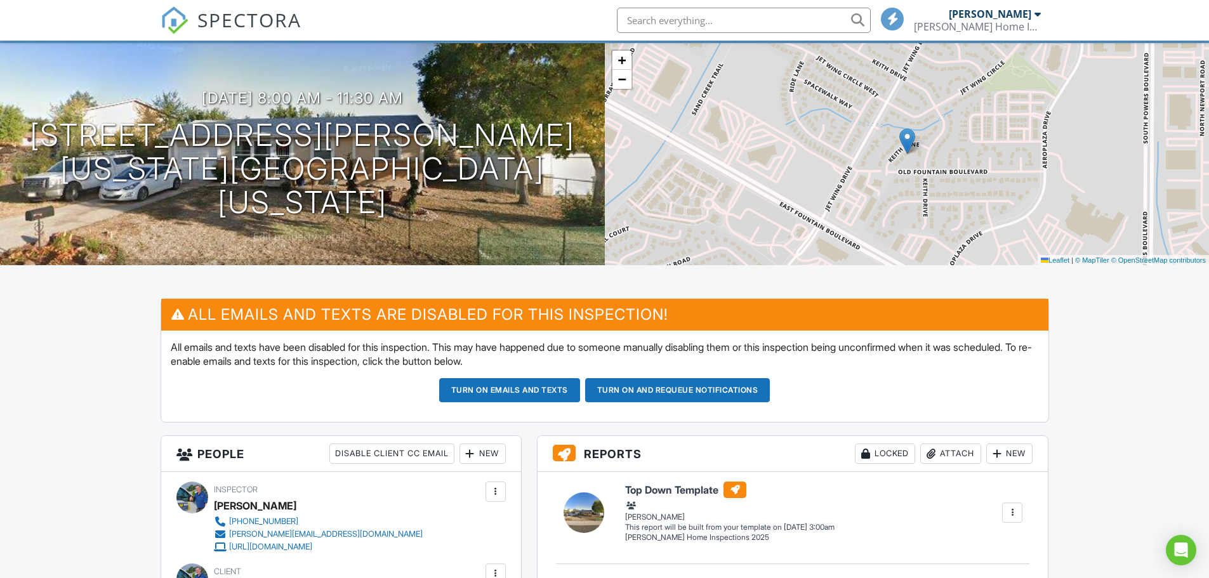
scroll to position [254, 0]
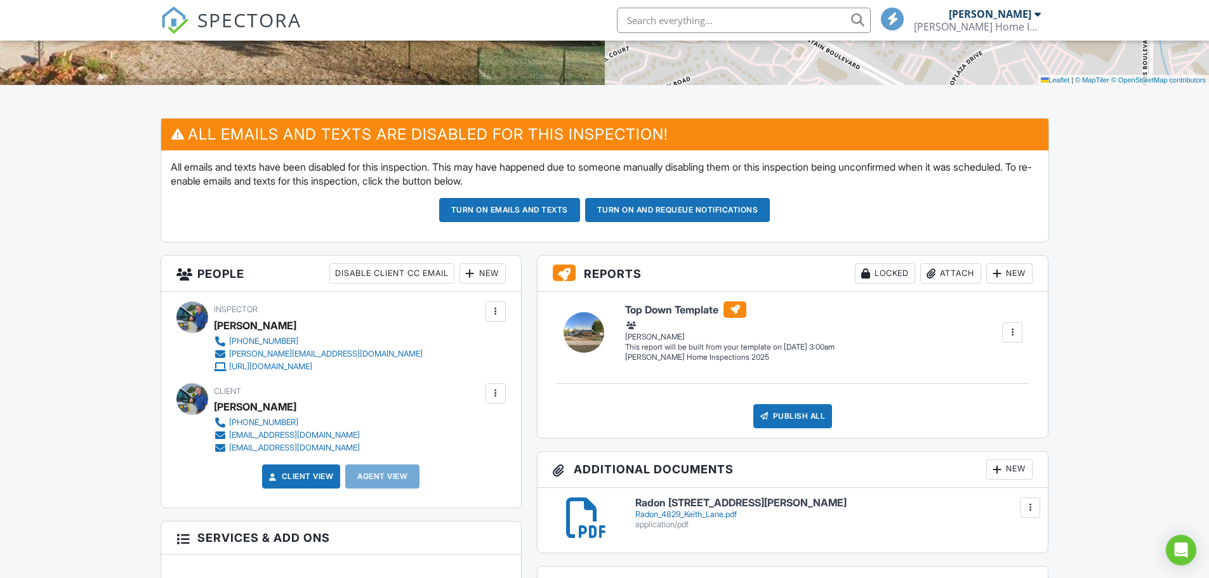
click at [497, 209] on button "Turn on emails and texts" at bounding box center [509, 210] width 141 height 24
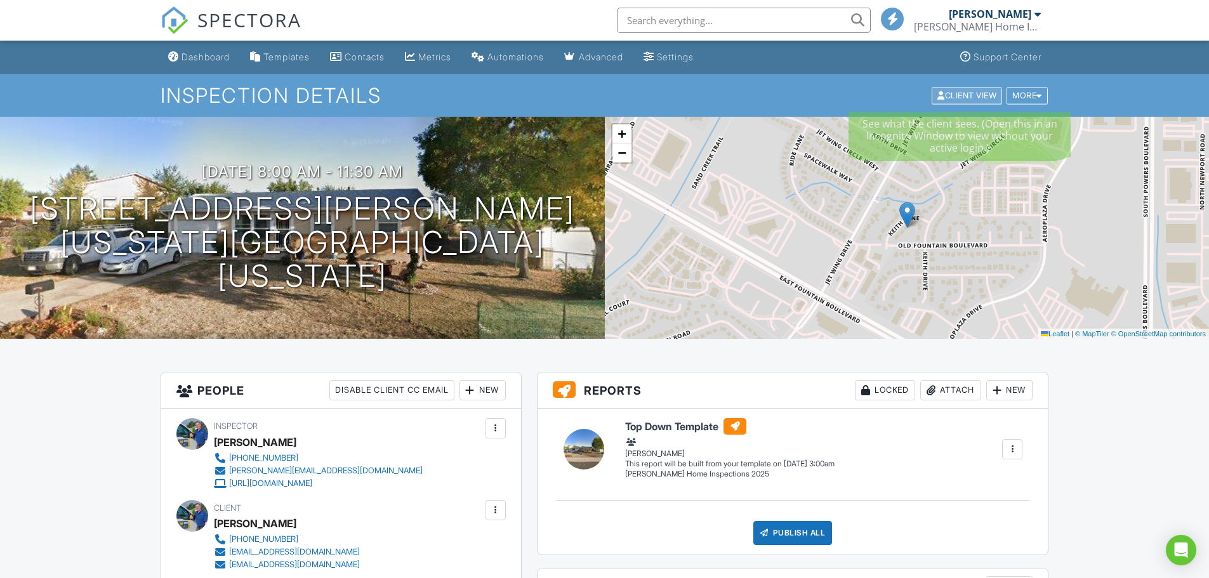
click at [955, 92] on div "Client View" at bounding box center [967, 95] width 70 height 17
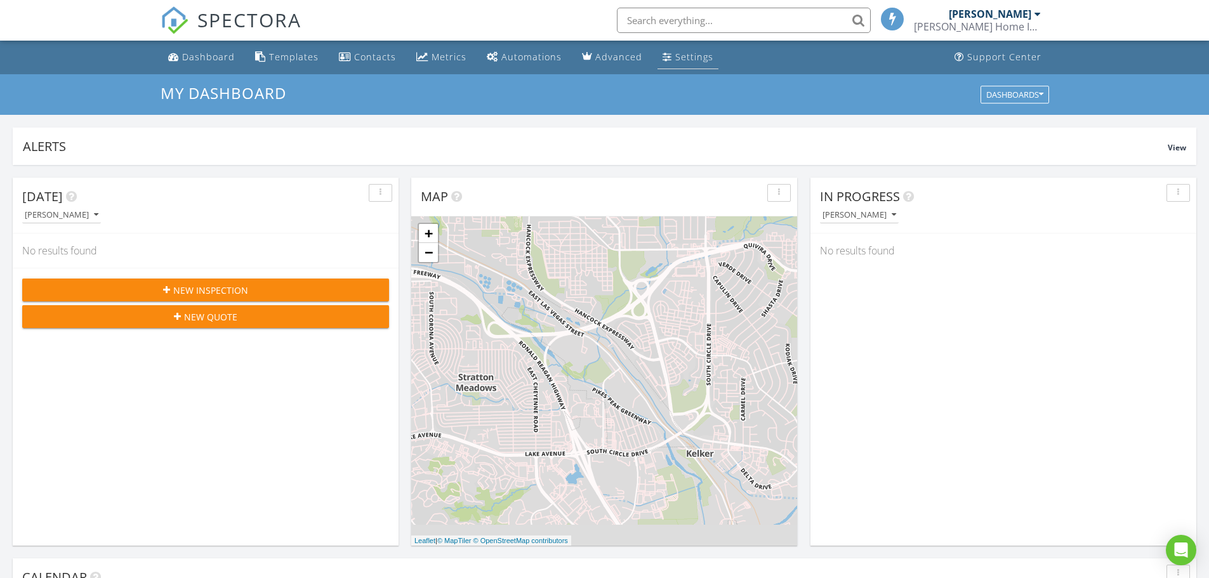
click at [675, 56] on div "Settings" at bounding box center [694, 57] width 38 height 12
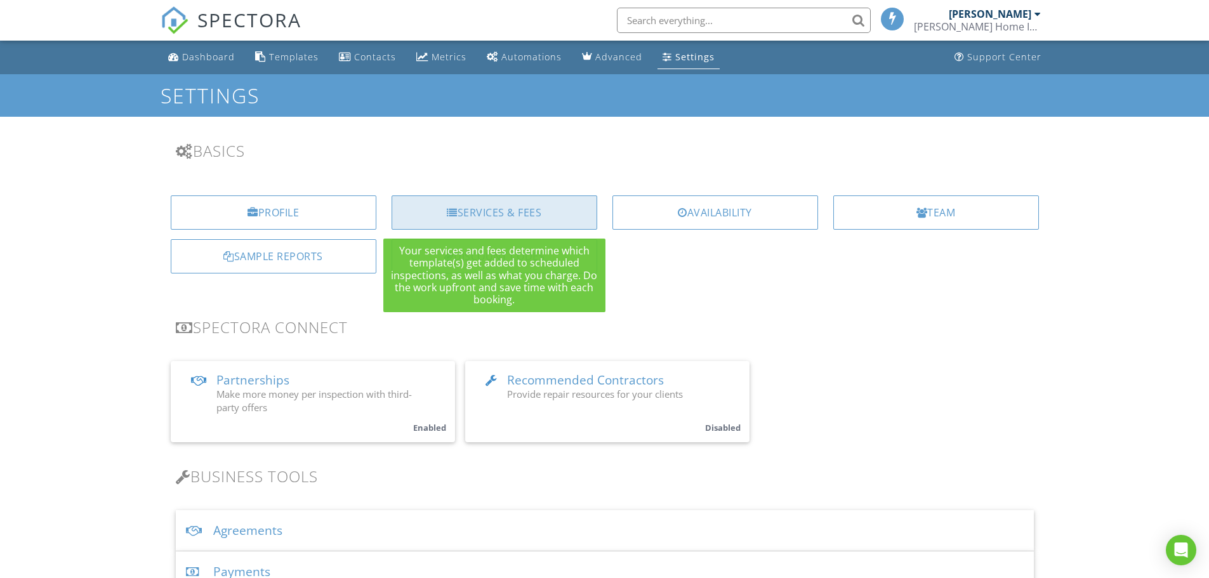
click at [477, 216] on div "Services & Fees" at bounding box center [495, 213] width 206 height 34
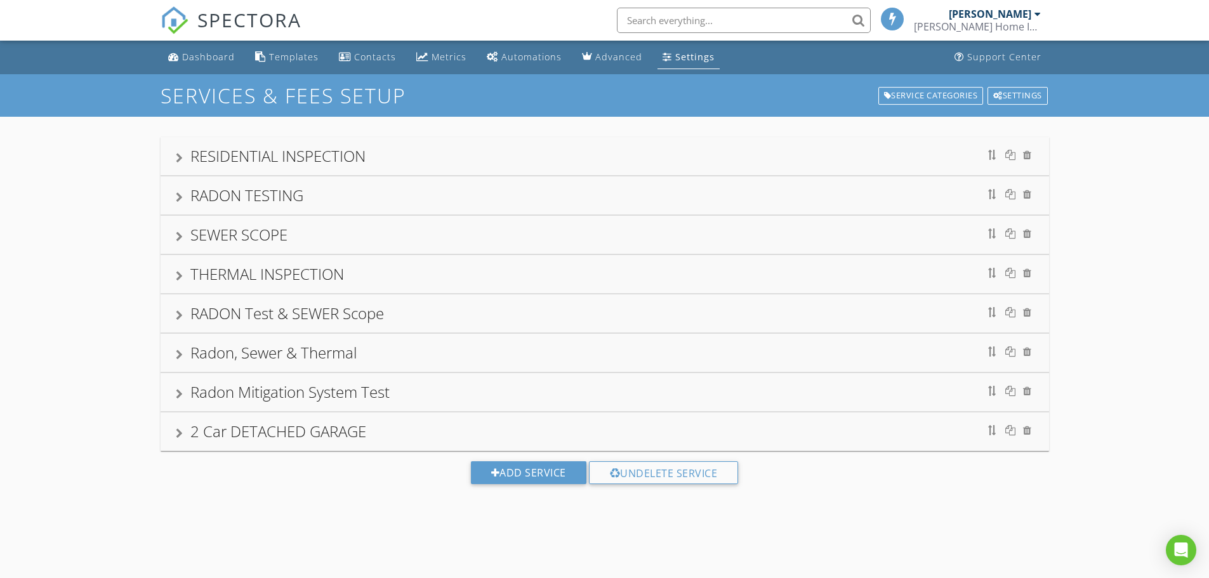
click at [339, 158] on div "RESIDENTIAL INSPECTION" at bounding box center [277, 155] width 175 height 21
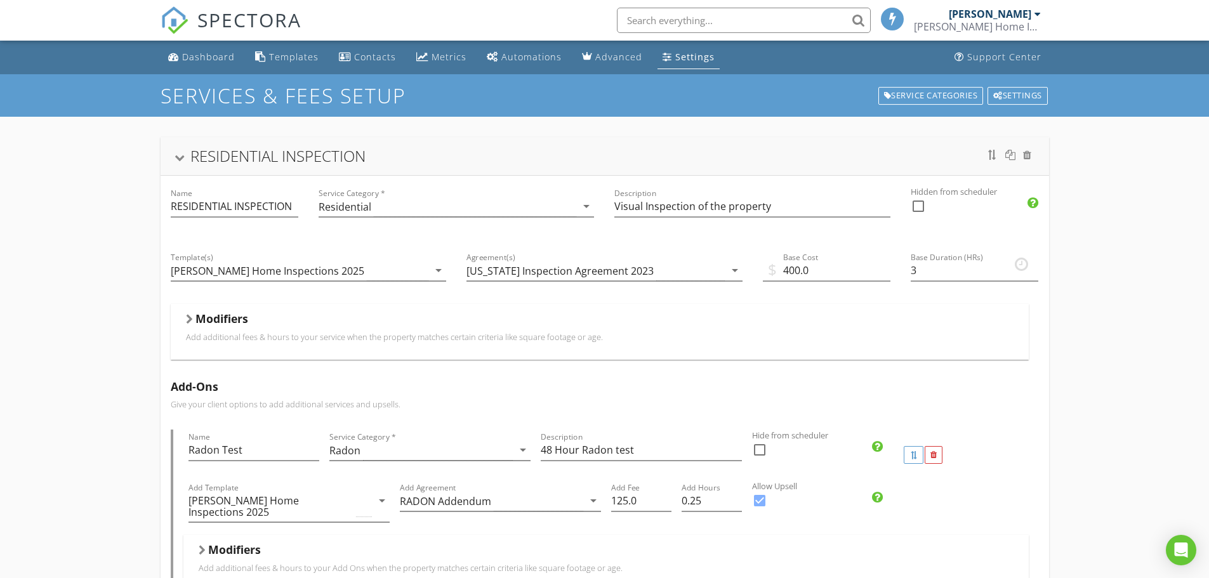
click at [224, 318] on h5 "Modifiers" at bounding box center [222, 318] width 53 height 13
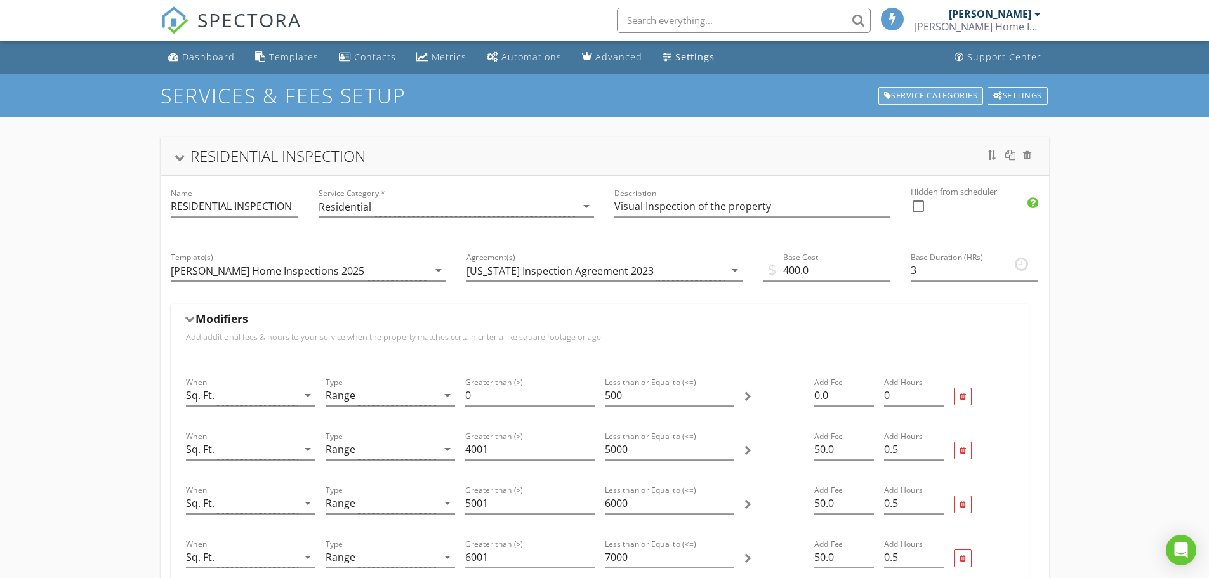
click at [933, 91] on div "Service Categories" at bounding box center [931, 96] width 105 height 18
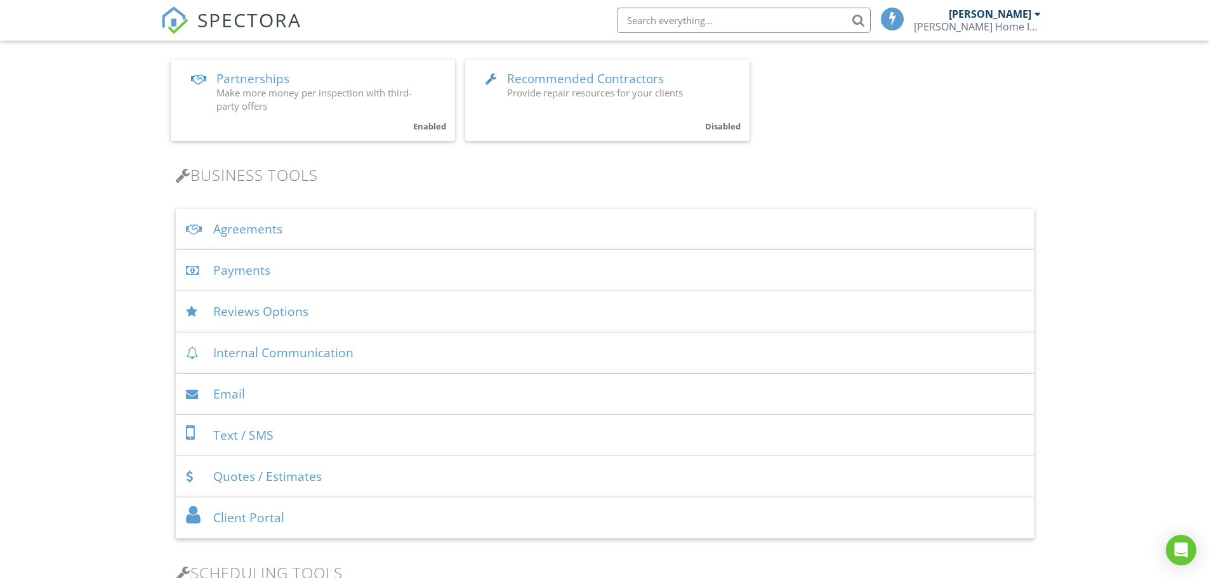
scroll to position [317, 0]
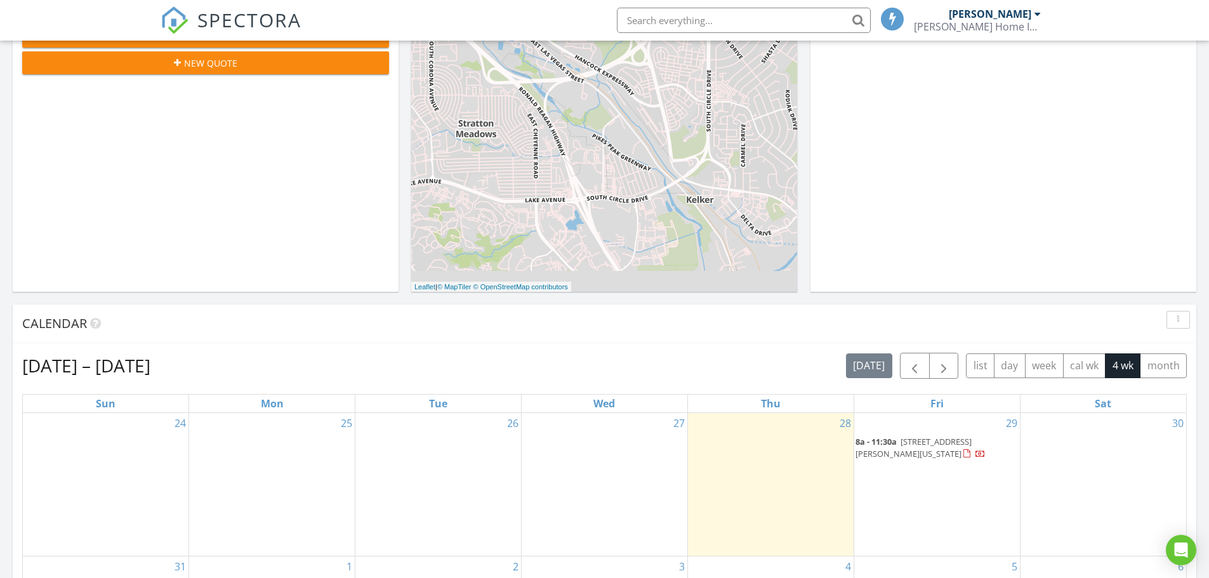
scroll to position [444, 0]
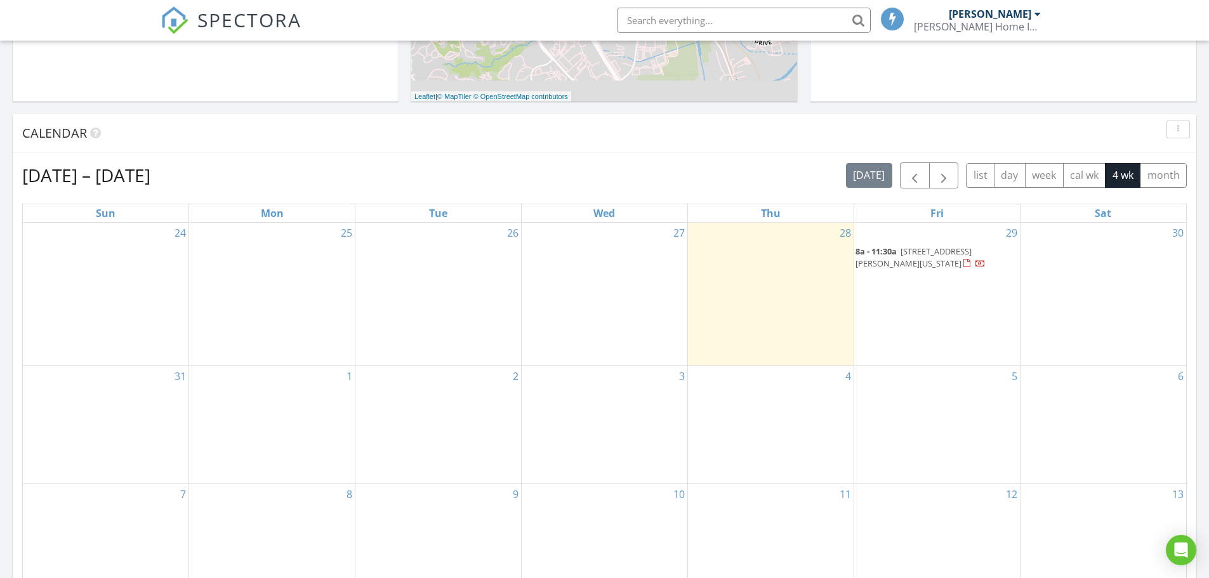
click at [893, 250] on span "8a - 11:30a" at bounding box center [876, 251] width 41 height 11
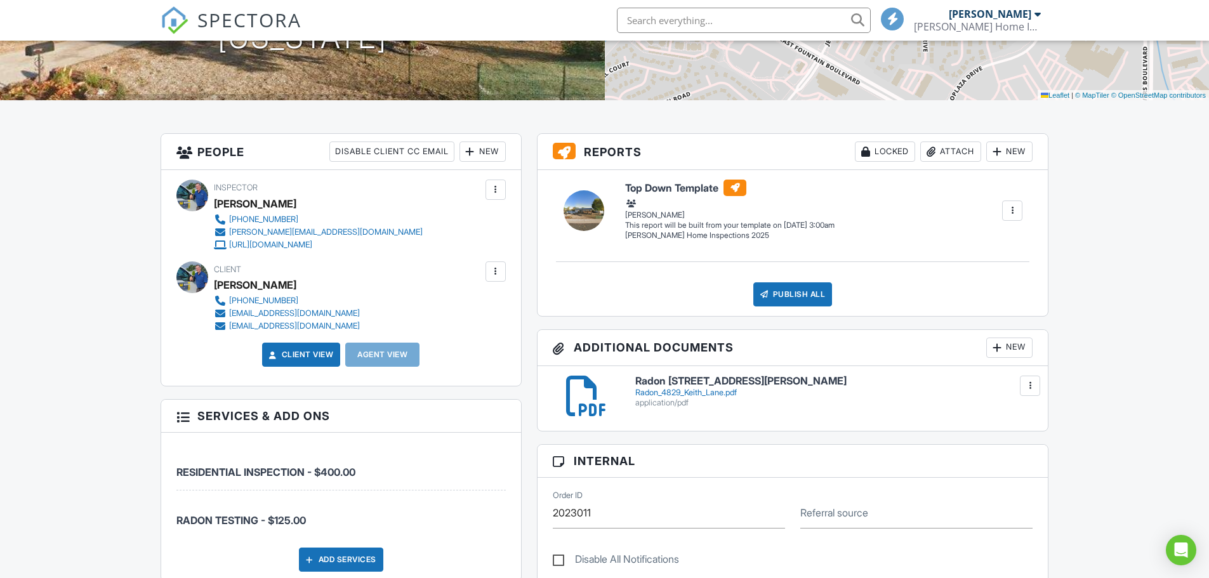
scroll to position [254, 0]
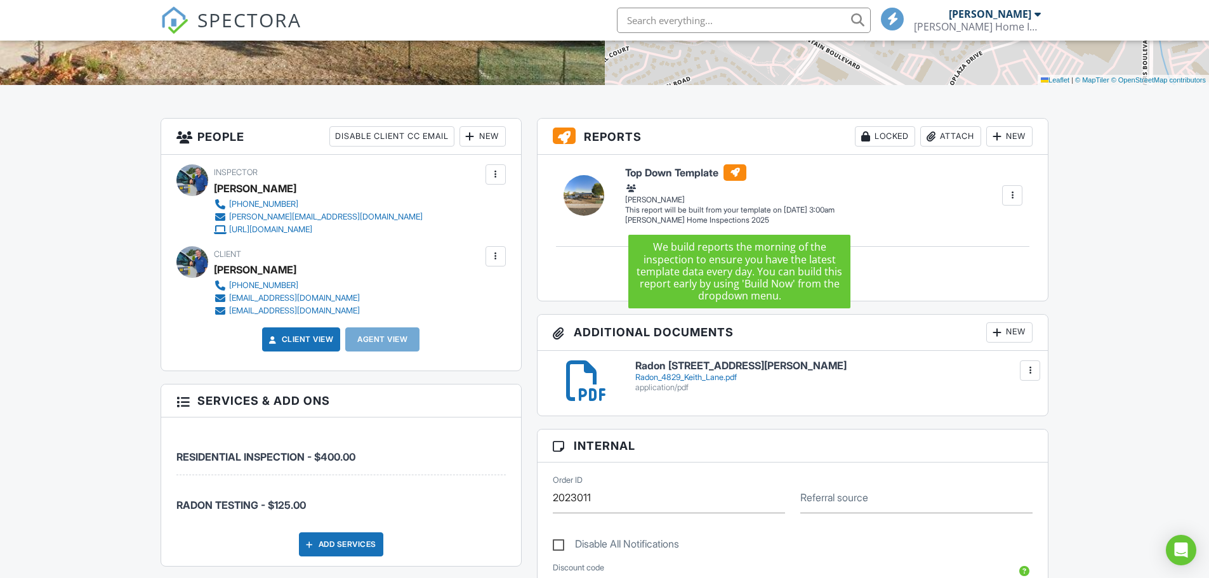
click at [682, 173] on h6 "Top Down Template" at bounding box center [729, 172] width 209 height 17
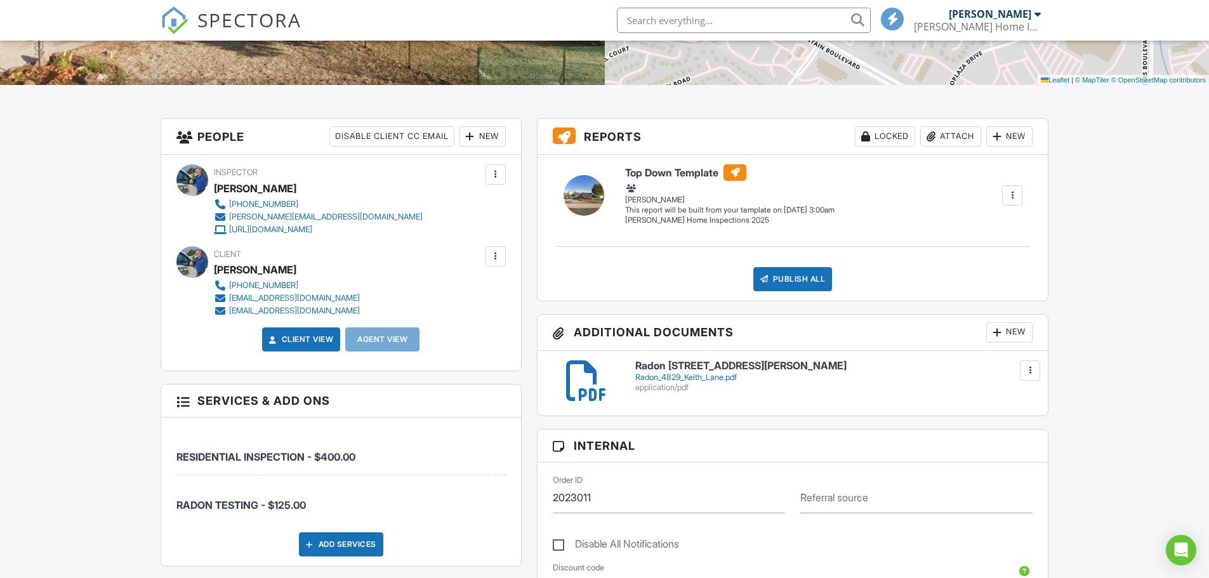
click at [677, 214] on div "This report will be built from your template on [DATE] 3:00am" at bounding box center [729, 210] width 209 height 10
click at [588, 197] on div at bounding box center [584, 195] width 41 height 41
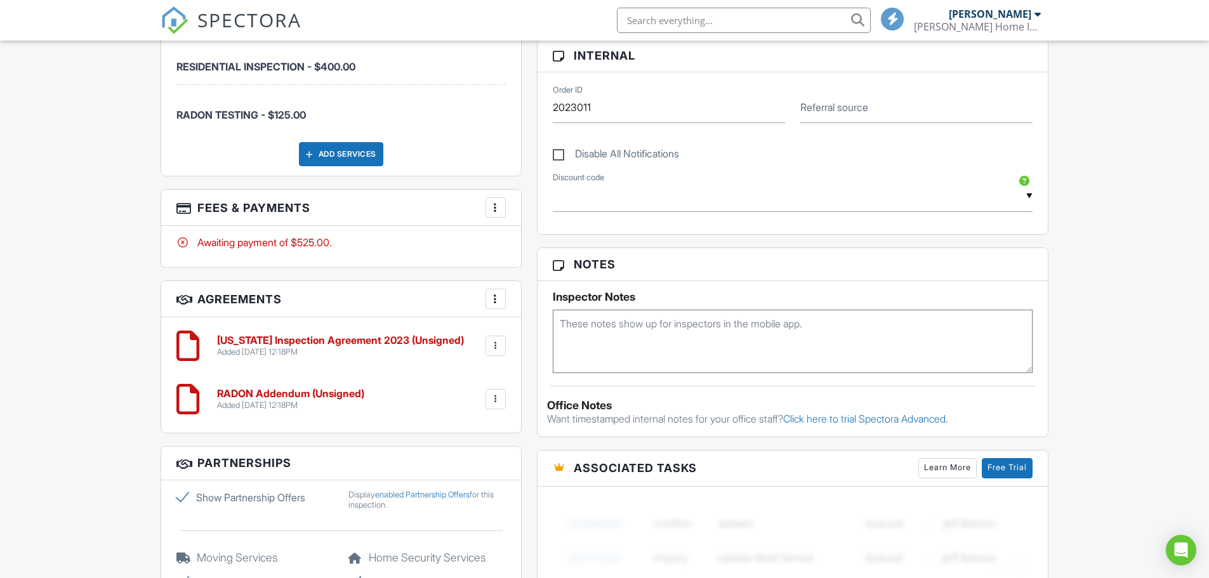
scroll to position [635, 0]
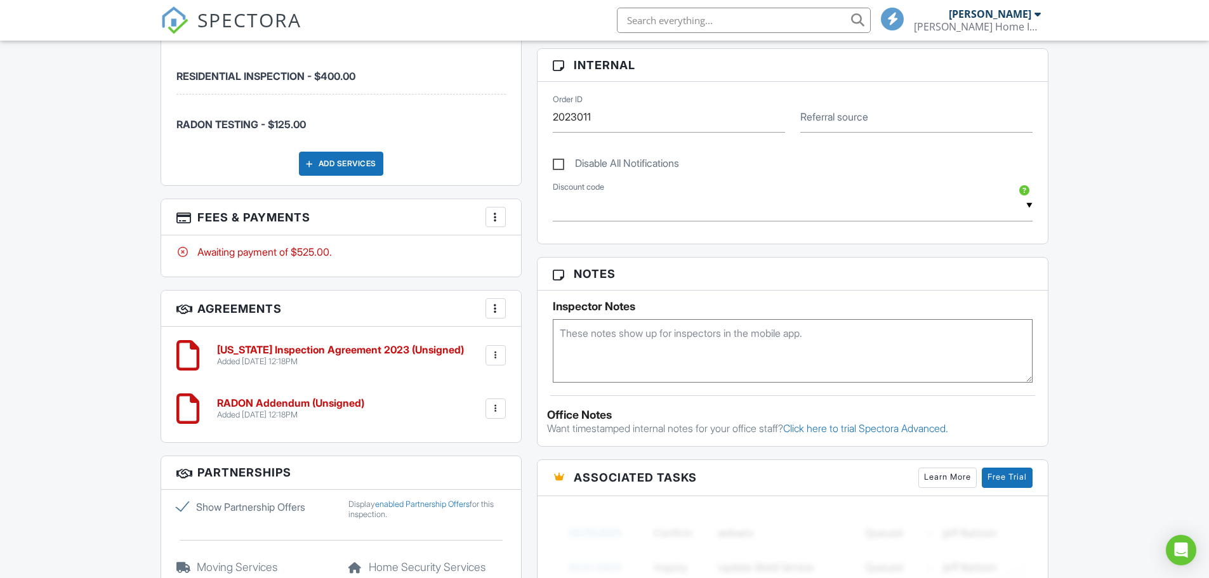
click at [498, 217] on div at bounding box center [495, 217] width 13 height 13
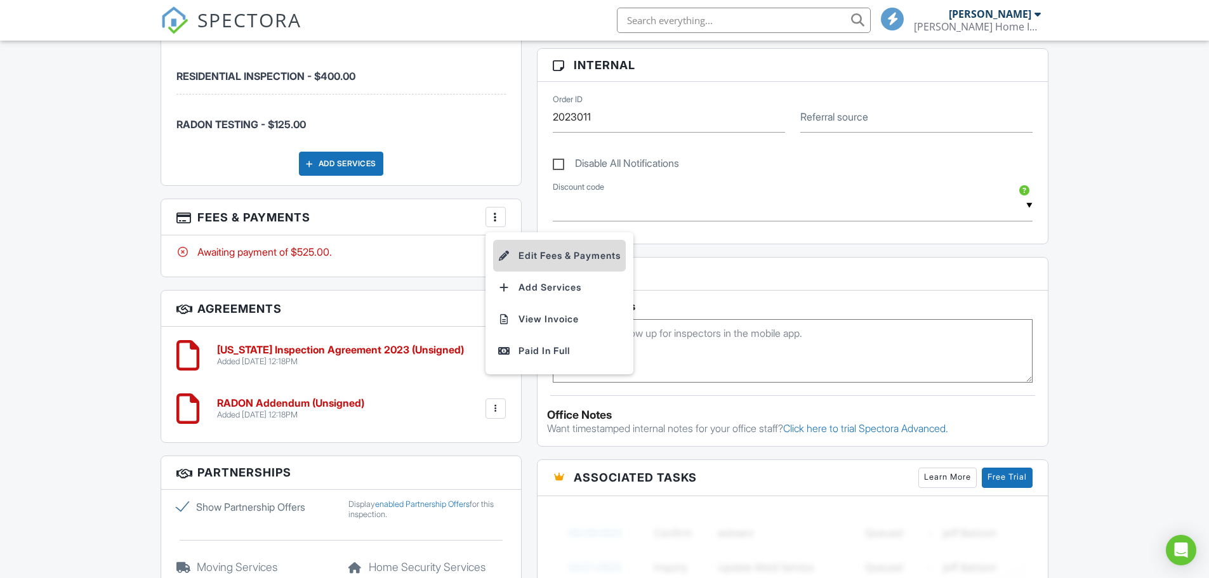
click at [526, 255] on li "Edit Fees & Payments" at bounding box center [559, 256] width 133 height 32
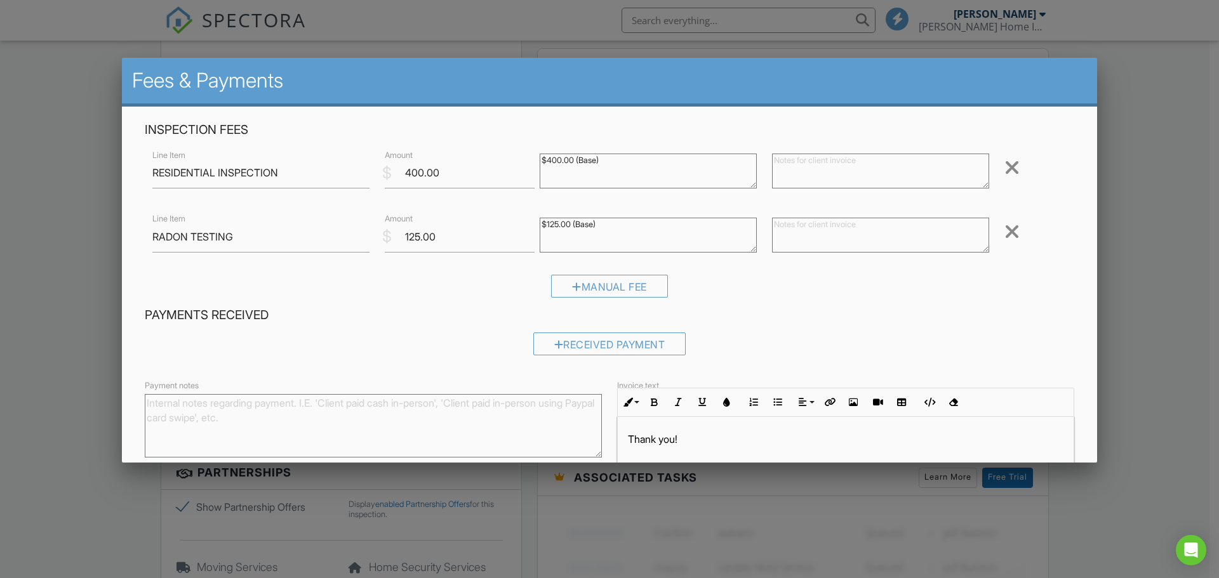
click at [43, 88] on div at bounding box center [609, 298] width 1219 height 723
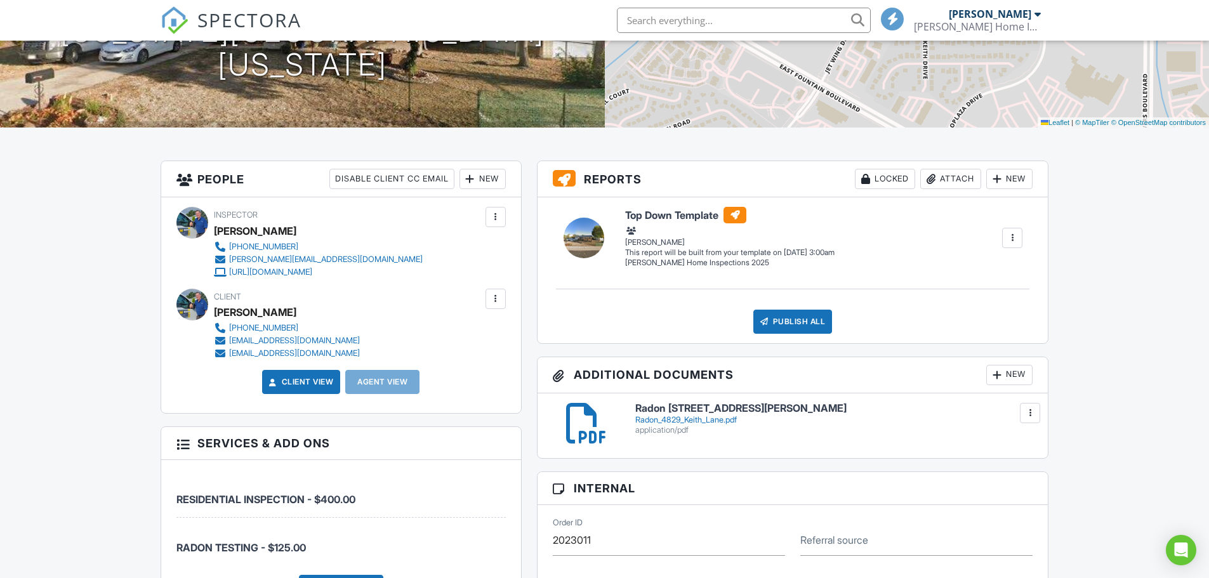
scroll to position [190, 0]
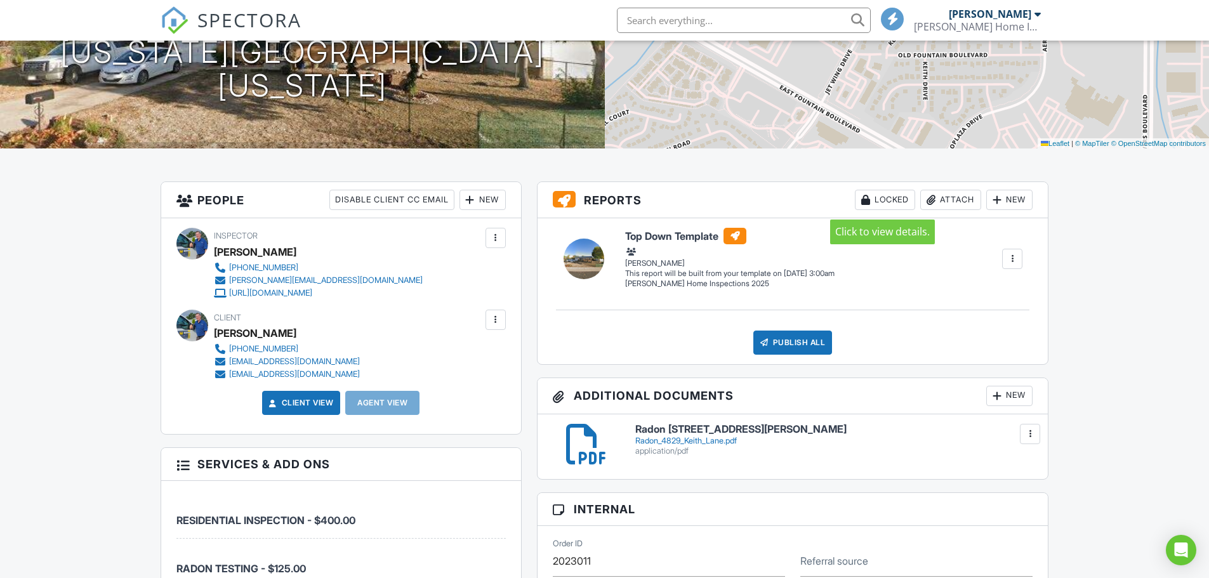
click at [877, 199] on div "Locked" at bounding box center [885, 200] width 60 height 20
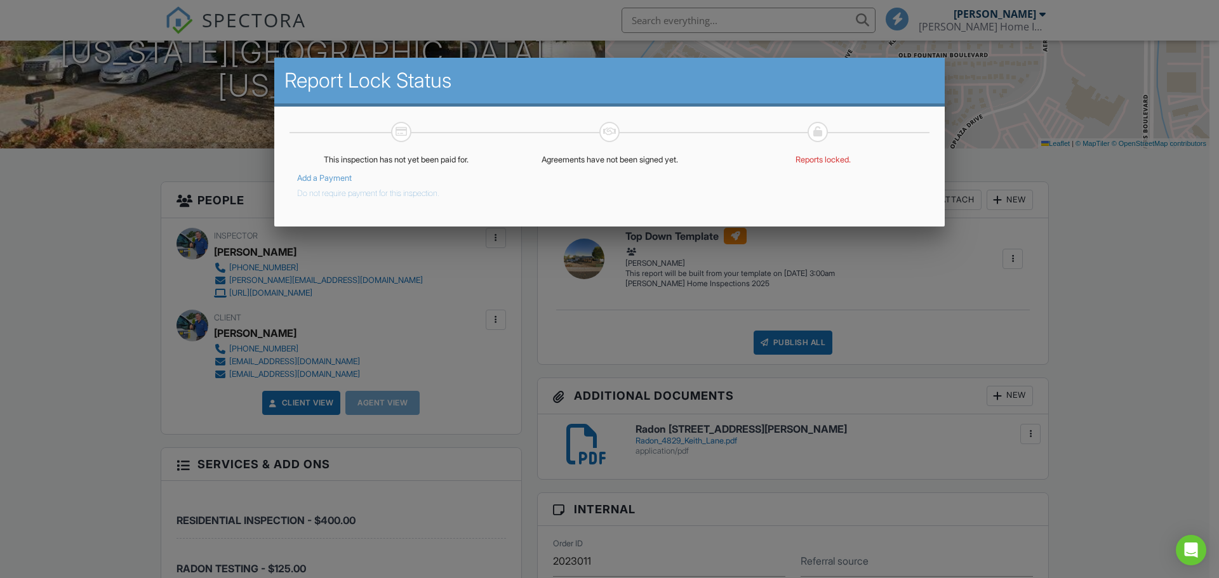
click at [118, 303] on div at bounding box center [609, 298] width 1219 height 723
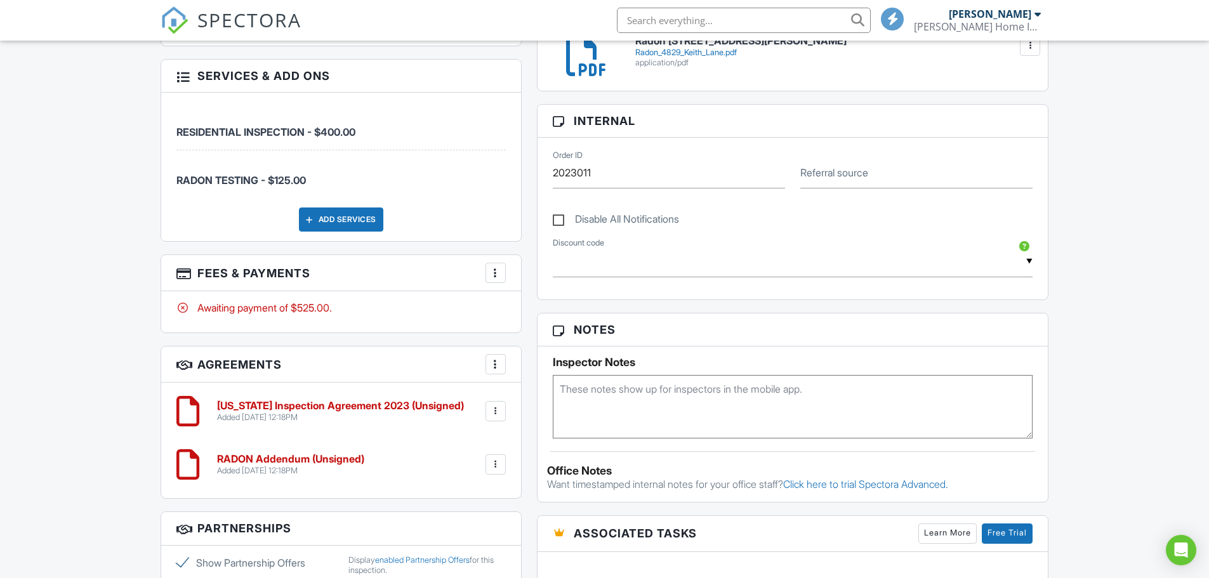
scroll to position [305, 0]
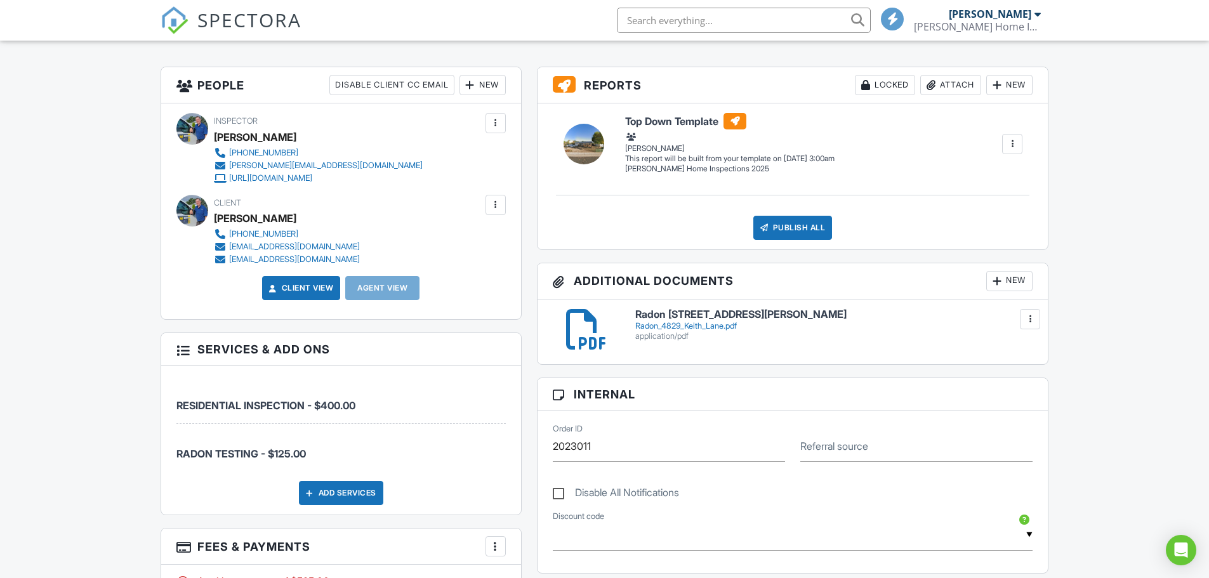
click at [1015, 144] on div at bounding box center [1012, 144] width 13 height 13
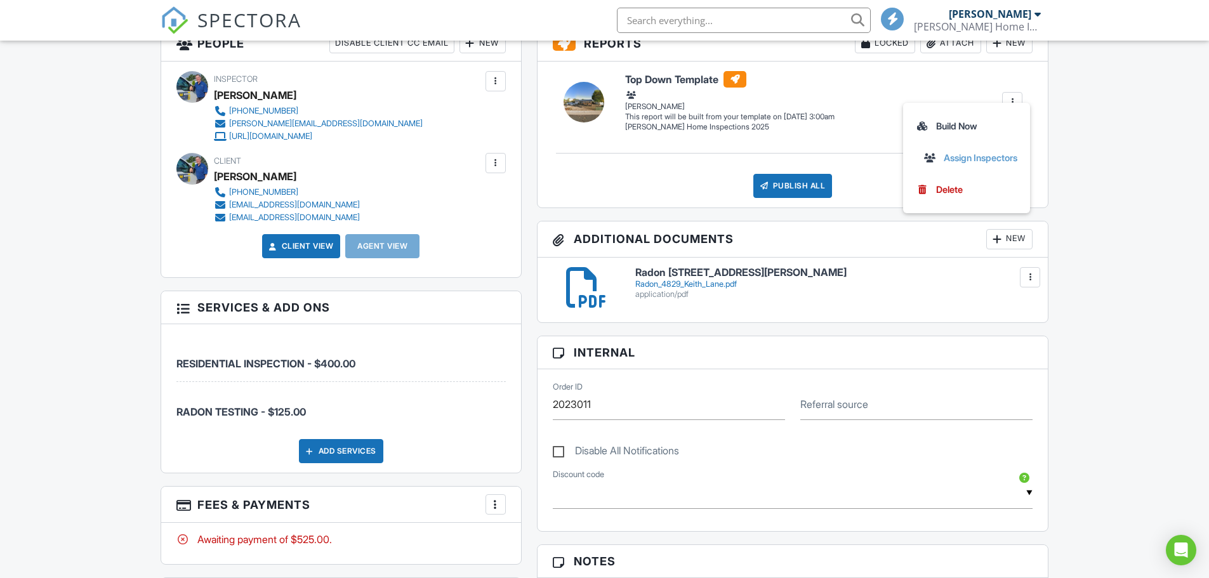
scroll to position [432, 0]
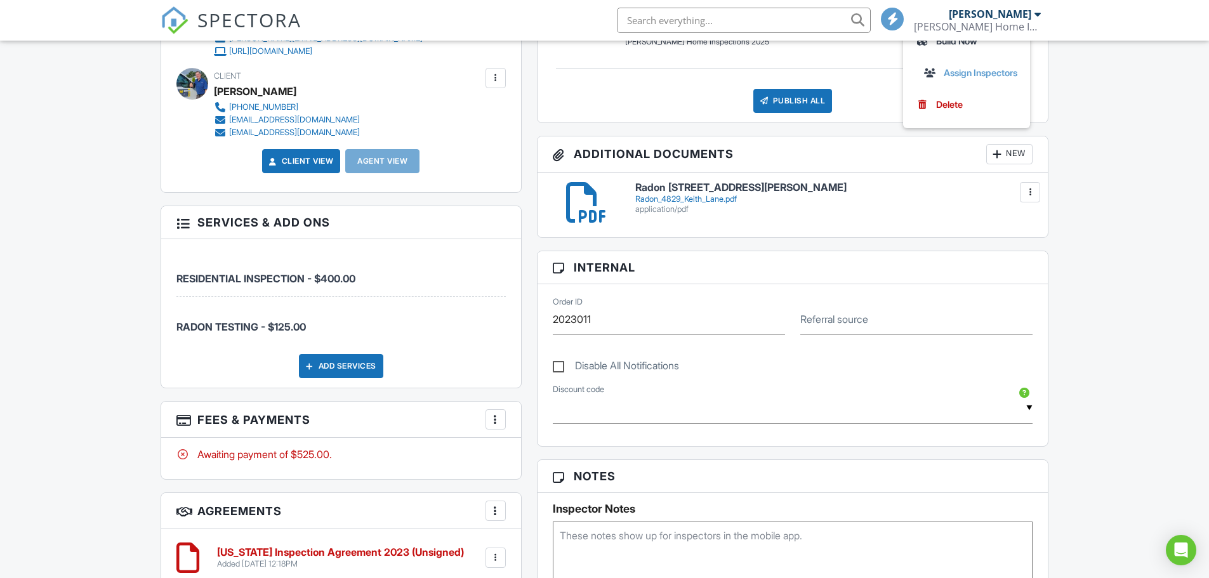
click at [180, 225] on div at bounding box center [182, 222] width 13 height 13
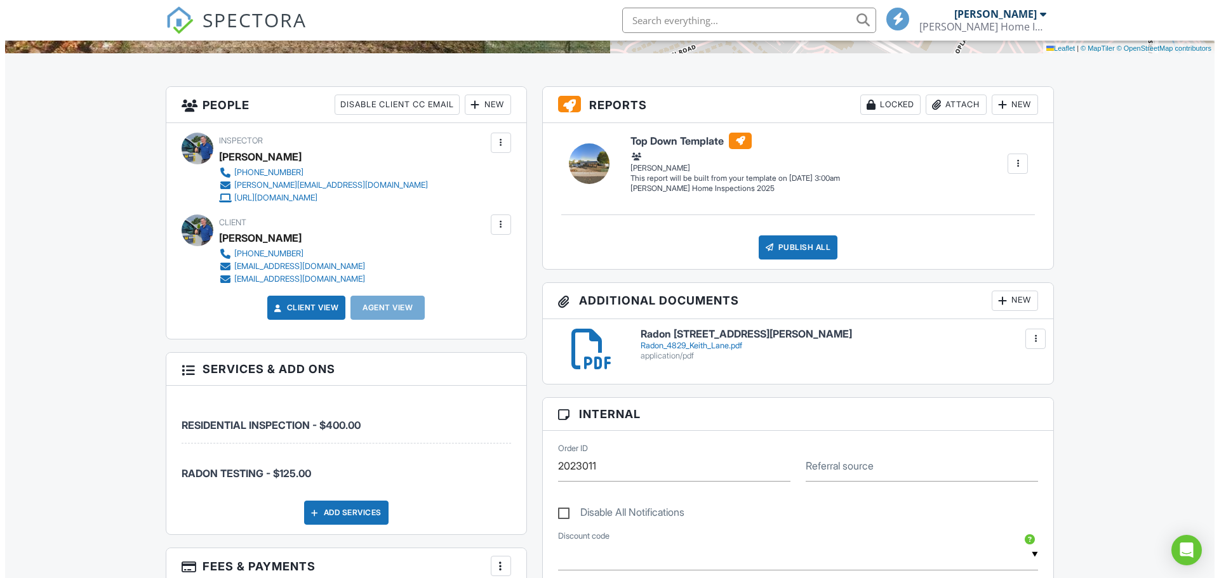
scroll to position [0, 0]
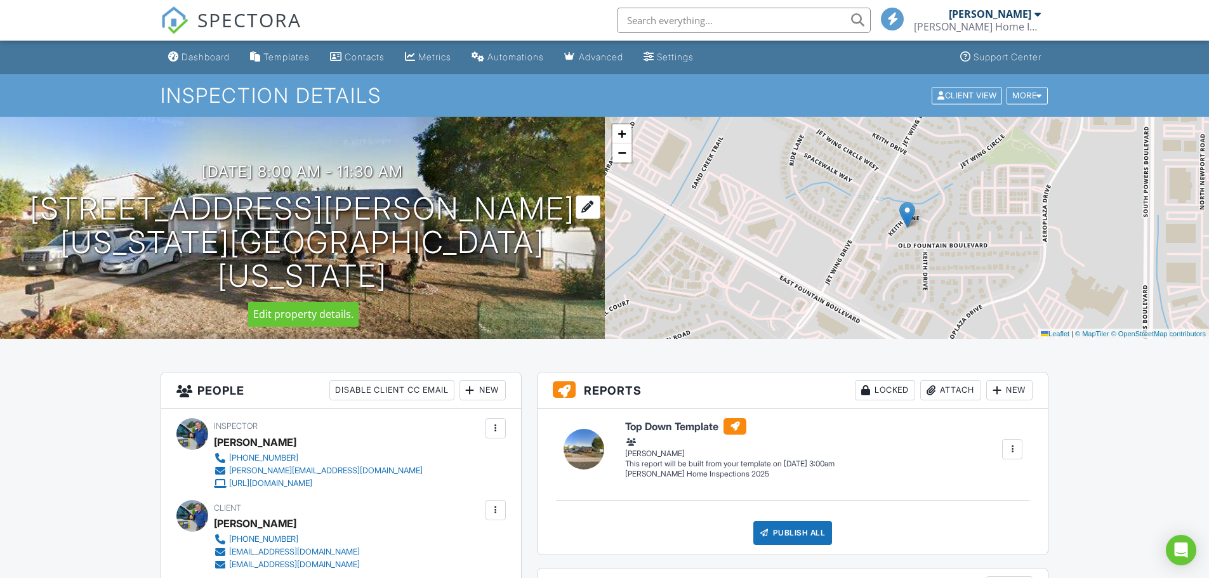
click at [590, 207] on div at bounding box center [588, 207] width 25 height 23
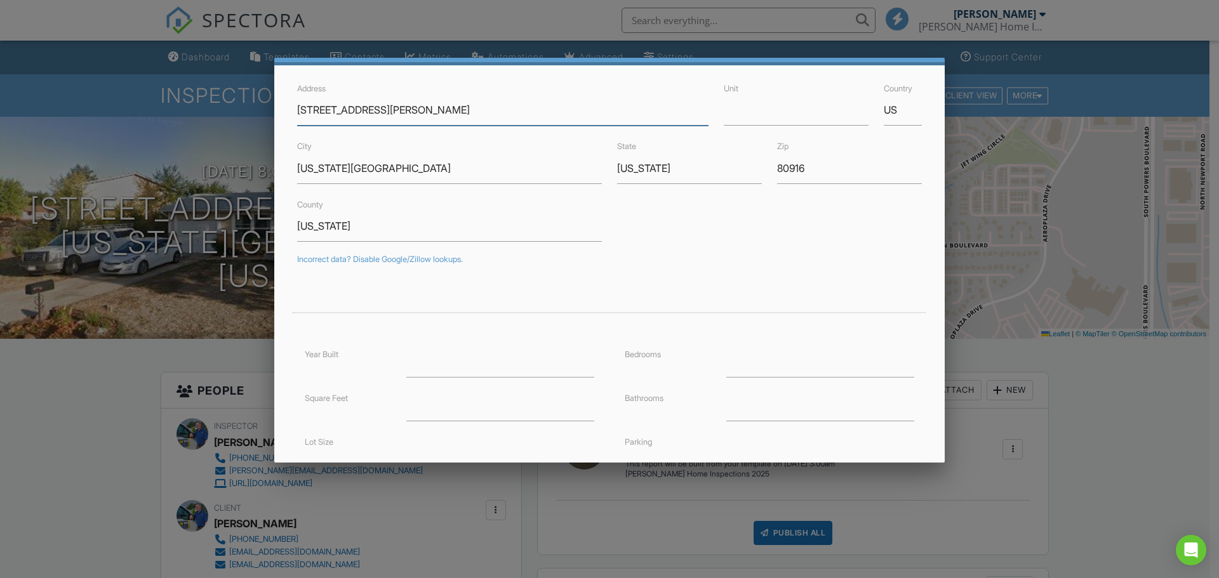
scroll to position [190, 0]
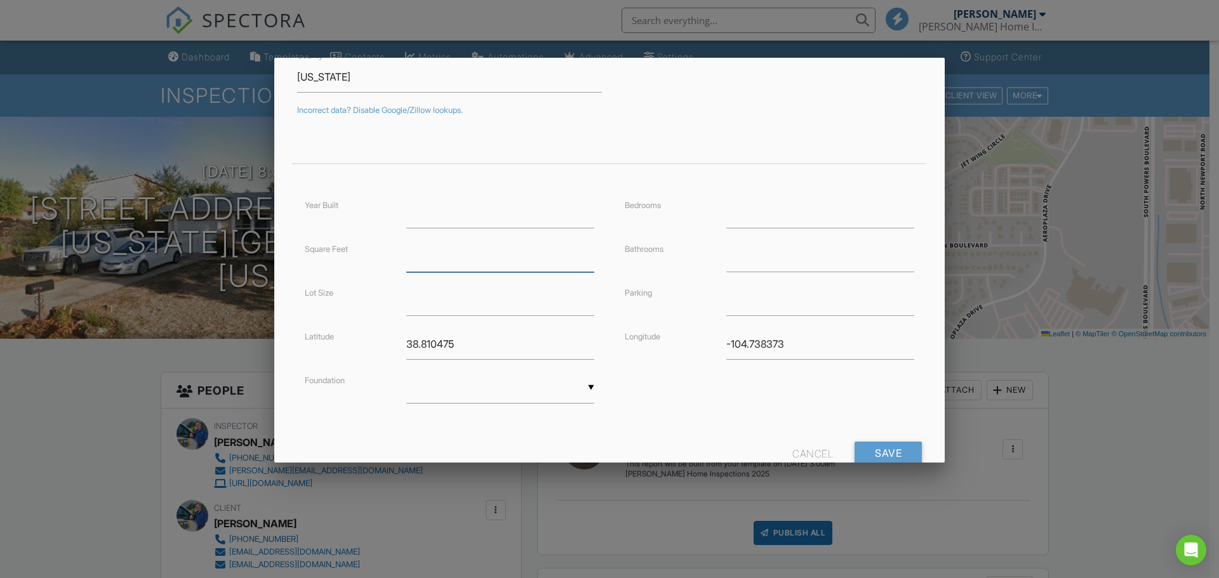
click at [412, 258] on input "number" at bounding box center [500, 256] width 188 height 31
type input "1"
click at [584, 255] on input "1" at bounding box center [500, 256] width 188 height 31
type input "5000"
click at [881, 450] on input "Save" at bounding box center [887, 453] width 67 height 23
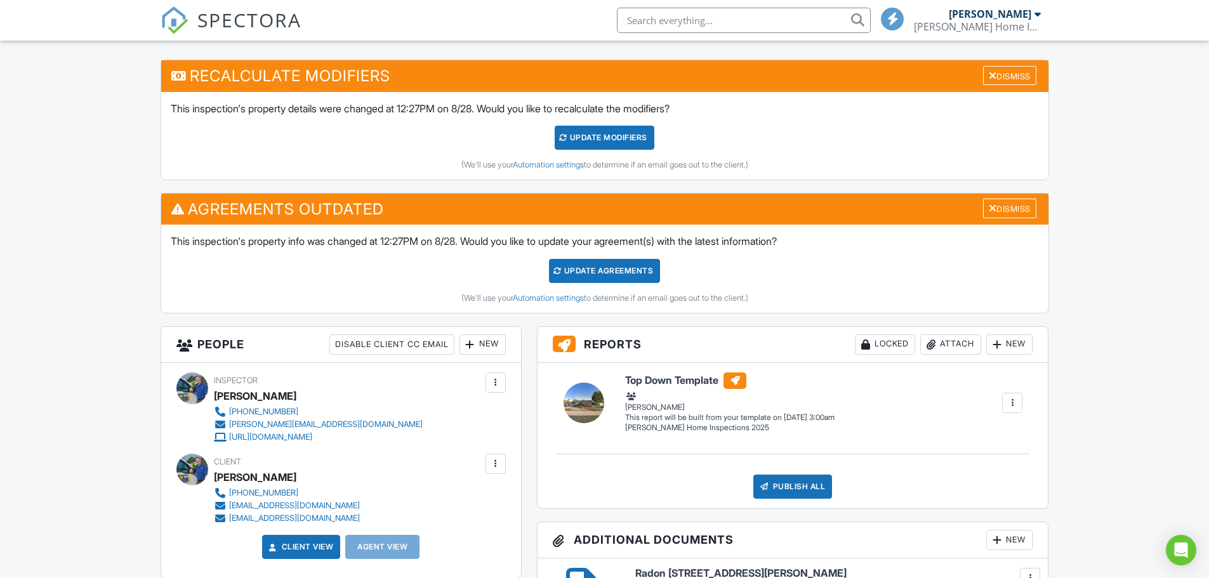
scroll to position [254, 0]
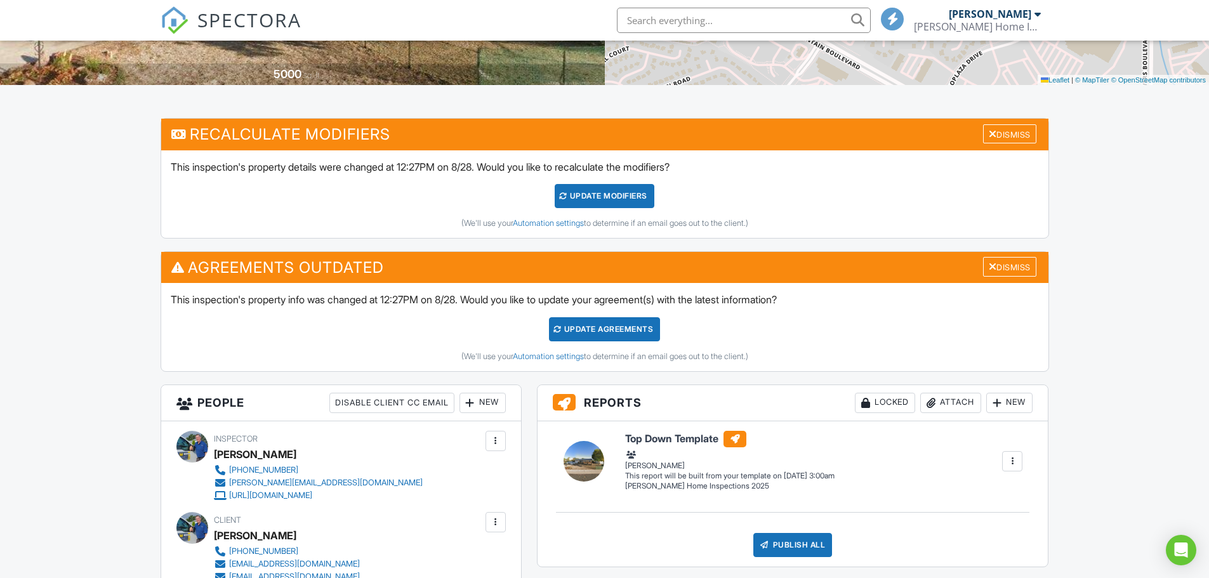
click at [601, 196] on div "UPDATE Modifiers" at bounding box center [605, 196] width 100 height 24
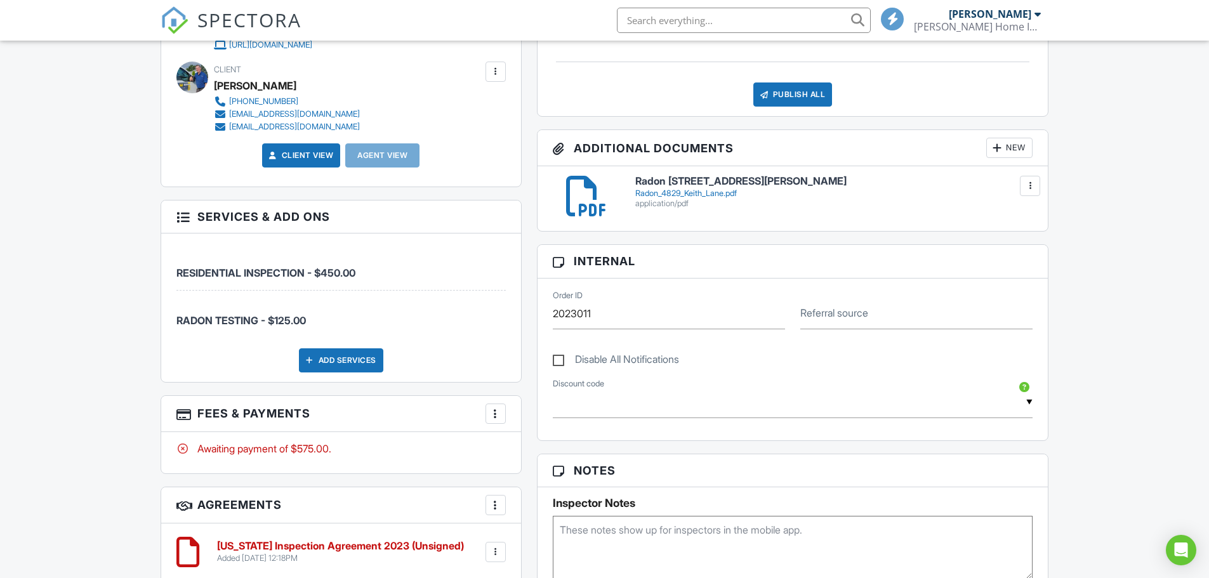
click at [492, 411] on div at bounding box center [495, 414] width 13 height 13
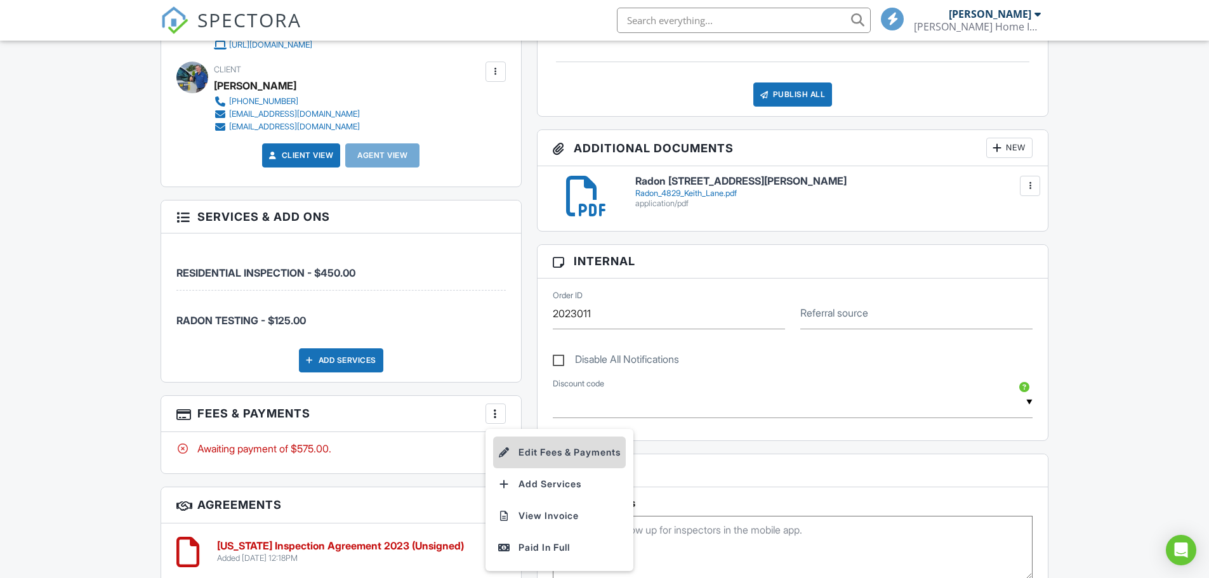
click at [526, 451] on li "Edit Fees & Payments" at bounding box center [559, 453] width 133 height 32
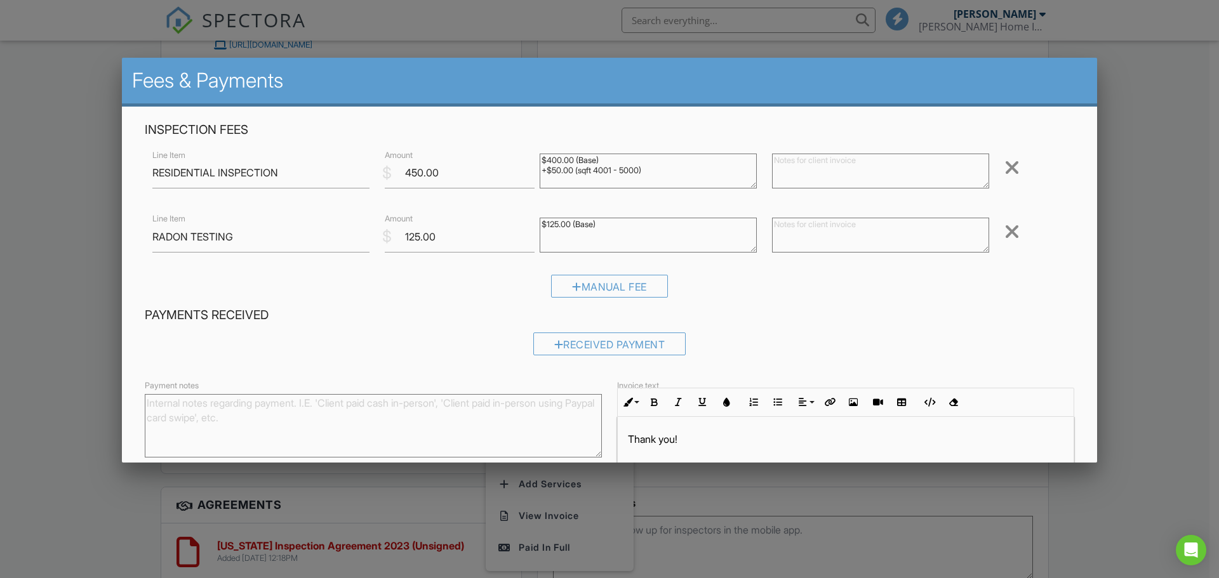
click at [79, 91] on div at bounding box center [609, 298] width 1219 height 723
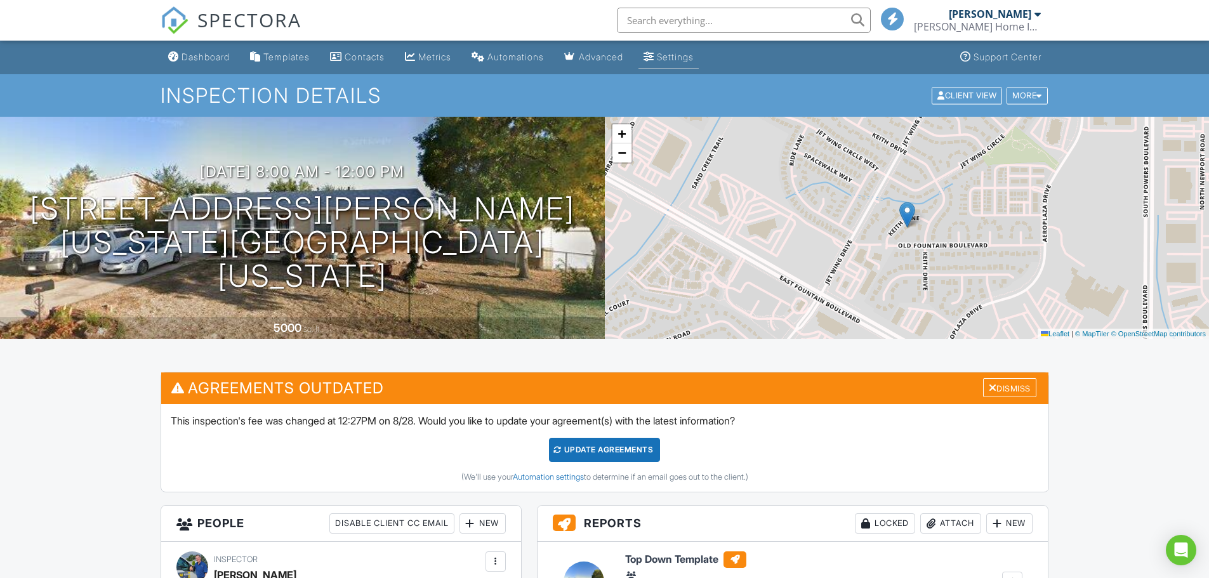
click at [684, 55] on div "Settings" at bounding box center [675, 56] width 37 height 11
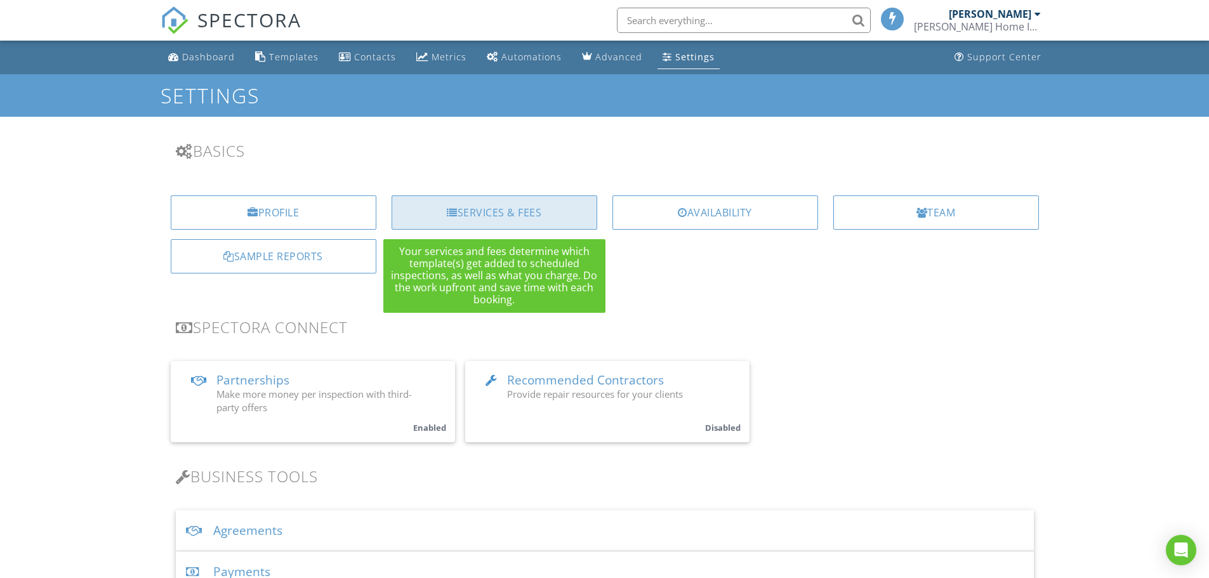
click at [486, 209] on div "Services & Fees" at bounding box center [495, 213] width 206 height 34
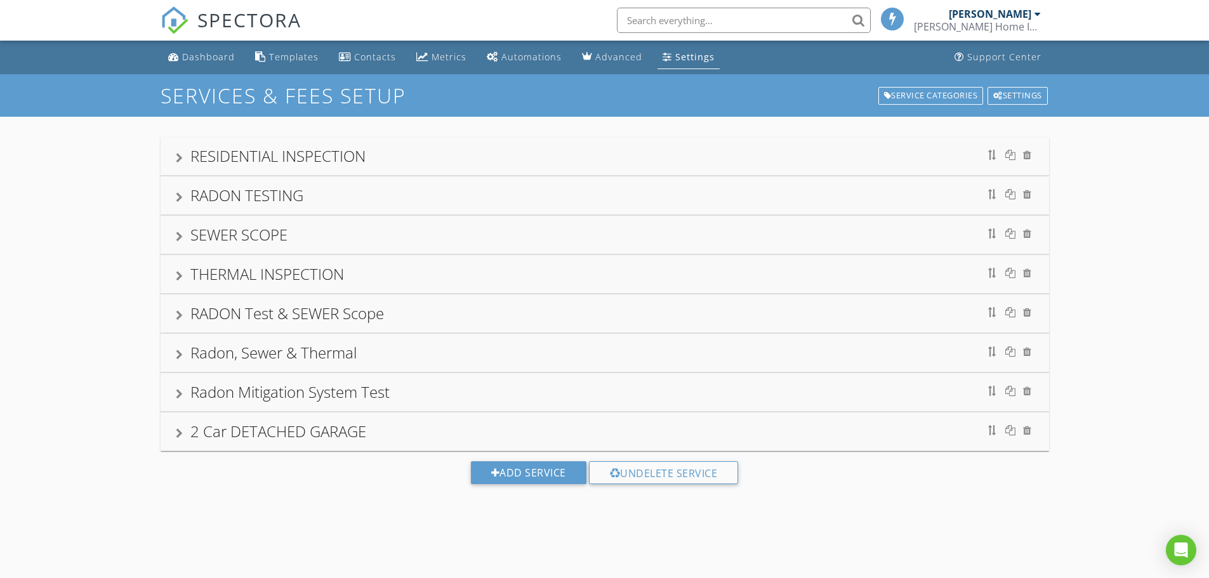
click at [331, 150] on div "RESIDENTIAL INSPECTION" at bounding box center [277, 155] width 175 height 21
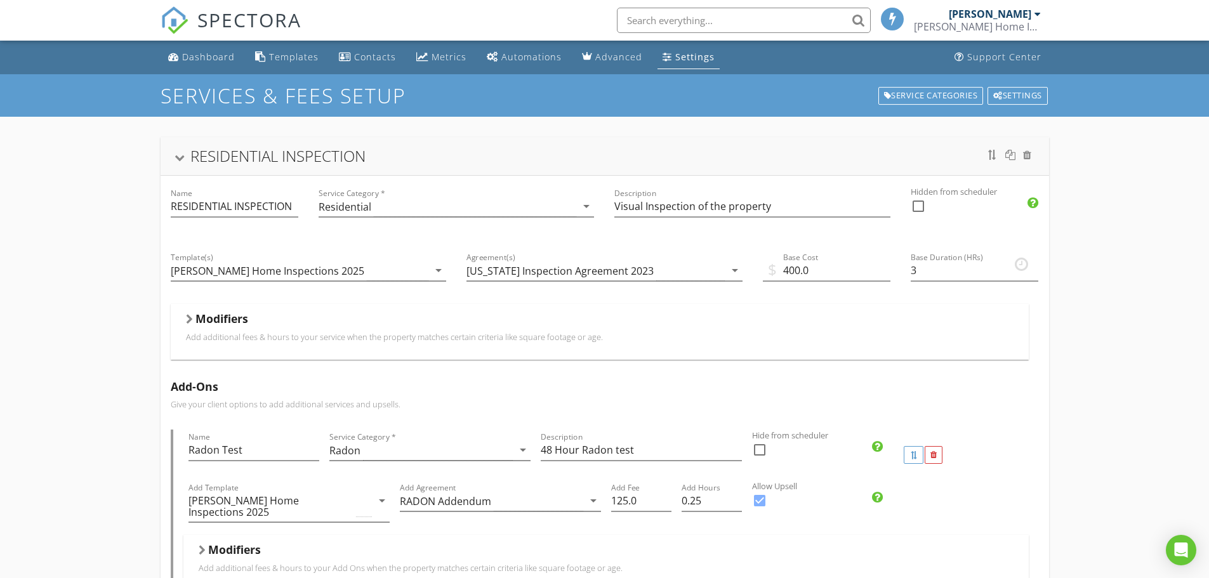
click at [190, 320] on div at bounding box center [189, 319] width 7 height 10
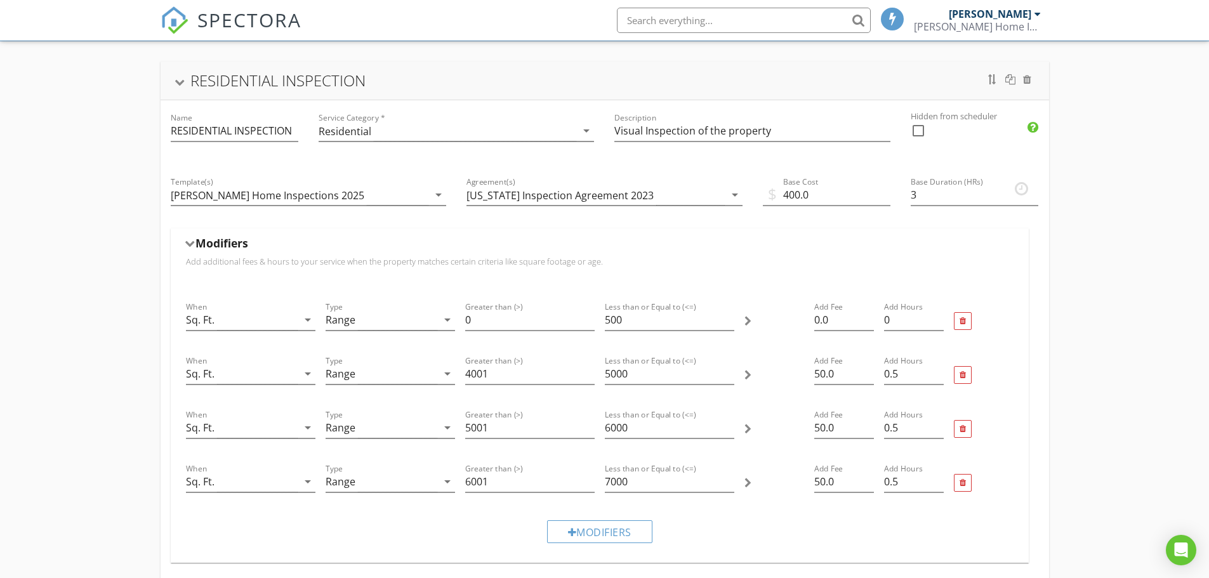
scroll to position [254, 0]
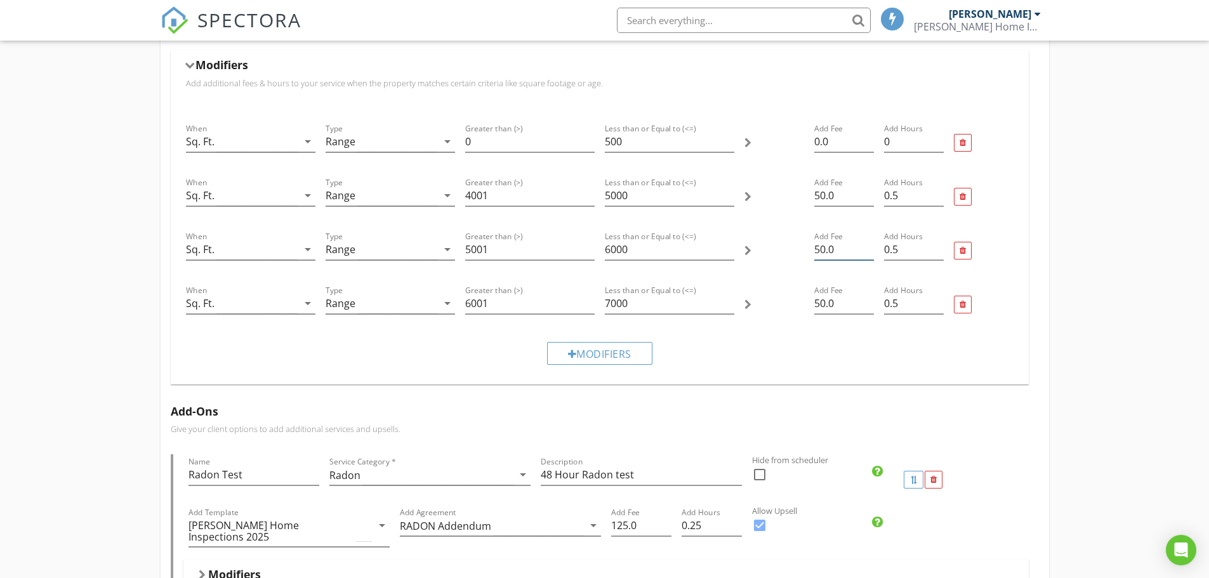
click at [818, 246] on input "50.0" at bounding box center [844, 249] width 60 height 21
type input "100.0"
click at [819, 302] on input "50.0" at bounding box center [844, 303] width 60 height 21
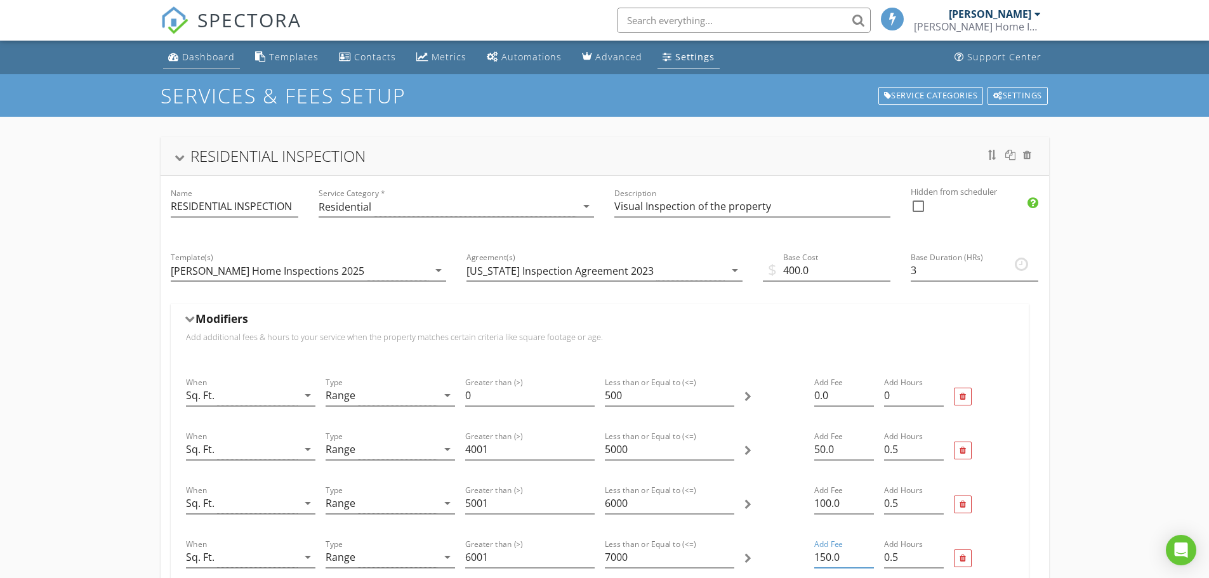
type input "150.0"
click at [194, 52] on div "Dashboard" at bounding box center [208, 57] width 53 height 12
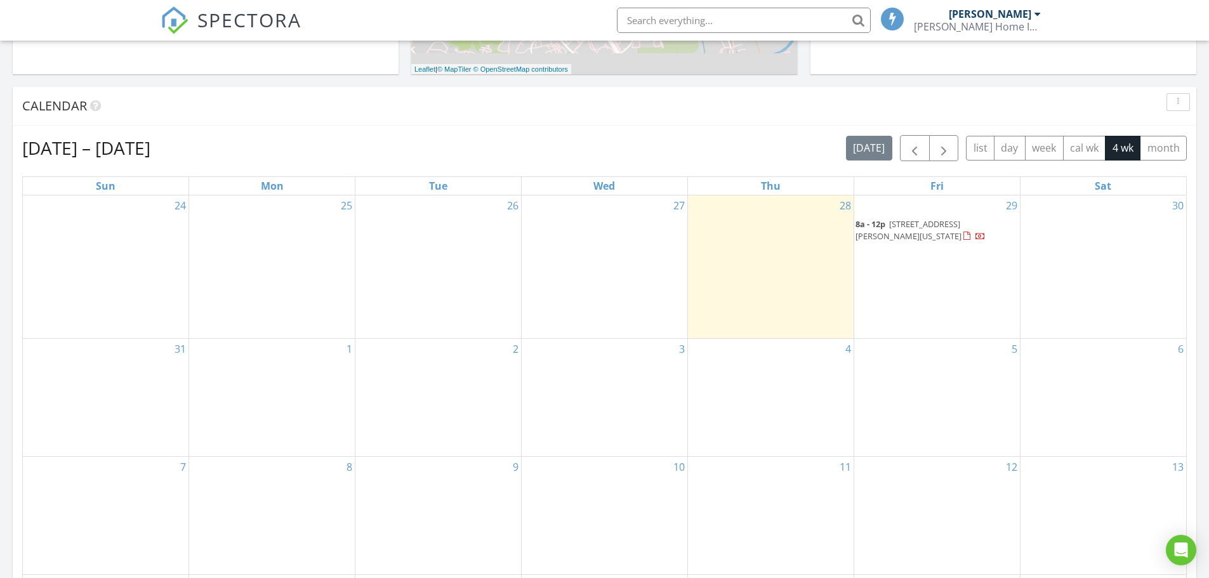
scroll to position [444, 0]
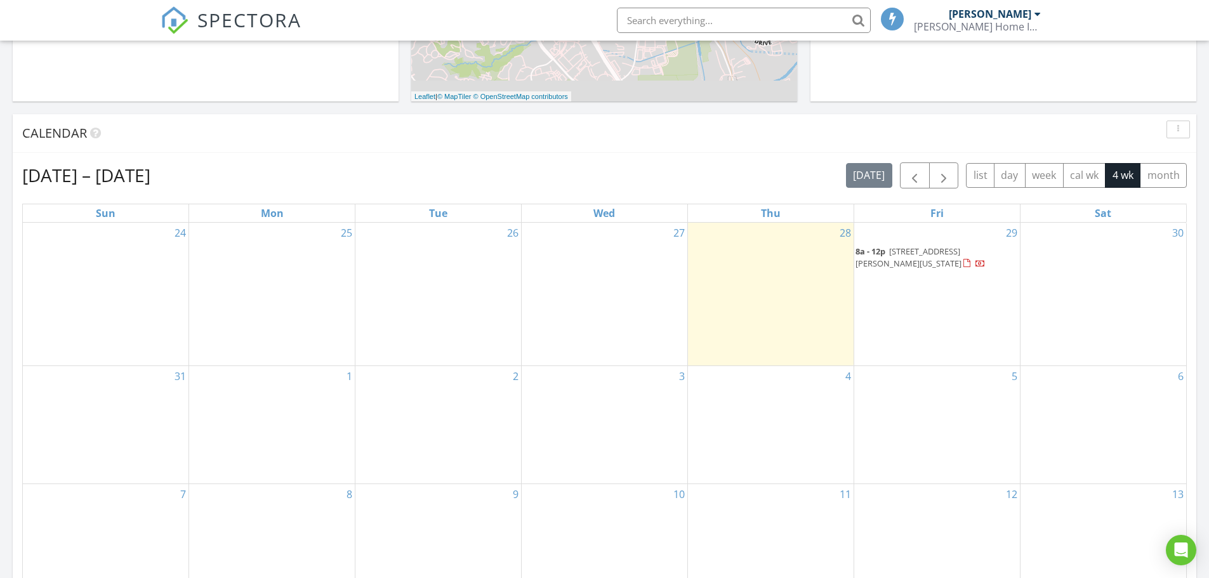
click at [901, 254] on span "[STREET_ADDRESS][PERSON_NAME][US_STATE]" at bounding box center [909, 257] width 106 height 23
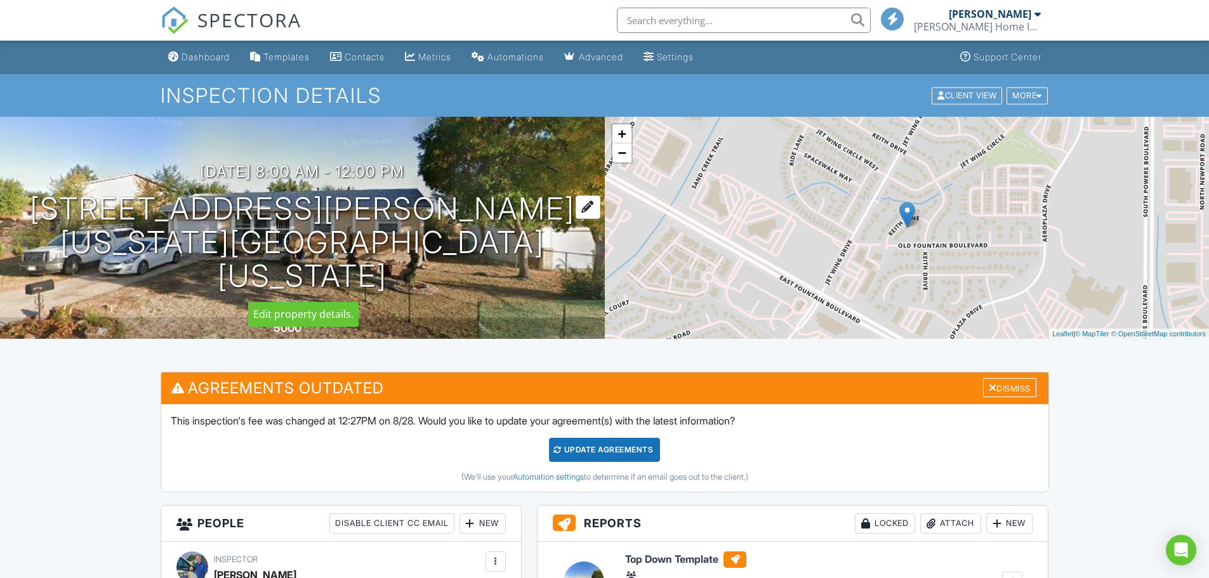
click at [585, 208] on div at bounding box center [588, 207] width 25 height 23
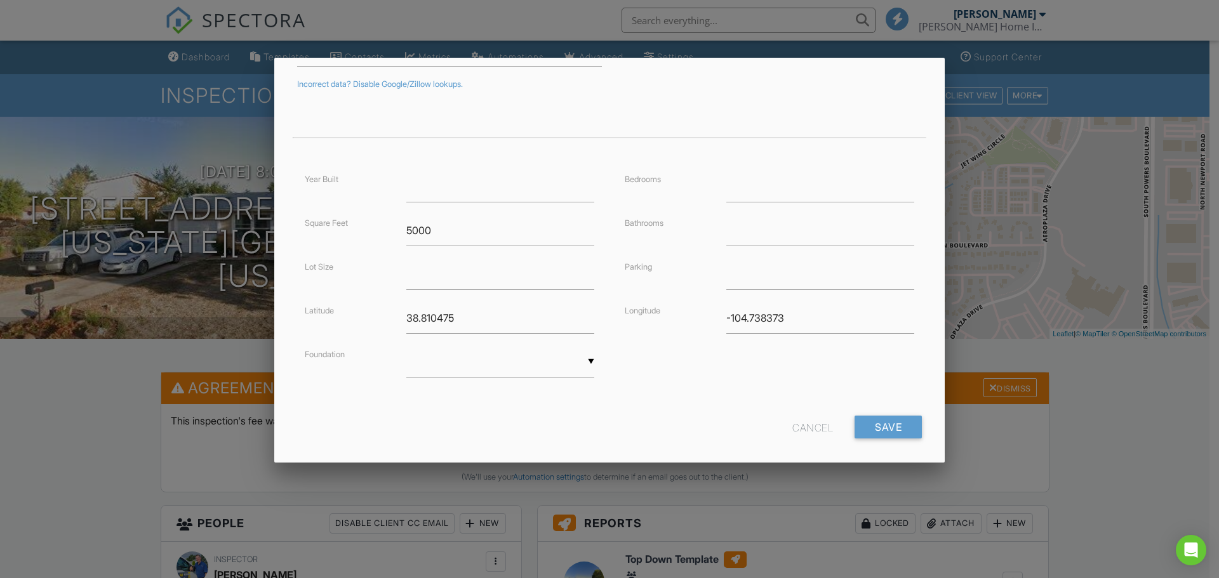
scroll to position [230, 0]
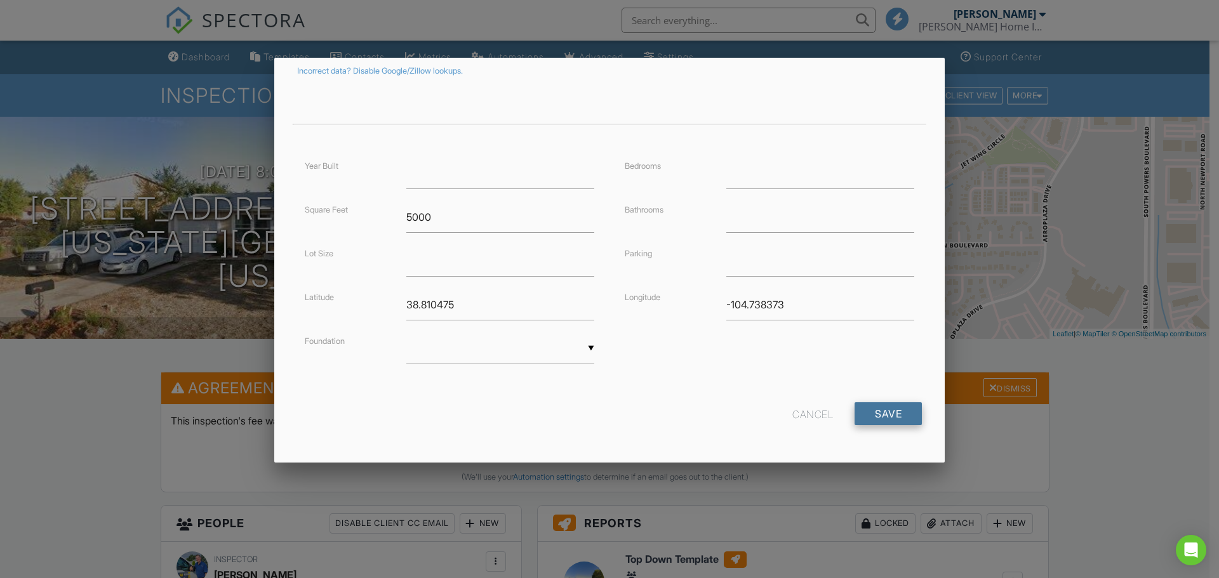
click at [872, 413] on input "Save" at bounding box center [887, 413] width 67 height 23
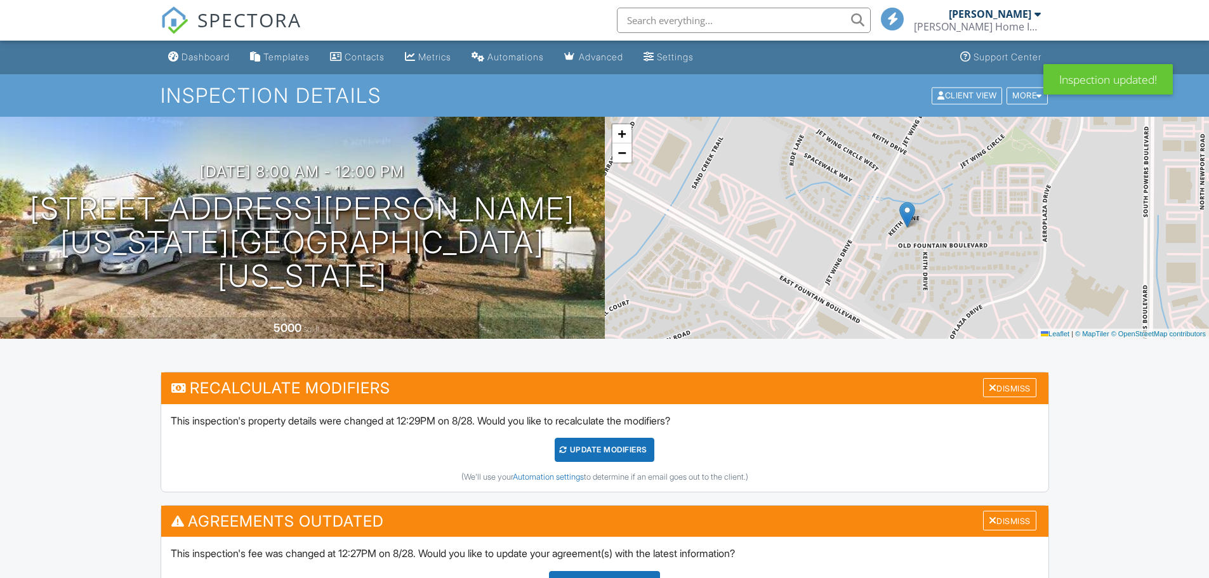
click at [589, 449] on div "UPDATE Modifiers" at bounding box center [605, 450] width 100 height 24
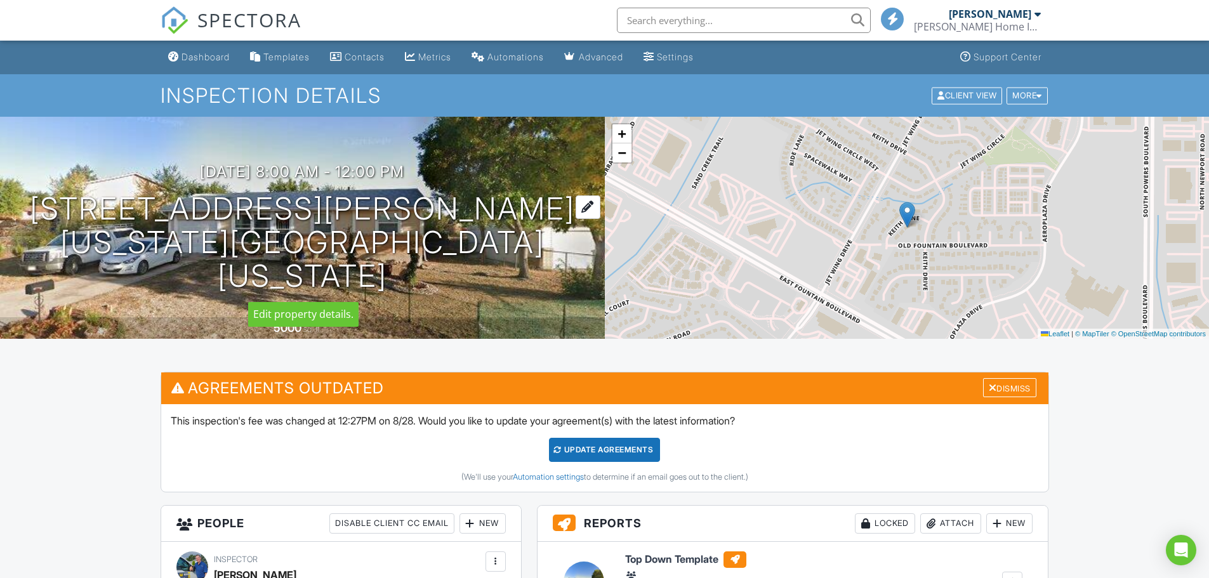
click at [586, 205] on div at bounding box center [588, 207] width 25 height 23
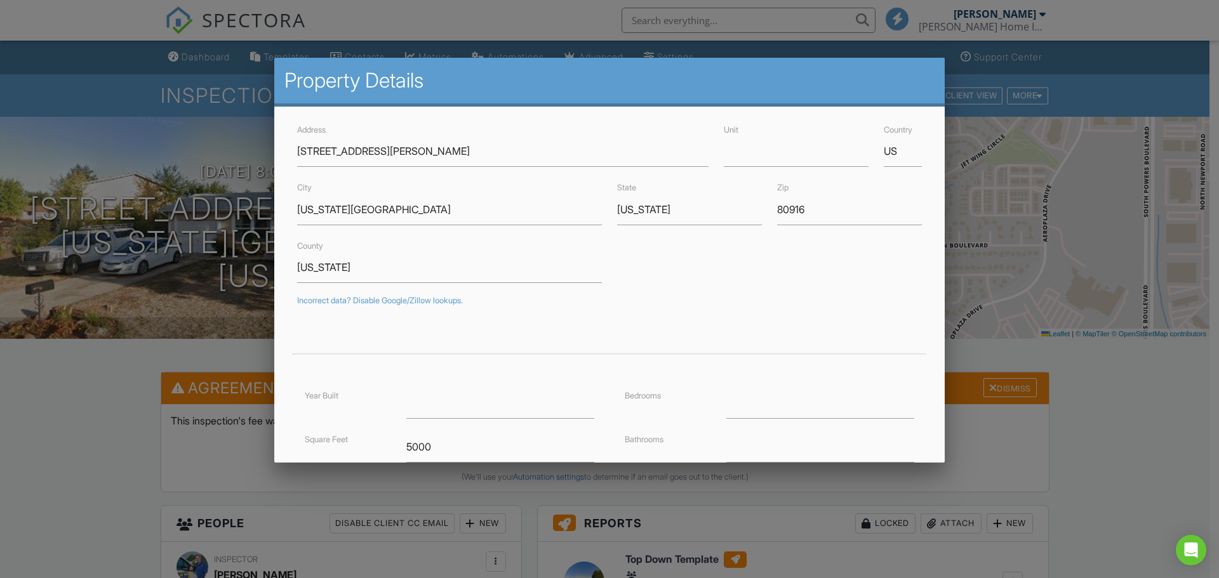
drag, startPoint x: 0, startPoint y: 144, endPoint x: 22, endPoint y: 139, distance: 22.2
click at [15, 140] on div at bounding box center [609, 298] width 1219 height 723
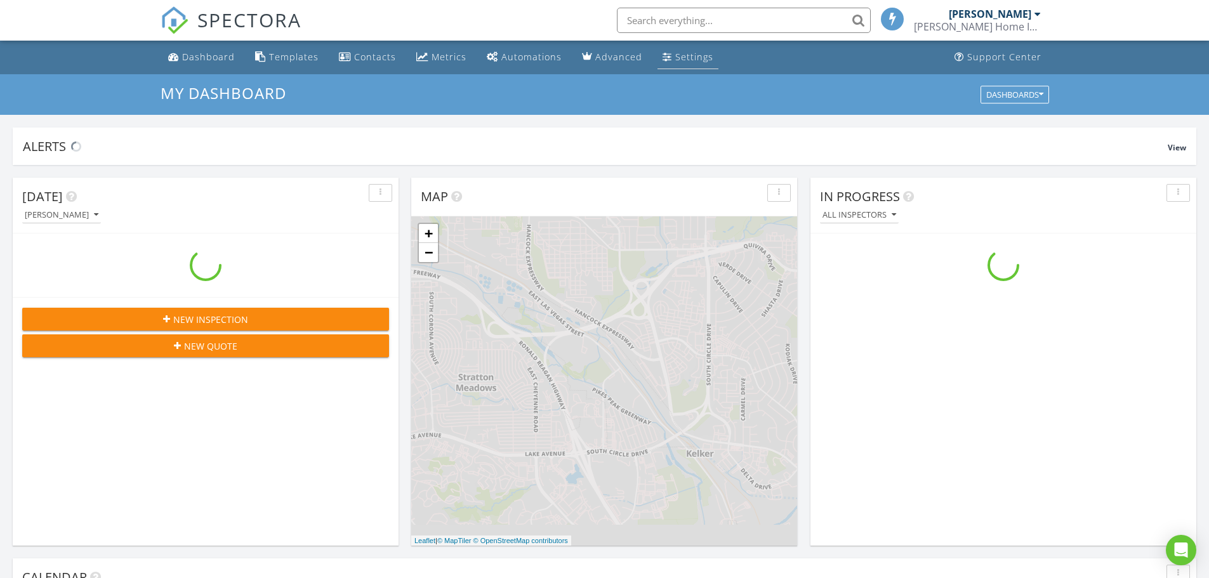
scroll to position [1175, 1229]
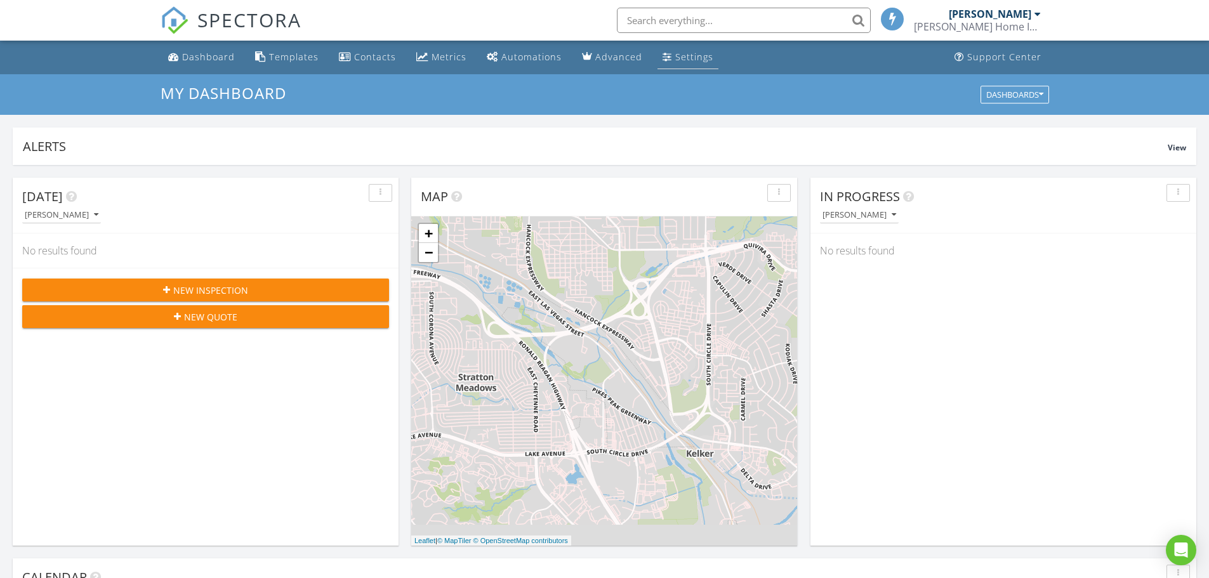
click at [686, 53] on div "Settings" at bounding box center [694, 57] width 38 height 12
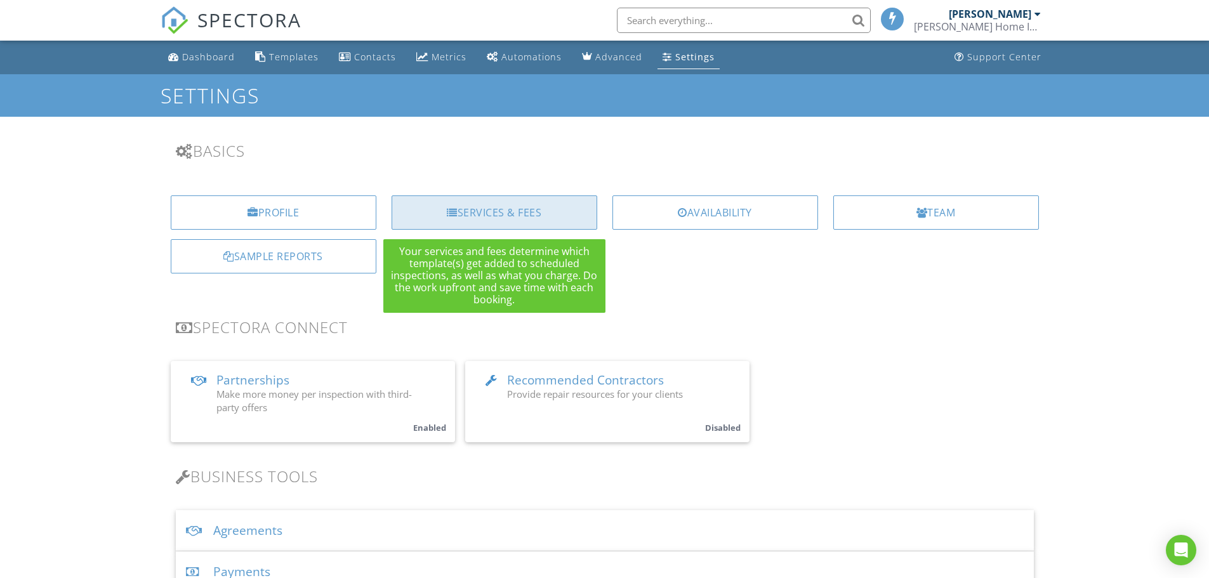
click at [495, 214] on div "Services & Fees" at bounding box center [495, 213] width 206 height 34
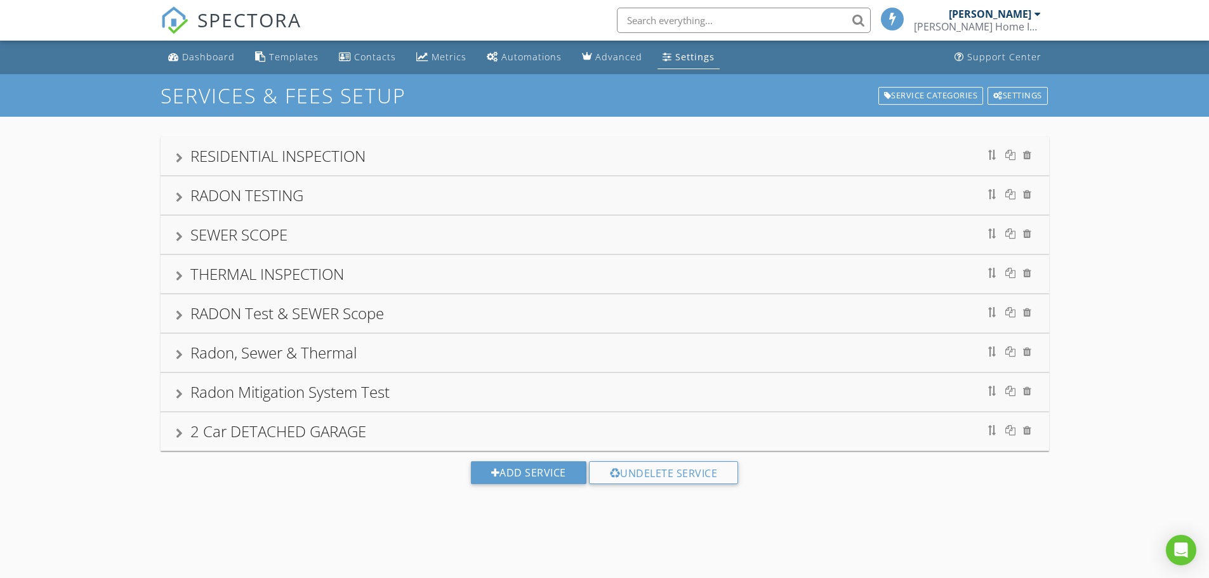
click at [288, 157] on div "RESIDENTIAL INSPECTION" at bounding box center [277, 155] width 175 height 21
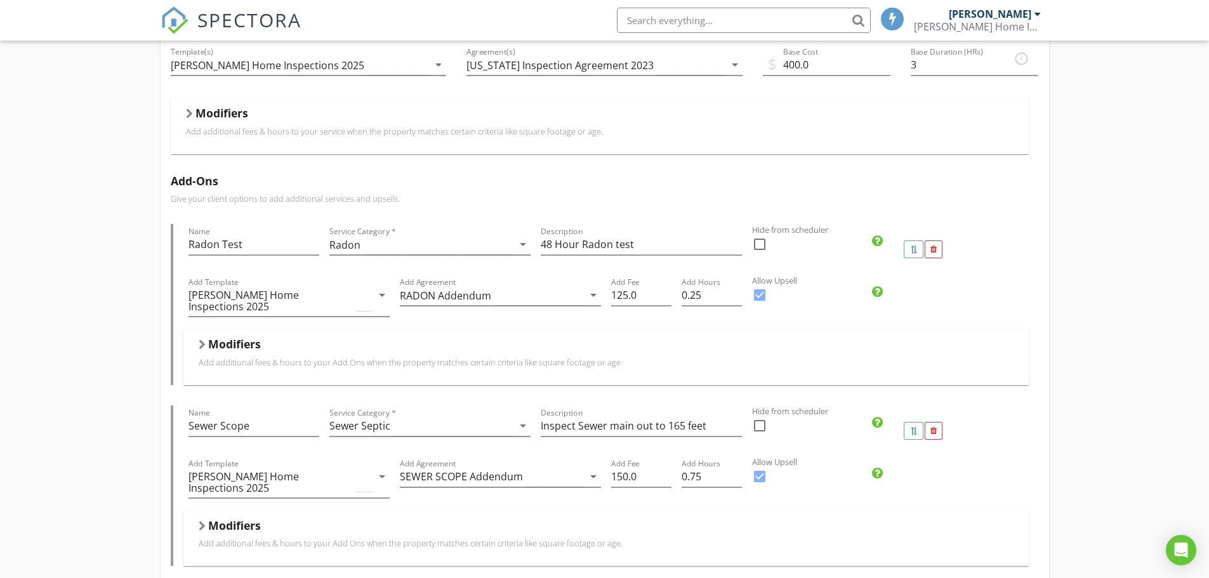
scroll to position [127, 0]
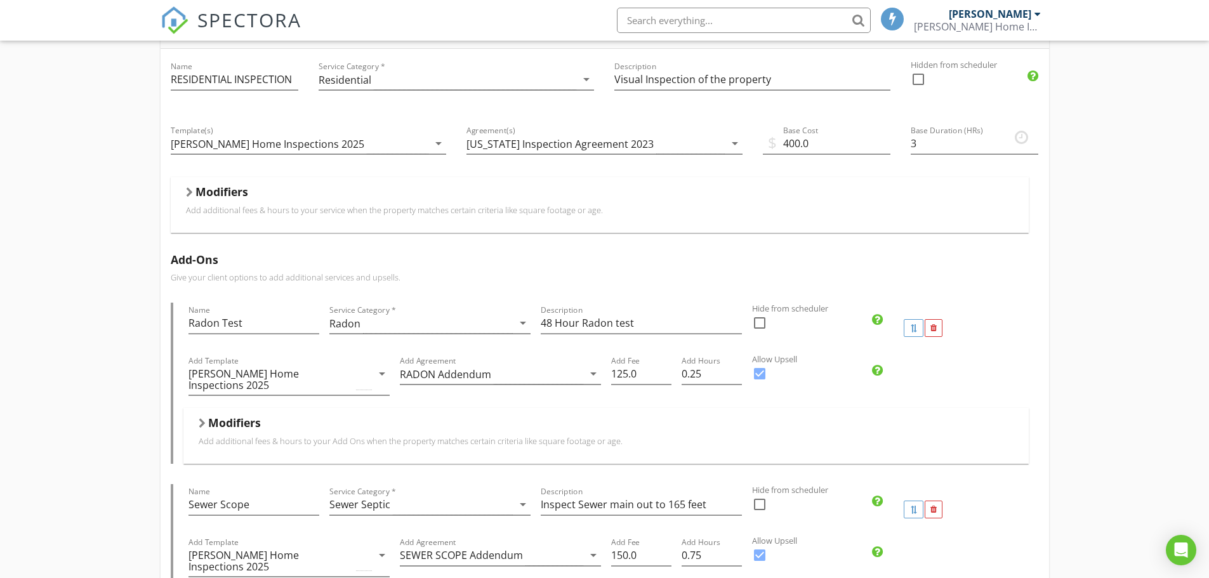
click at [223, 189] on h5 "Modifiers" at bounding box center [222, 191] width 53 height 13
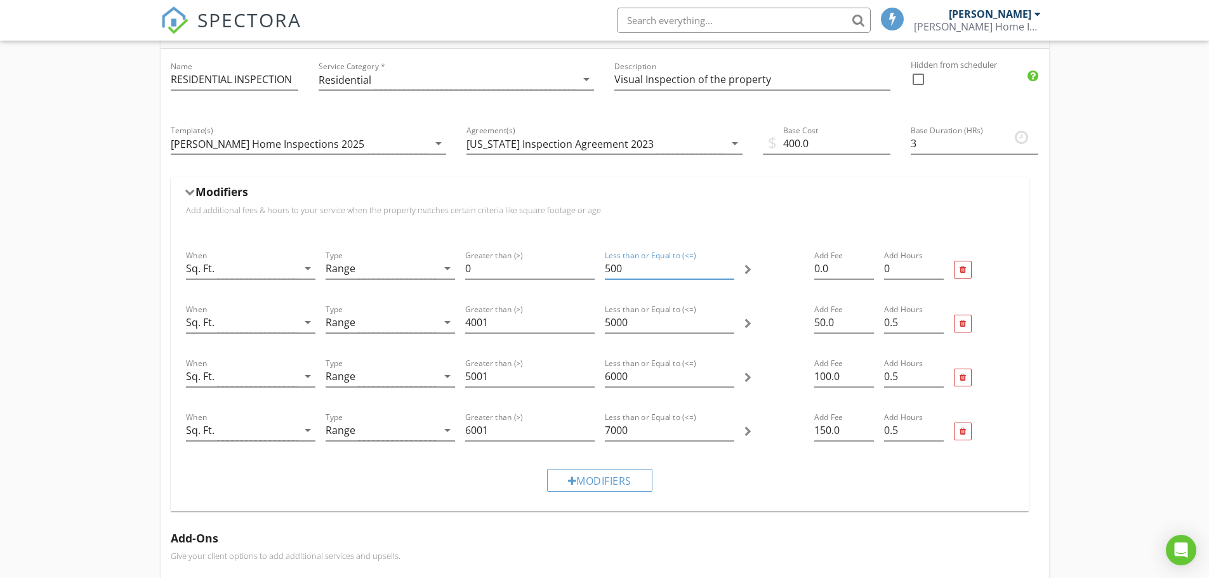
drag, startPoint x: 611, startPoint y: 265, endPoint x: 618, endPoint y: 265, distance: 7.0
click at [611, 265] on input "500" at bounding box center [670, 268] width 130 height 21
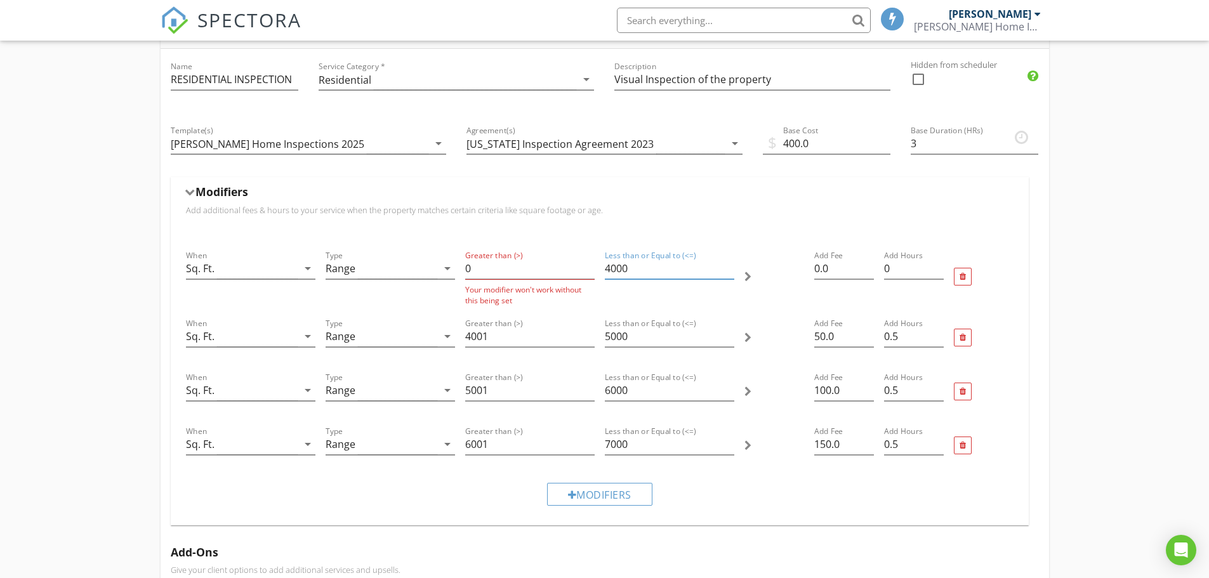
type input "4000"
click at [472, 267] on input "0" at bounding box center [530, 268] width 130 height 21
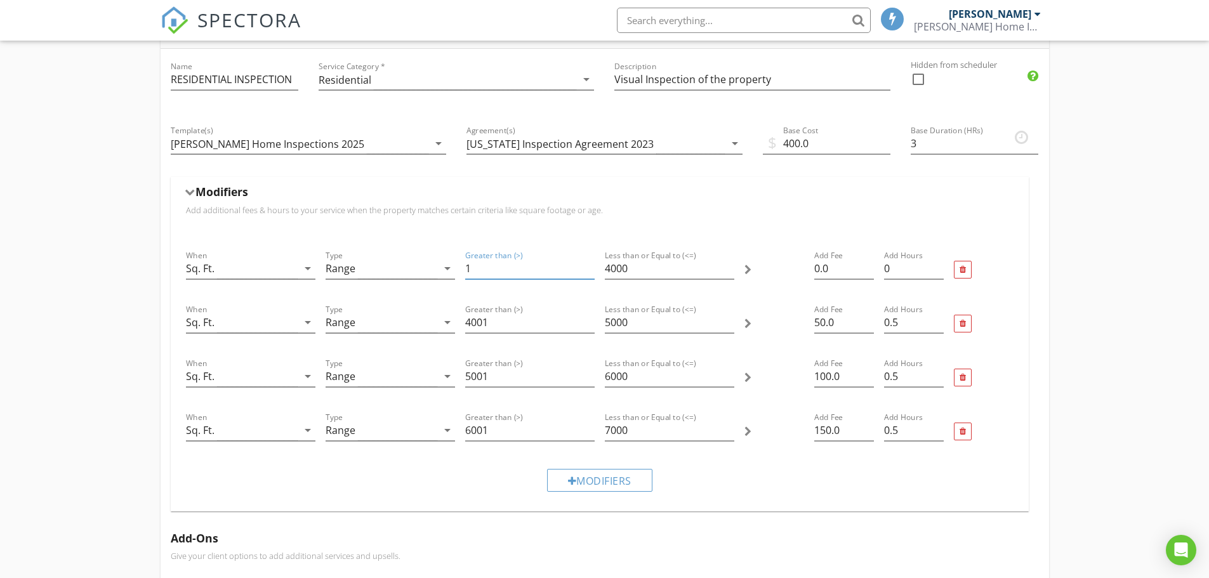
type input "1"
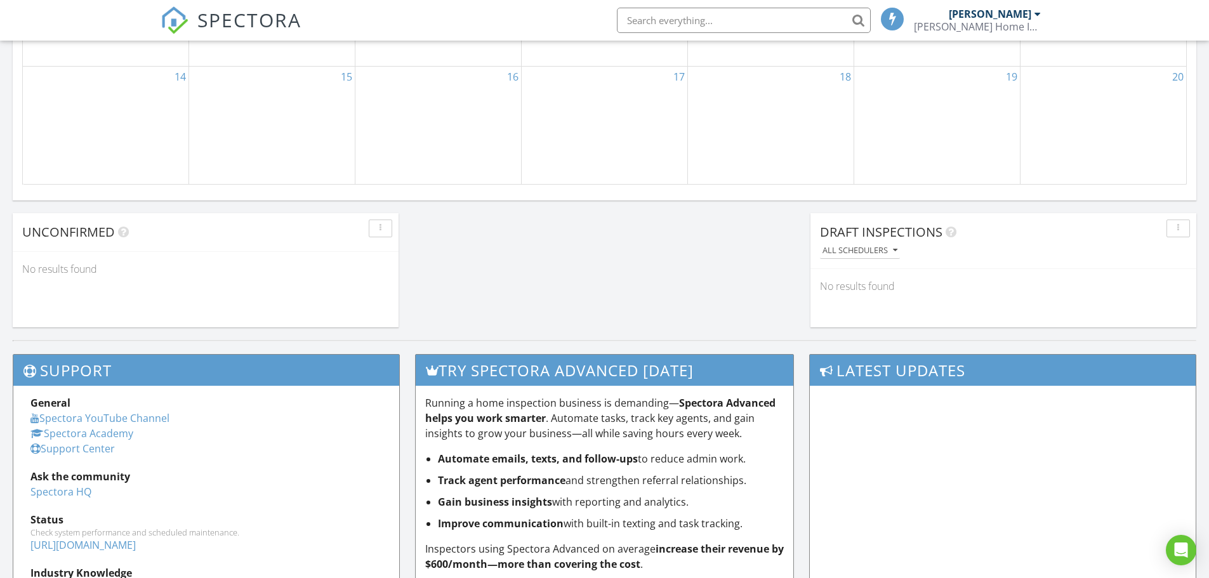
scroll to position [382, 0]
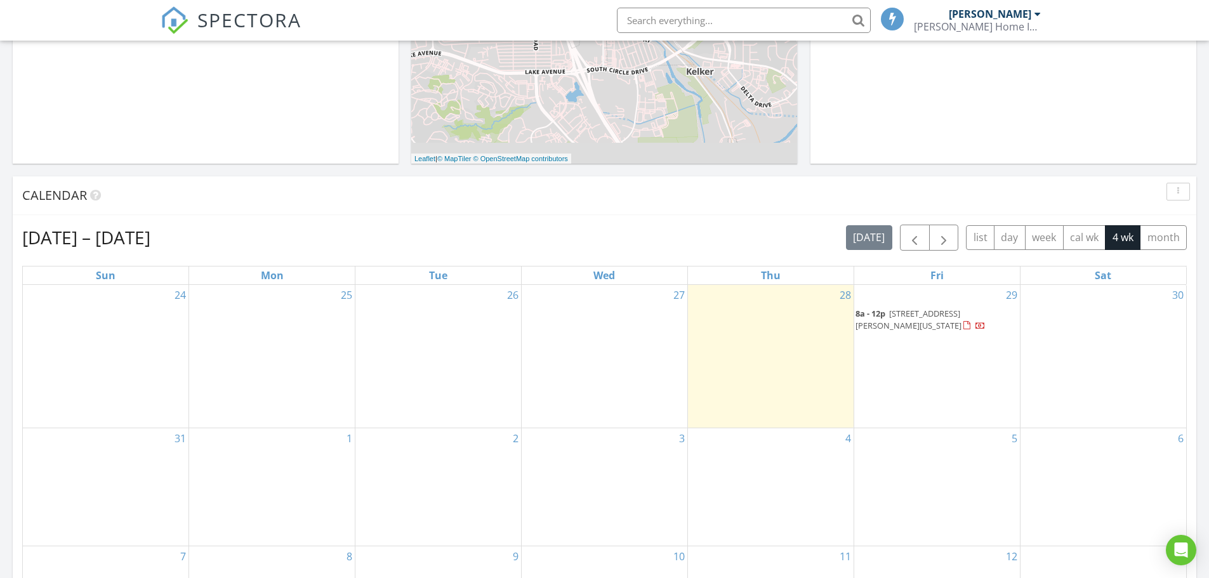
click span "4829 Keith Lane , Colorado Springs 80916"
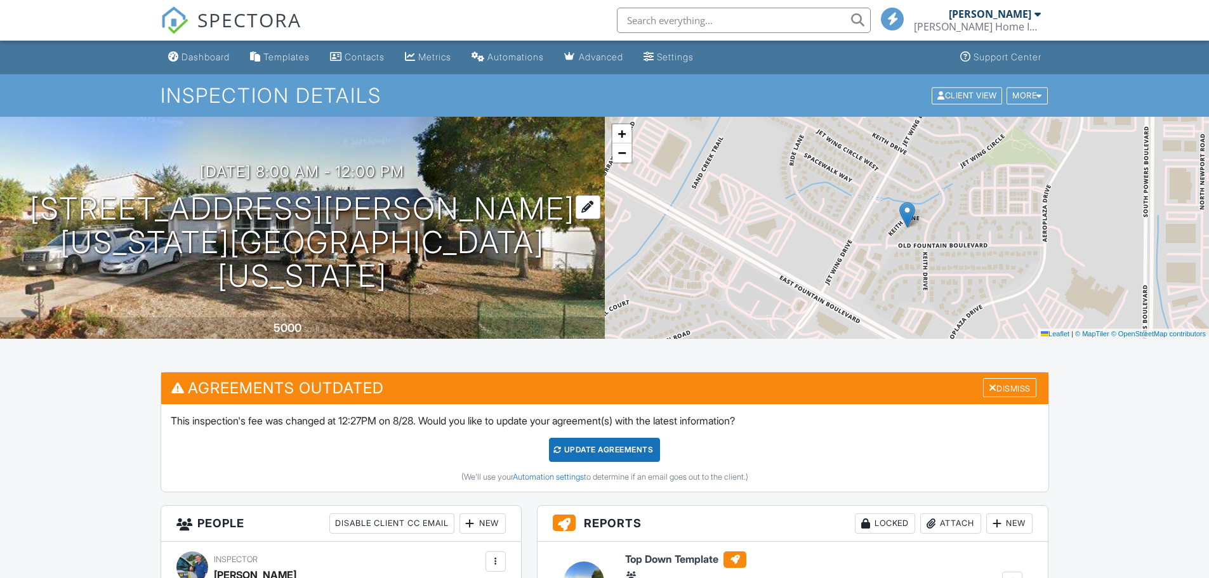
click at [586, 204] on div at bounding box center [588, 207] width 25 height 23
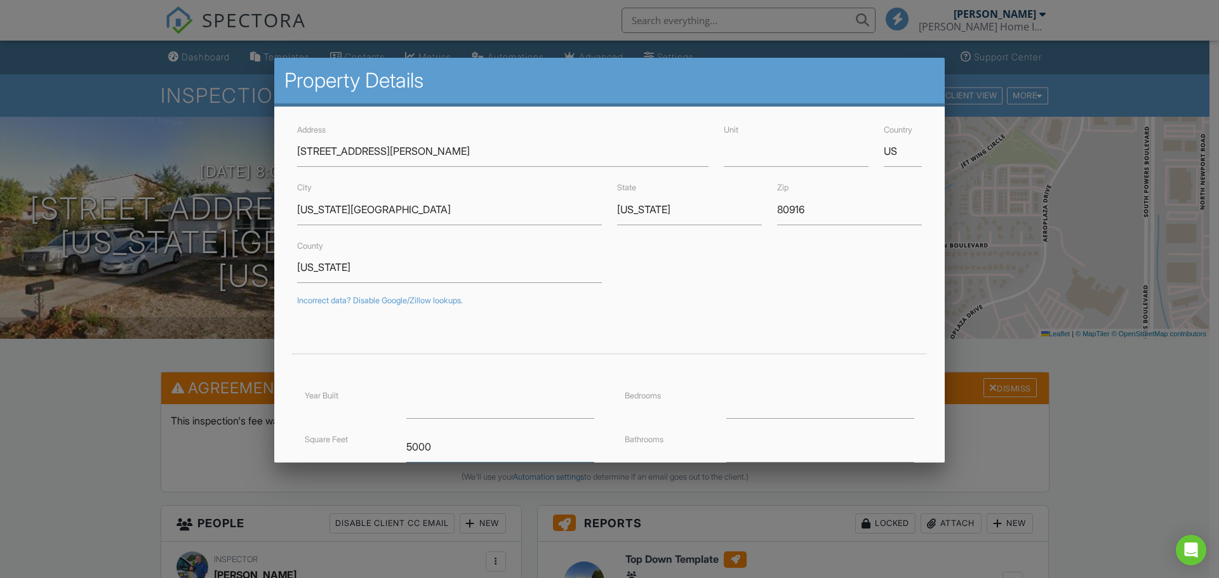
click at [415, 444] on input "5000" at bounding box center [500, 447] width 188 height 31
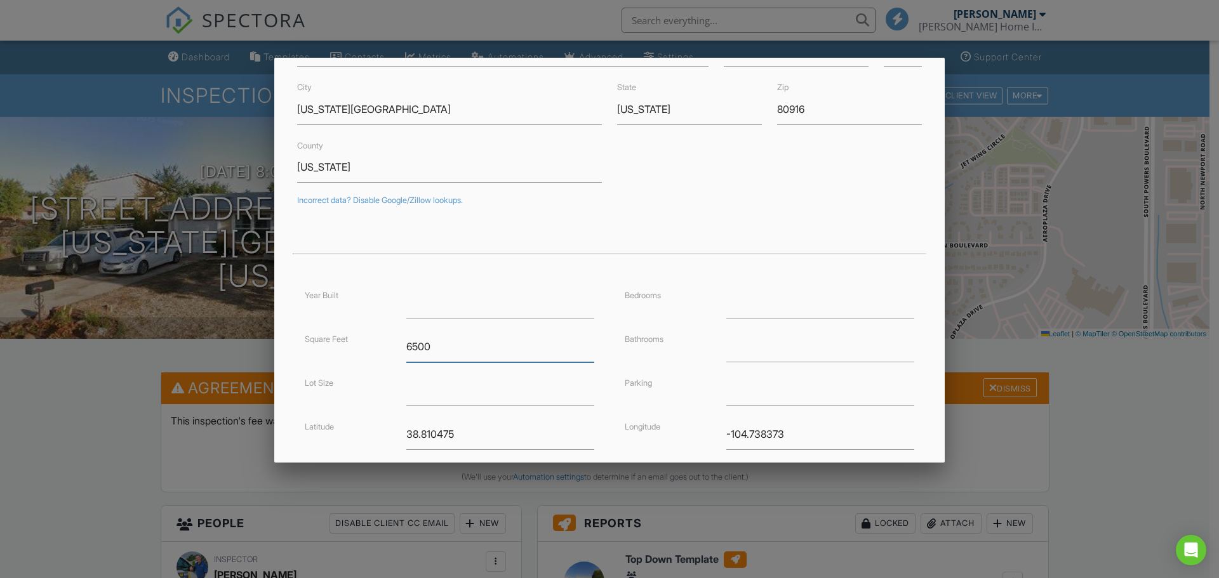
scroll to position [230, 0]
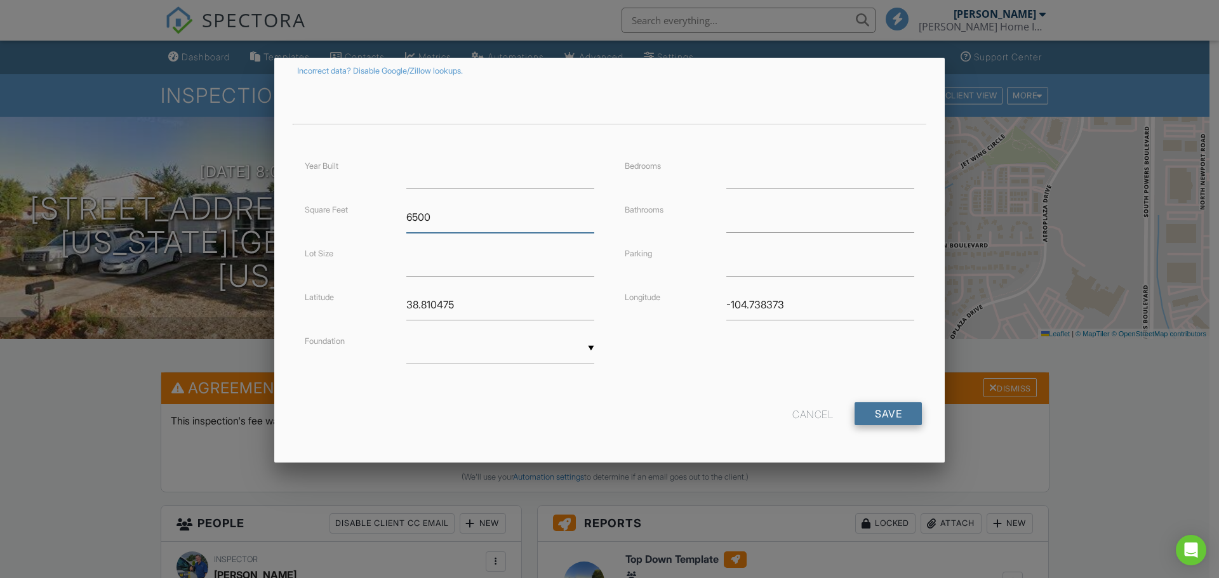
type input "6500"
click at [868, 410] on input "Save" at bounding box center [887, 413] width 67 height 23
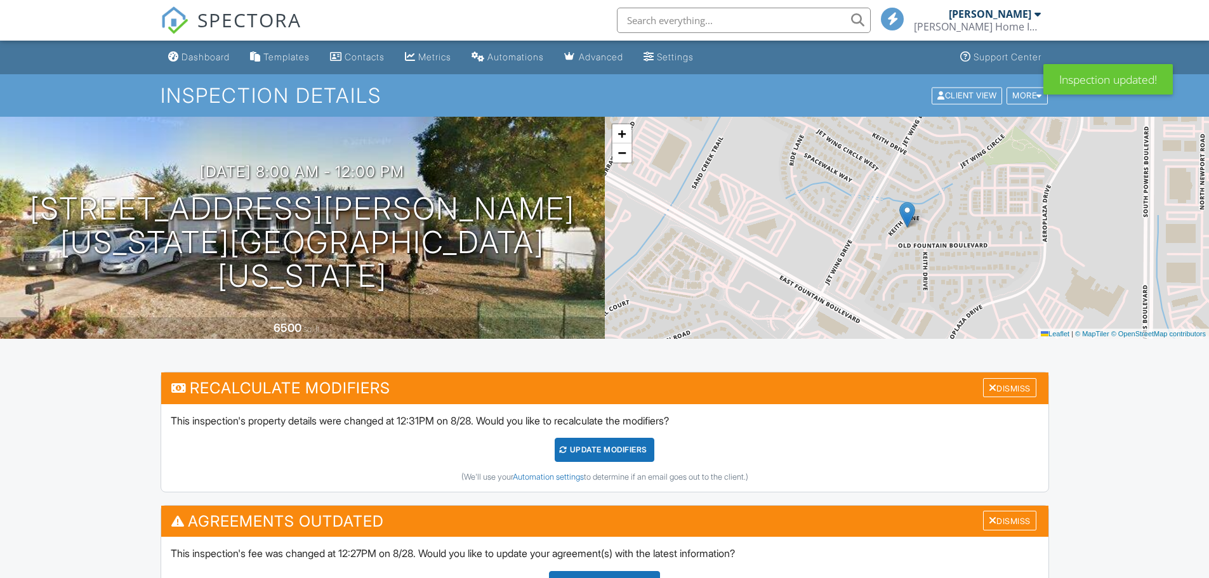
click at [600, 456] on div "UPDATE Modifiers" at bounding box center [605, 450] width 100 height 24
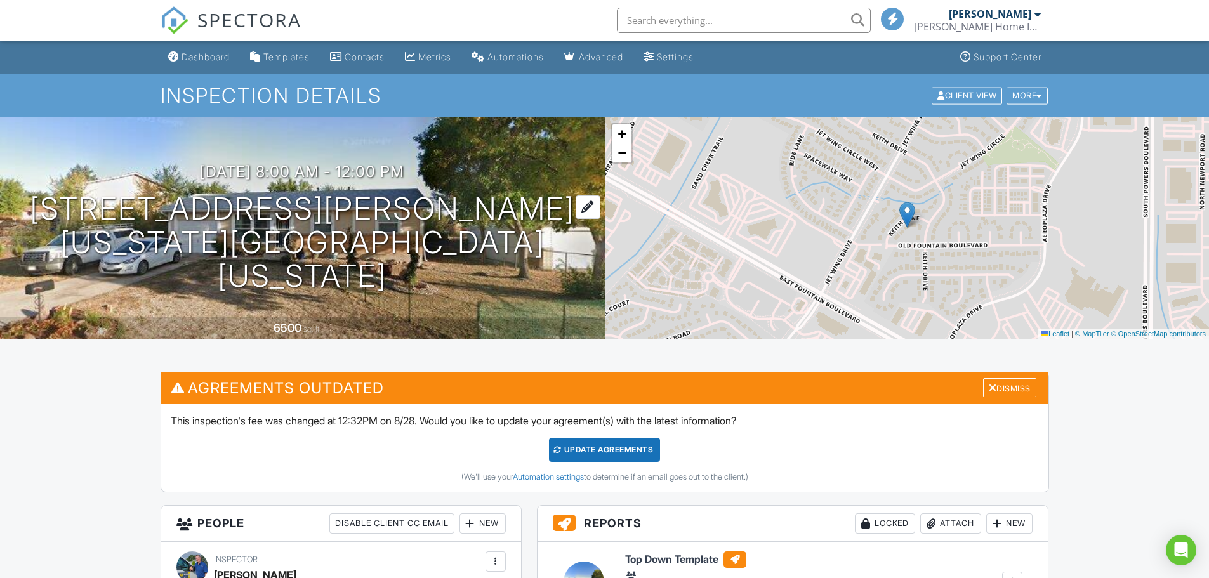
click at [583, 204] on div at bounding box center [588, 207] width 25 height 23
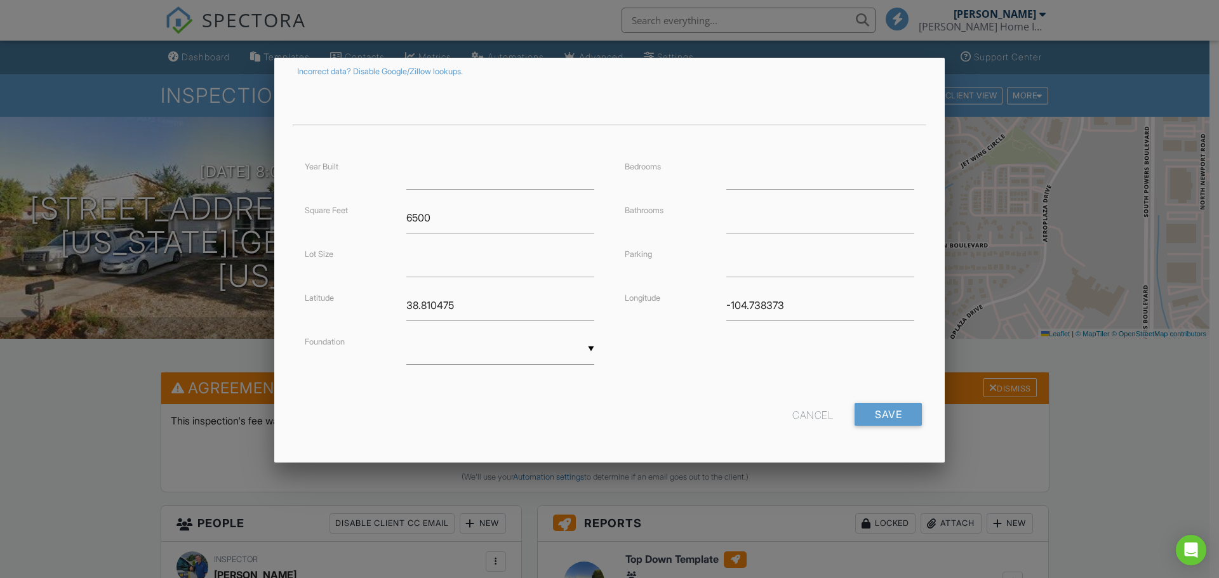
scroll to position [230, 0]
click at [429, 215] on input "6500" at bounding box center [500, 217] width 188 height 31
type input "6"
type input "927"
click at [875, 415] on input "Save" at bounding box center [887, 413] width 67 height 23
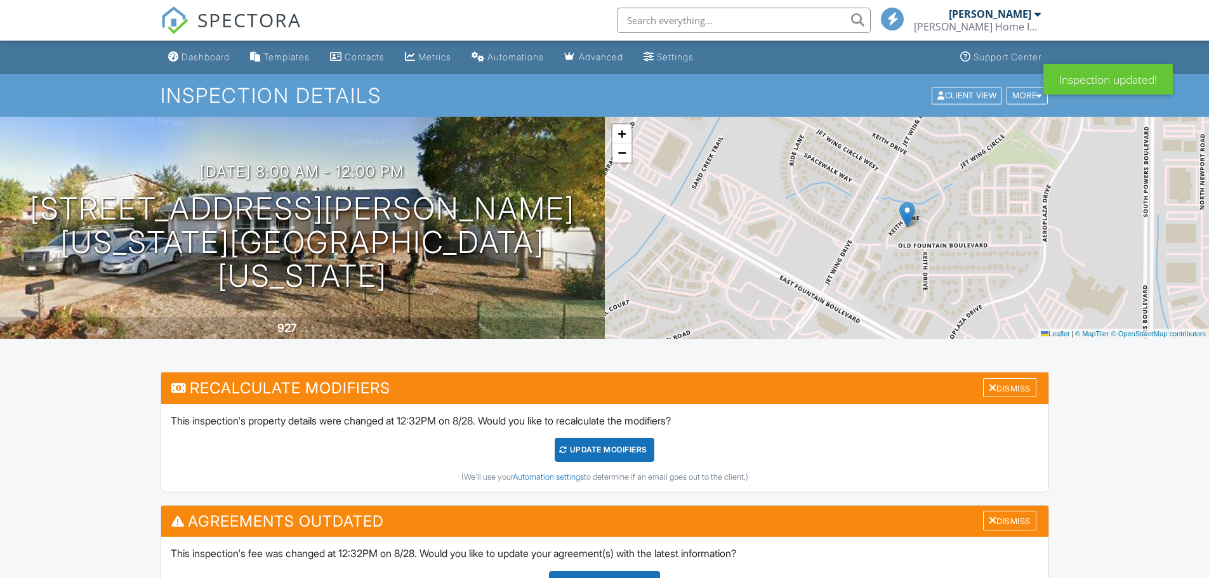
click at [595, 450] on div "UPDATE Modifiers" at bounding box center [605, 450] width 100 height 24
